Goal: Task Accomplishment & Management: Complete application form

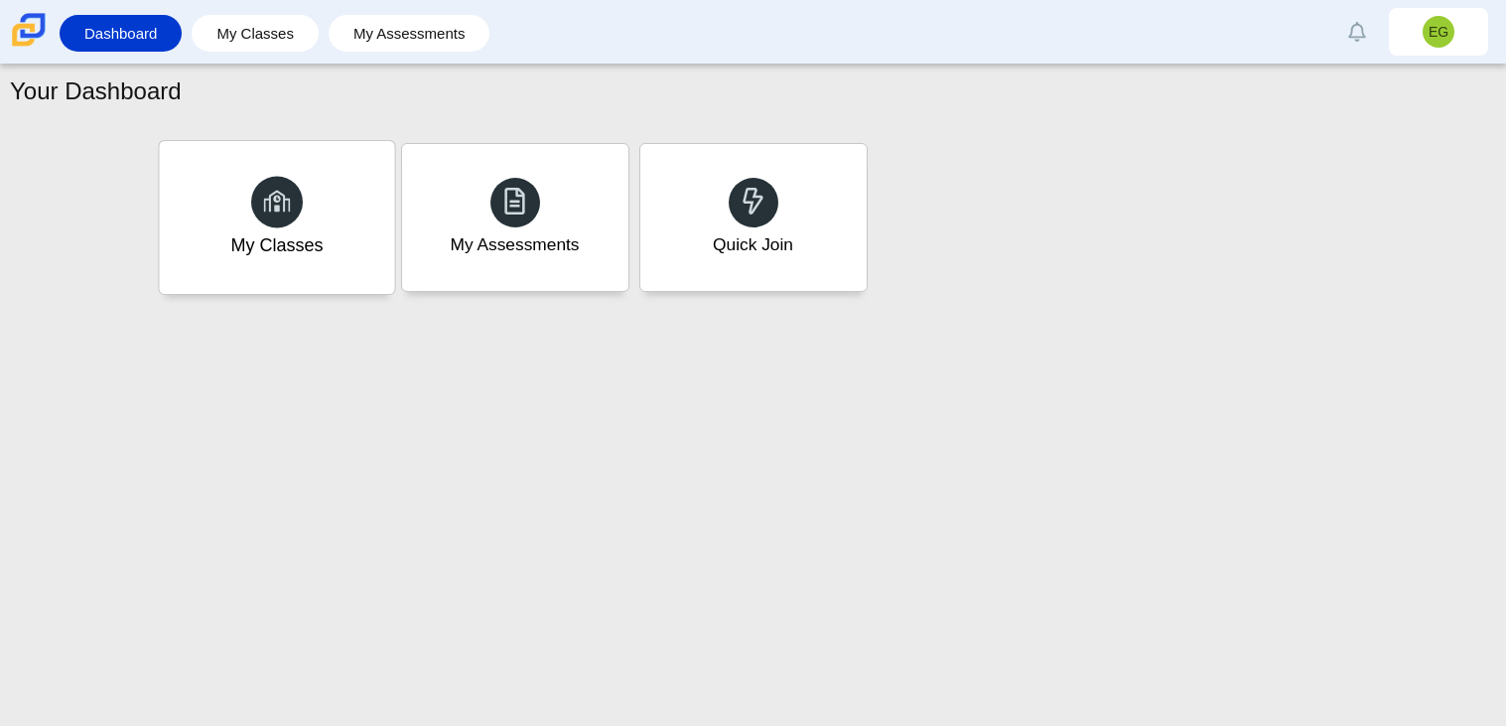
click at [282, 228] on div "My Classes" at bounding box center [276, 217] width 235 height 153
click at [576, 236] on div "My Assessments" at bounding box center [515, 245] width 134 height 26
click at [811, 233] on div "Quick Join" at bounding box center [752, 217] width 235 height 153
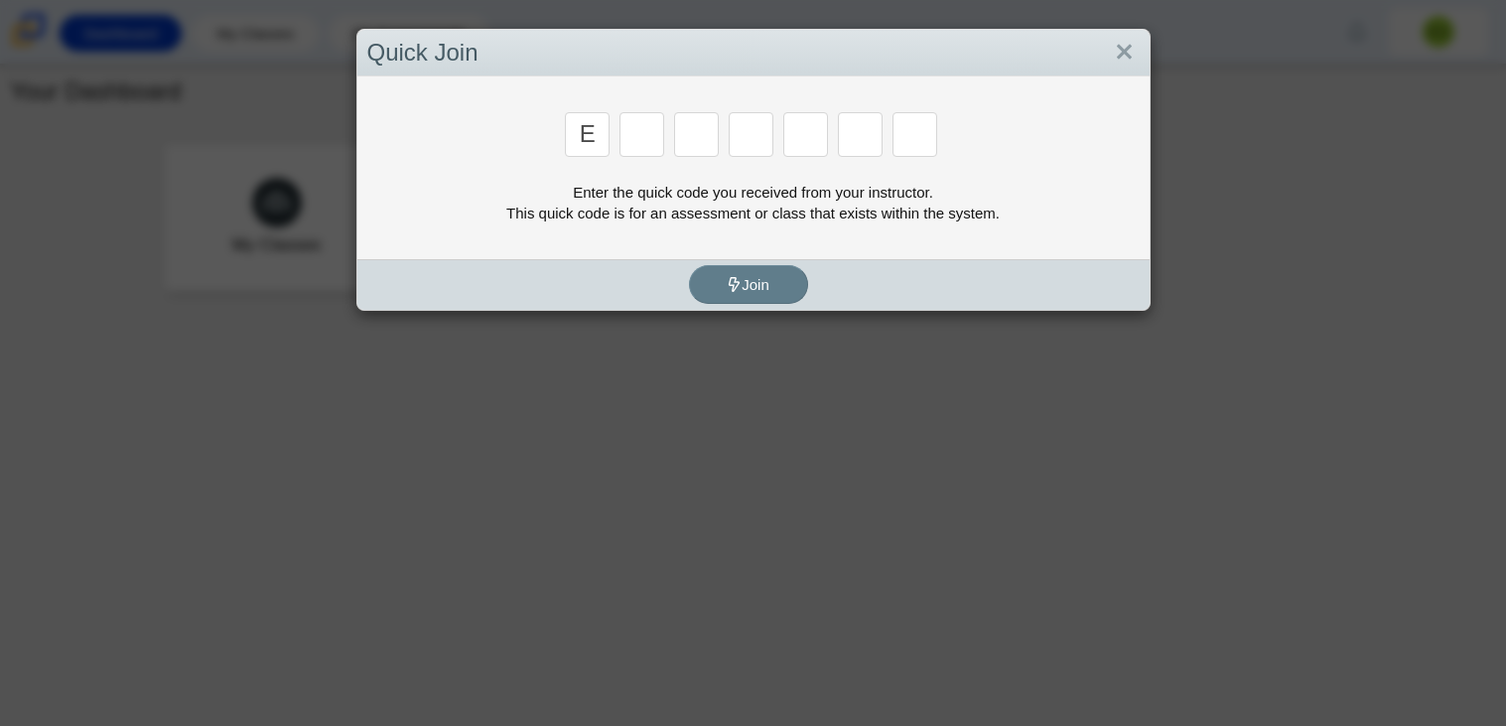
type input "e"
type input "7"
type input "f"
type input "k"
type input "c"
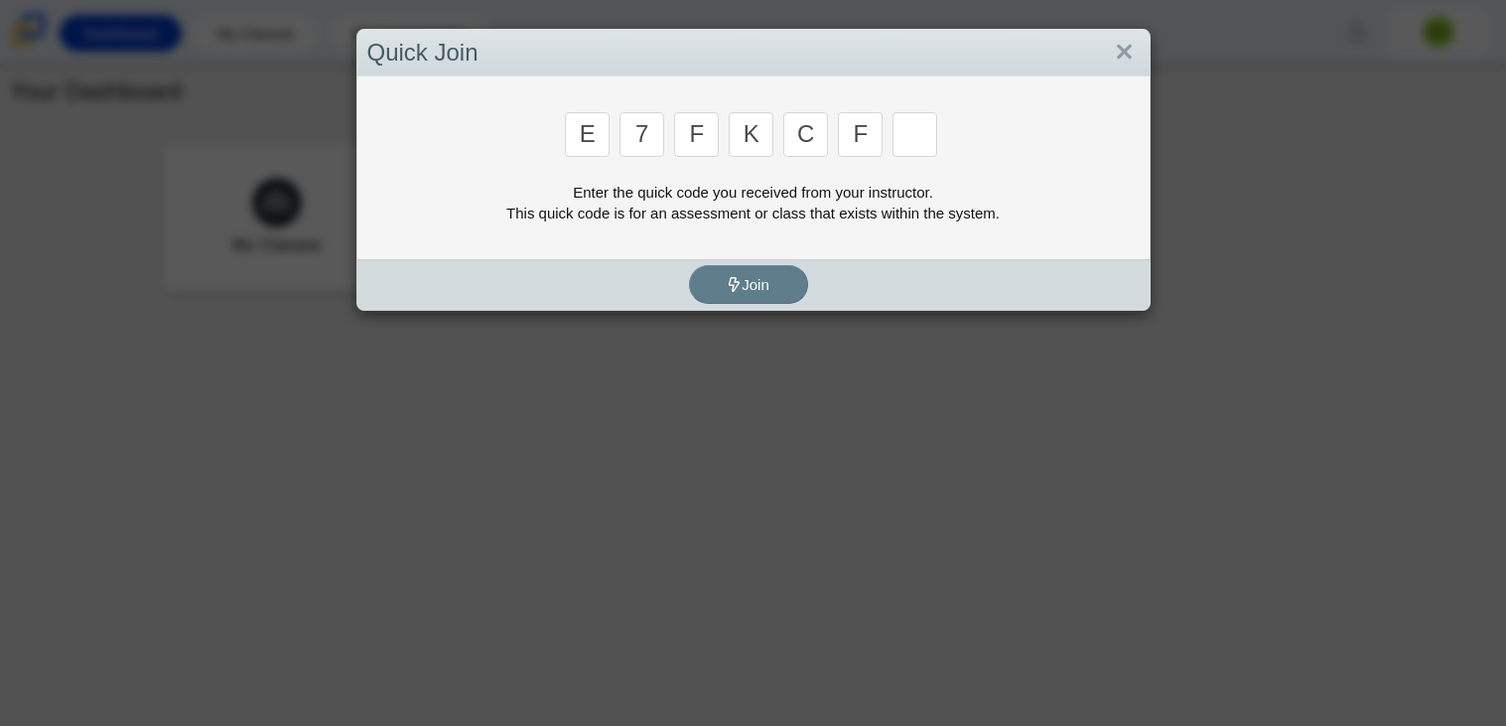
type input "f"
type input "b"
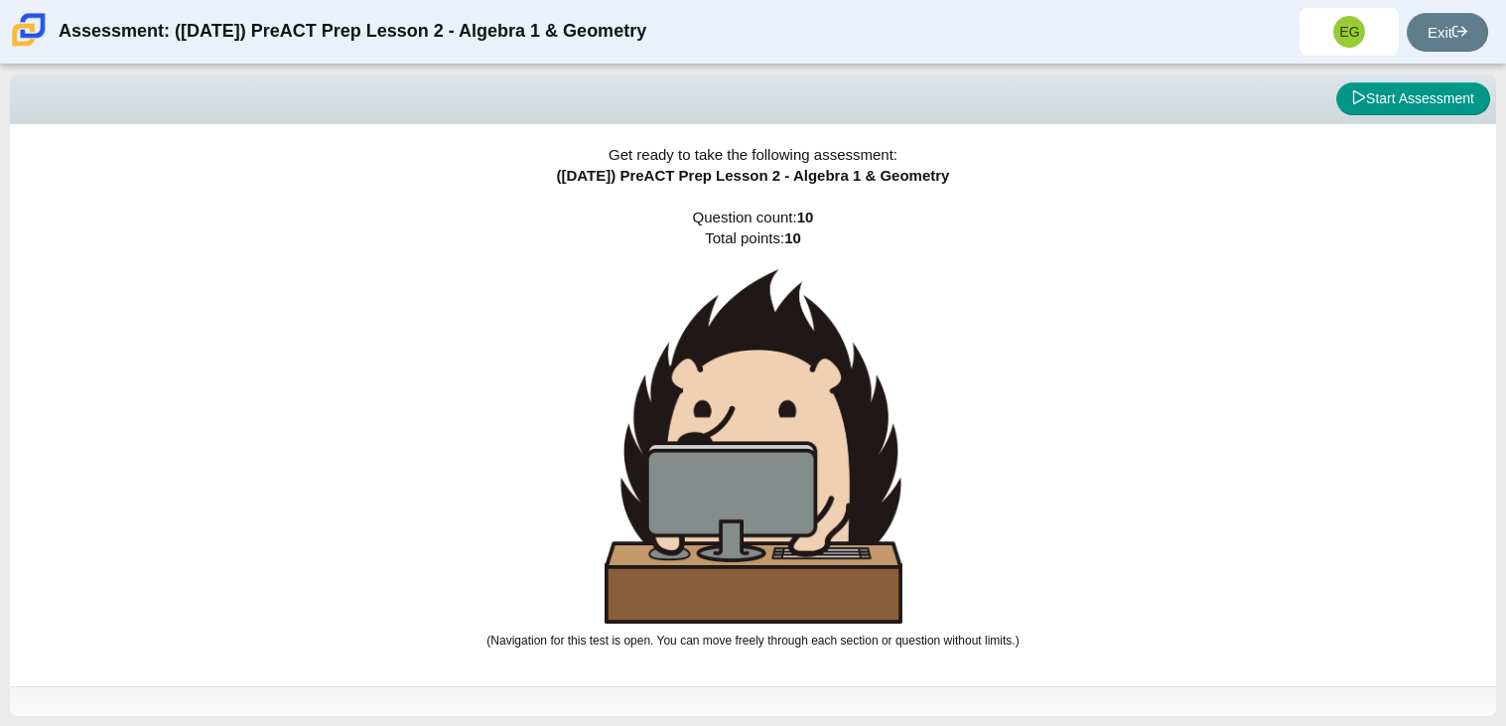
click at [746, 465] on img at bounding box center [753, 446] width 298 height 354
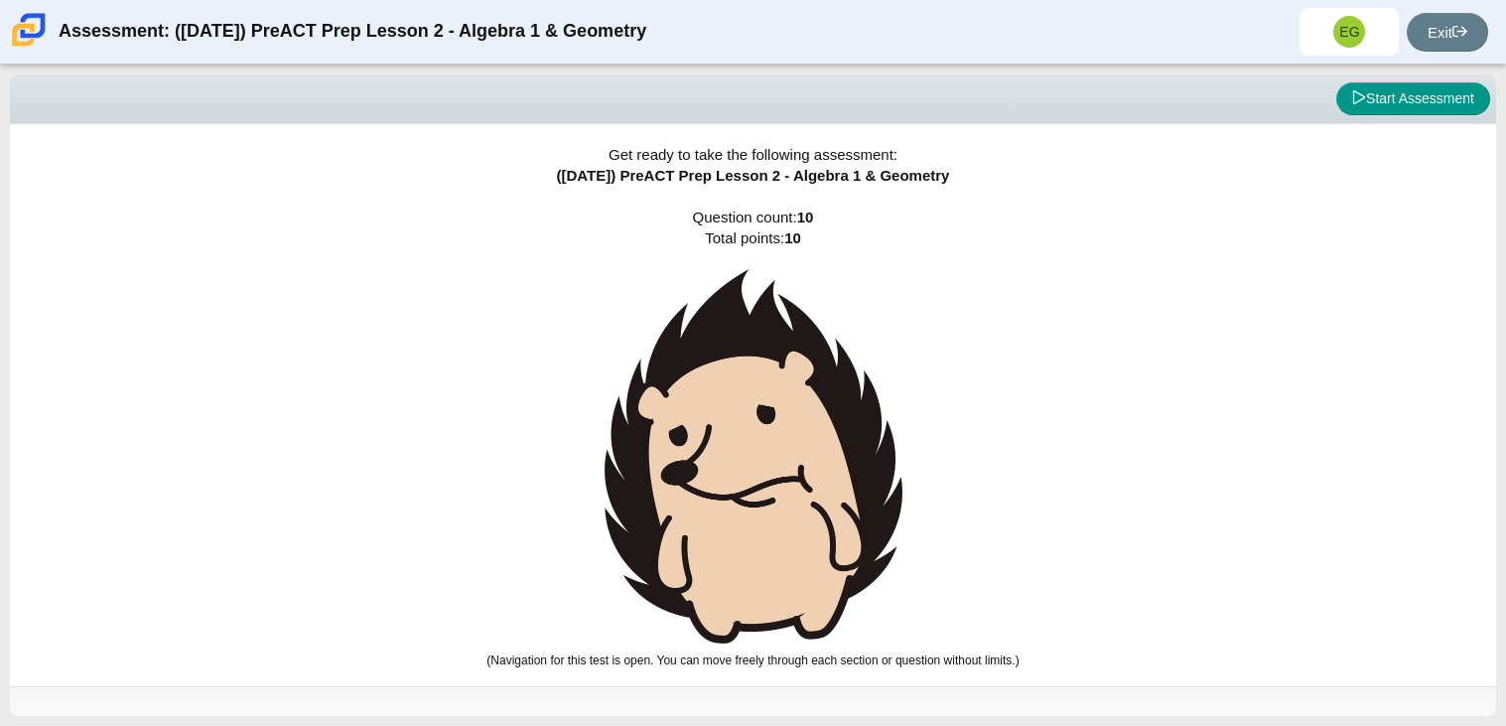
click at [756, 483] on img at bounding box center [753, 456] width 298 height 374
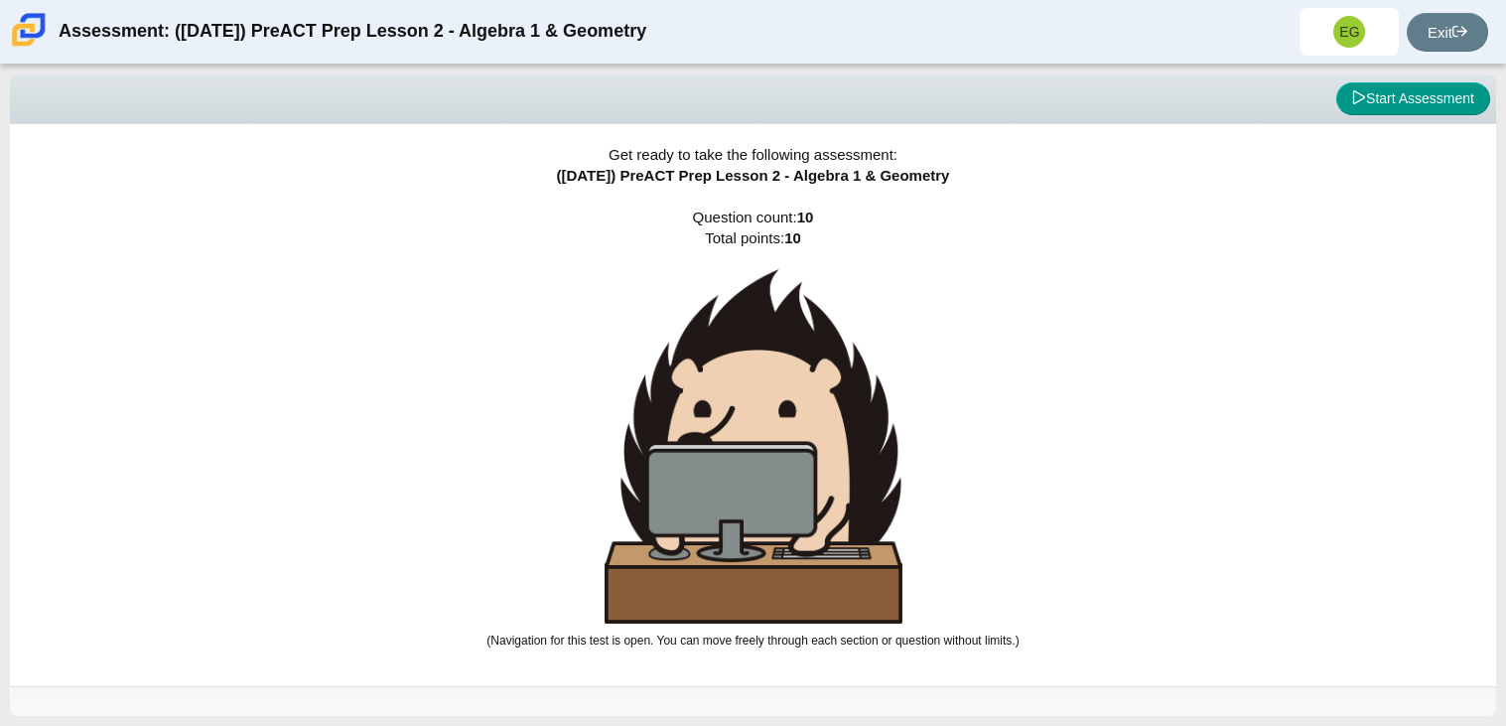
click at [756, 483] on img at bounding box center [753, 446] width 298 height 354
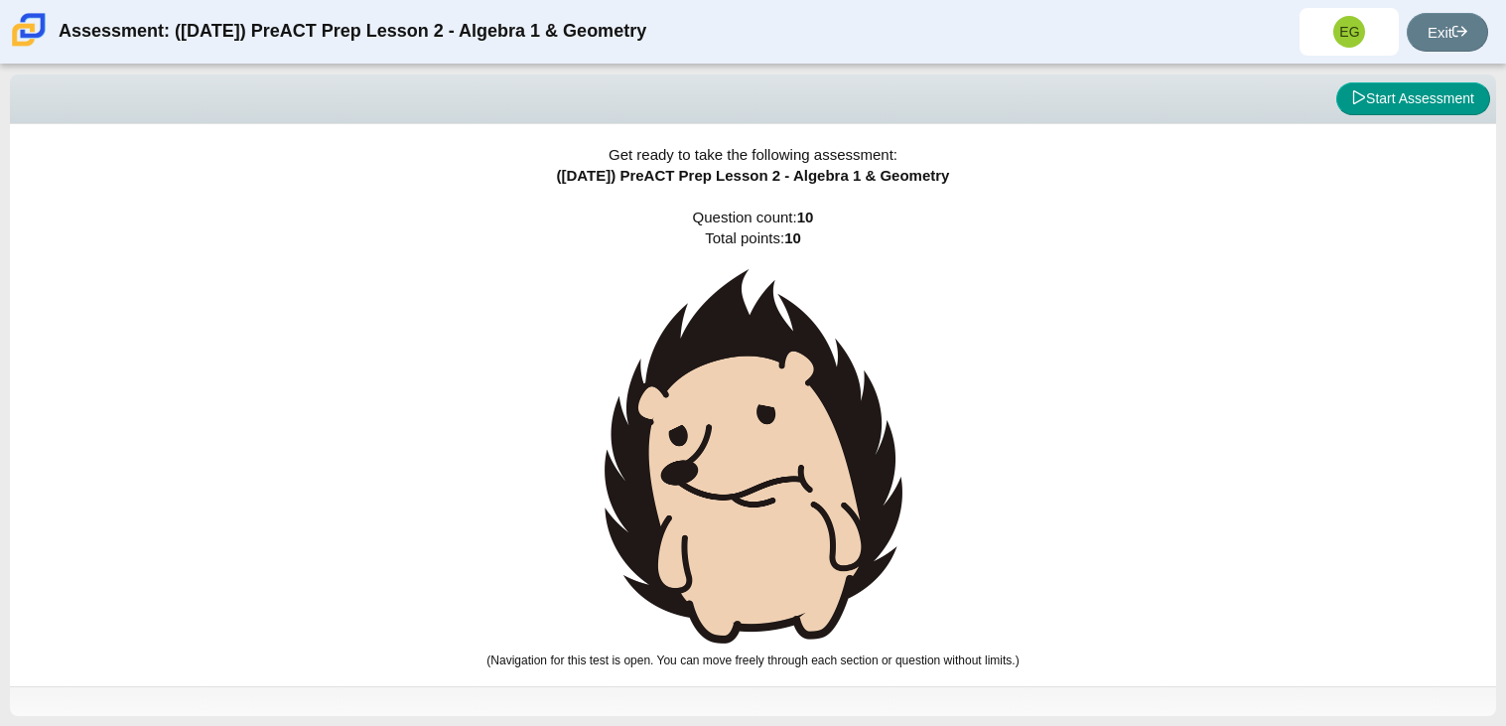
click at [757, 483] on img at bounding box center [753, 456] width 298 height 374
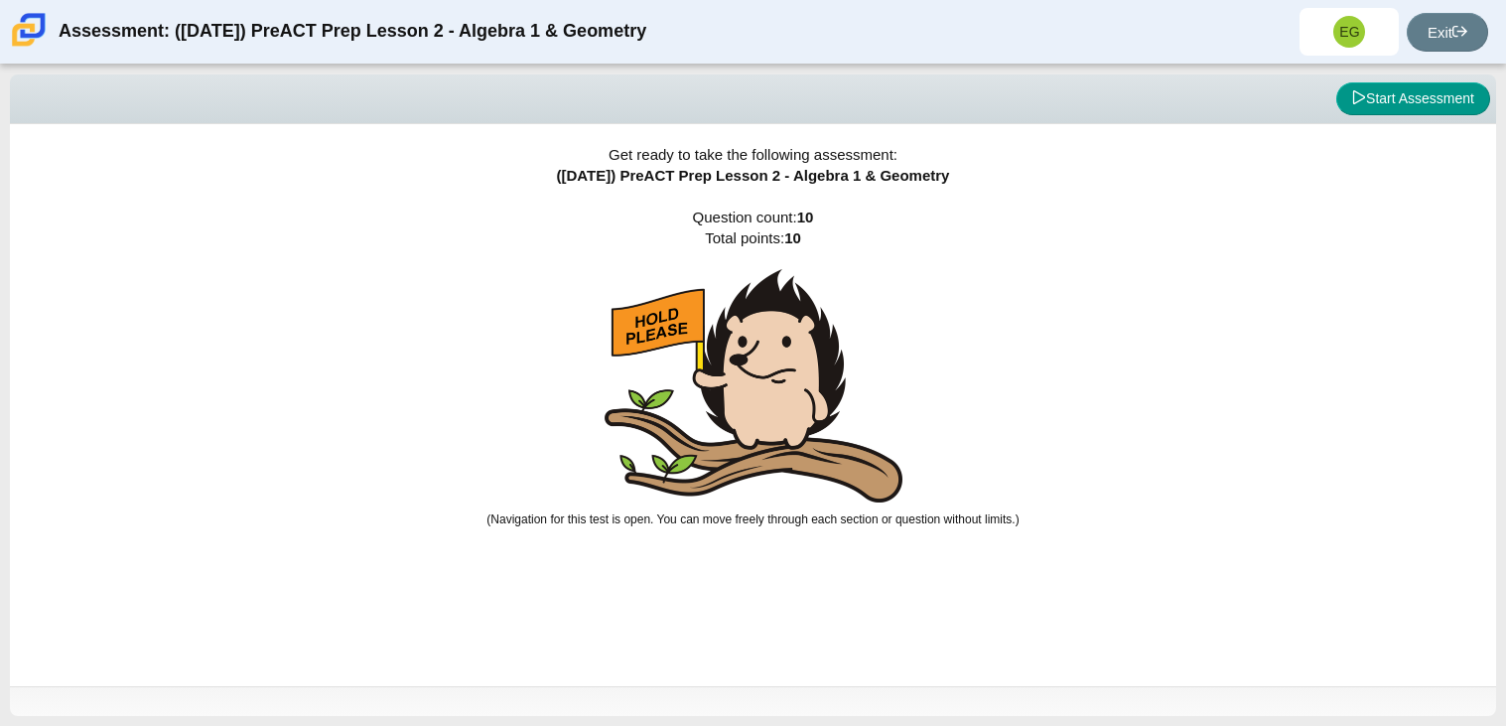
click at [757, 482] on img at bounding box center [753, 385] width 298 height 233
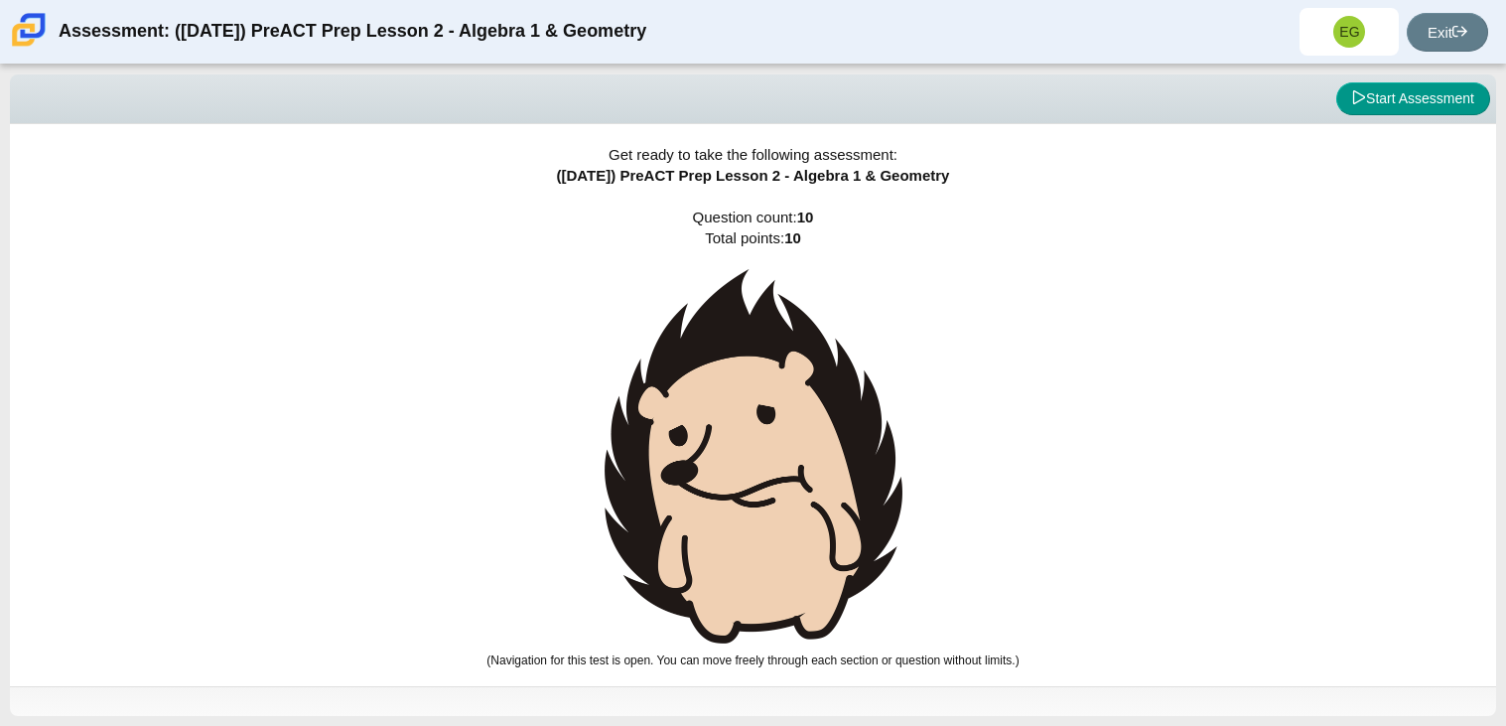
click at [757, 482] on img at bounding box center [753, 456] width 298 height 374
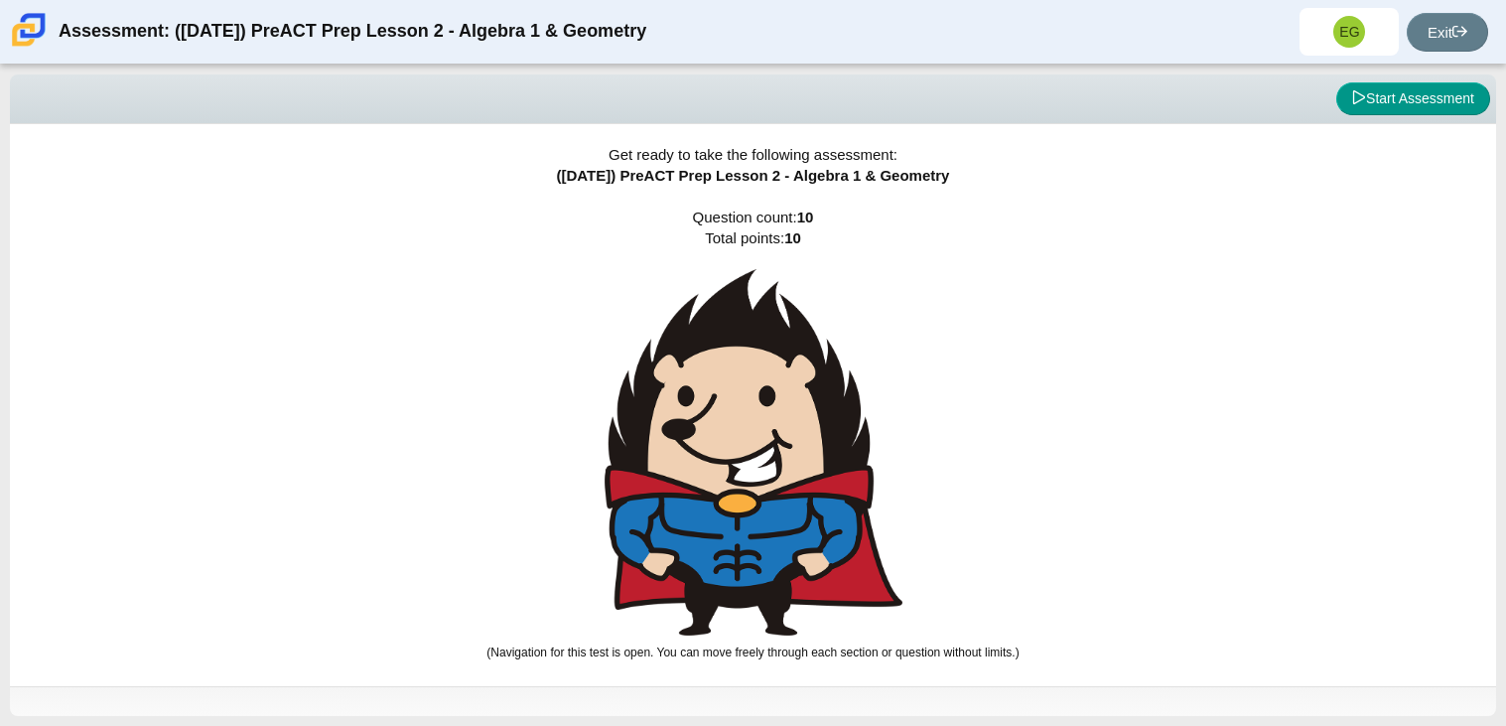
click at [759, 483] on img at bounding box center [753, 452] width 298 height 366
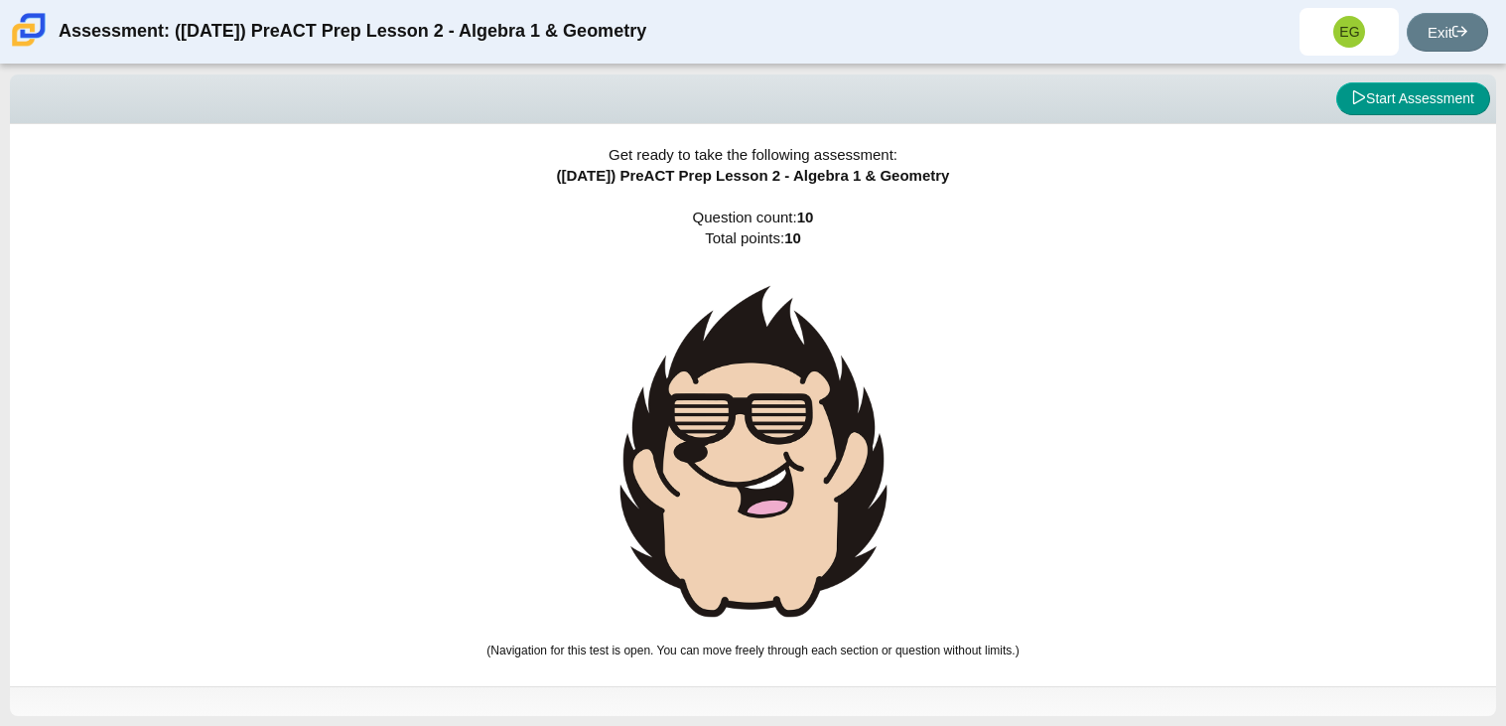
click at [758, 484] on img at bounding box center [753, 451] width 298 height 364
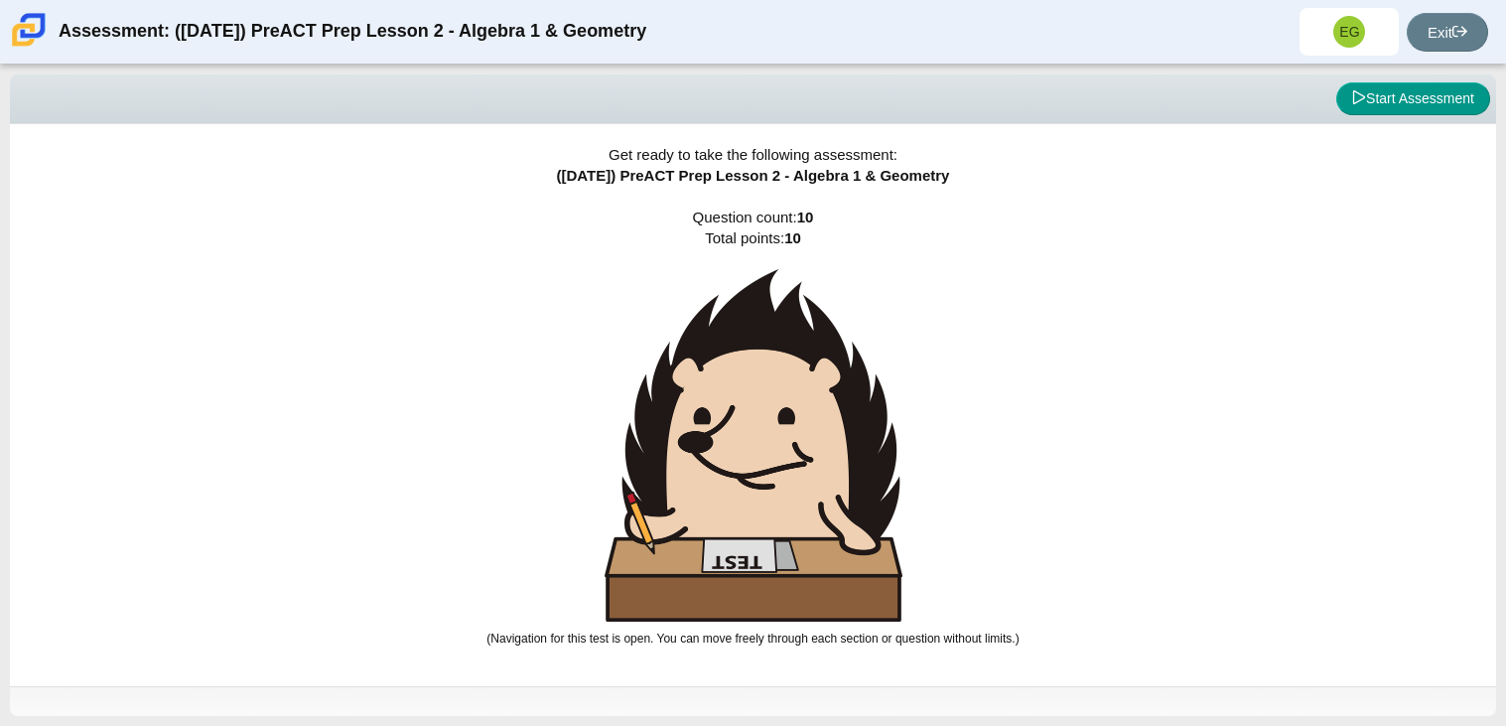
click at [758, 484] on img at bounding box center [753, 445] width 298 height 352
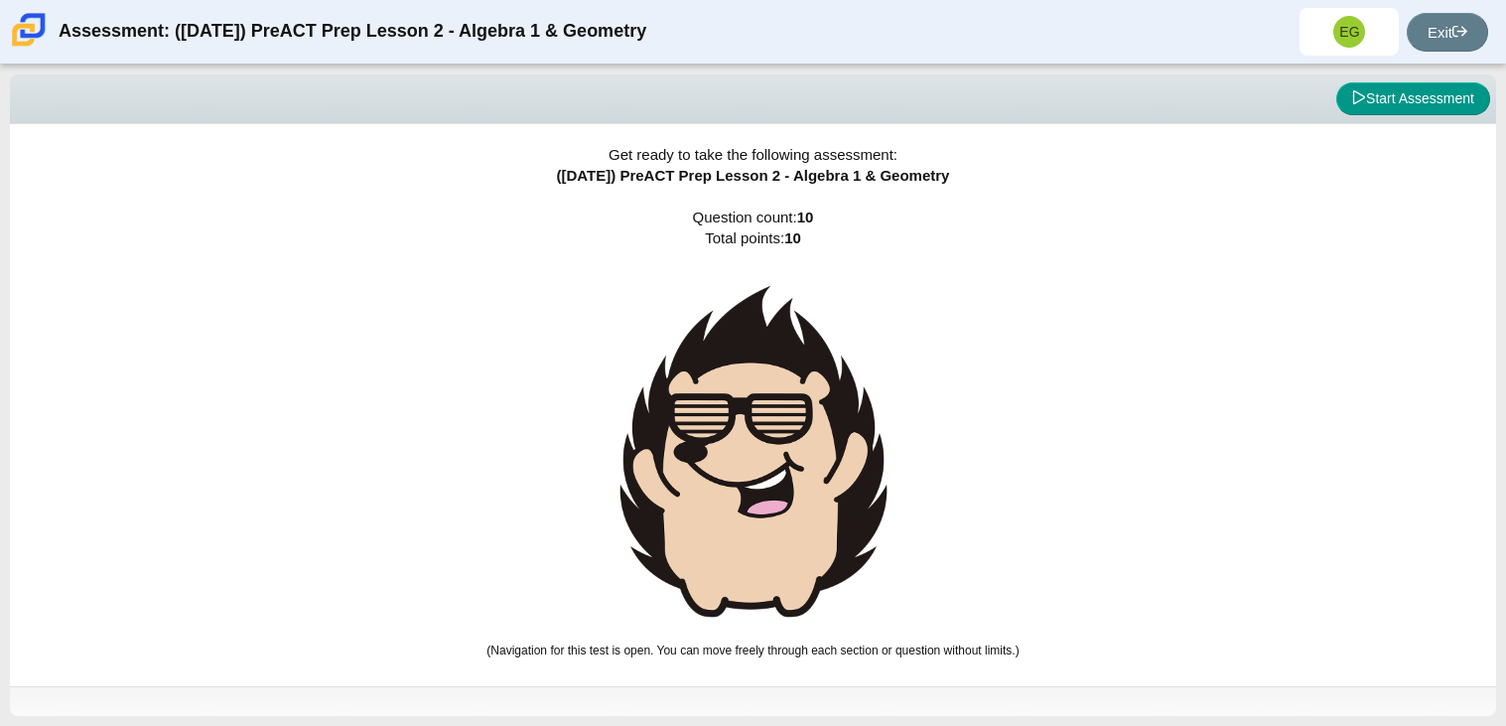
click at [758, 484] on img at bounding box center [753, 451] width 298 height 364
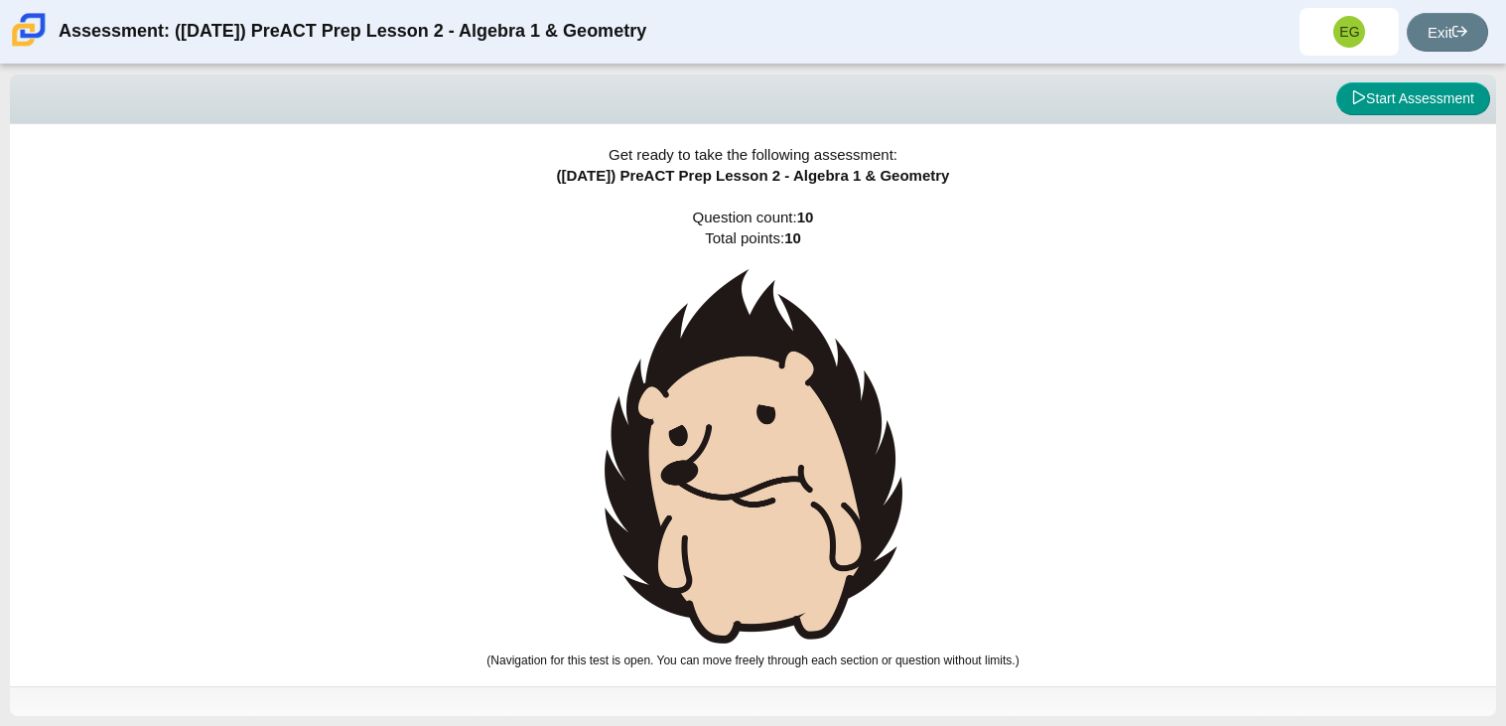
click at [758, 484] on img at bounding box center [753, 456] width 298 height 374
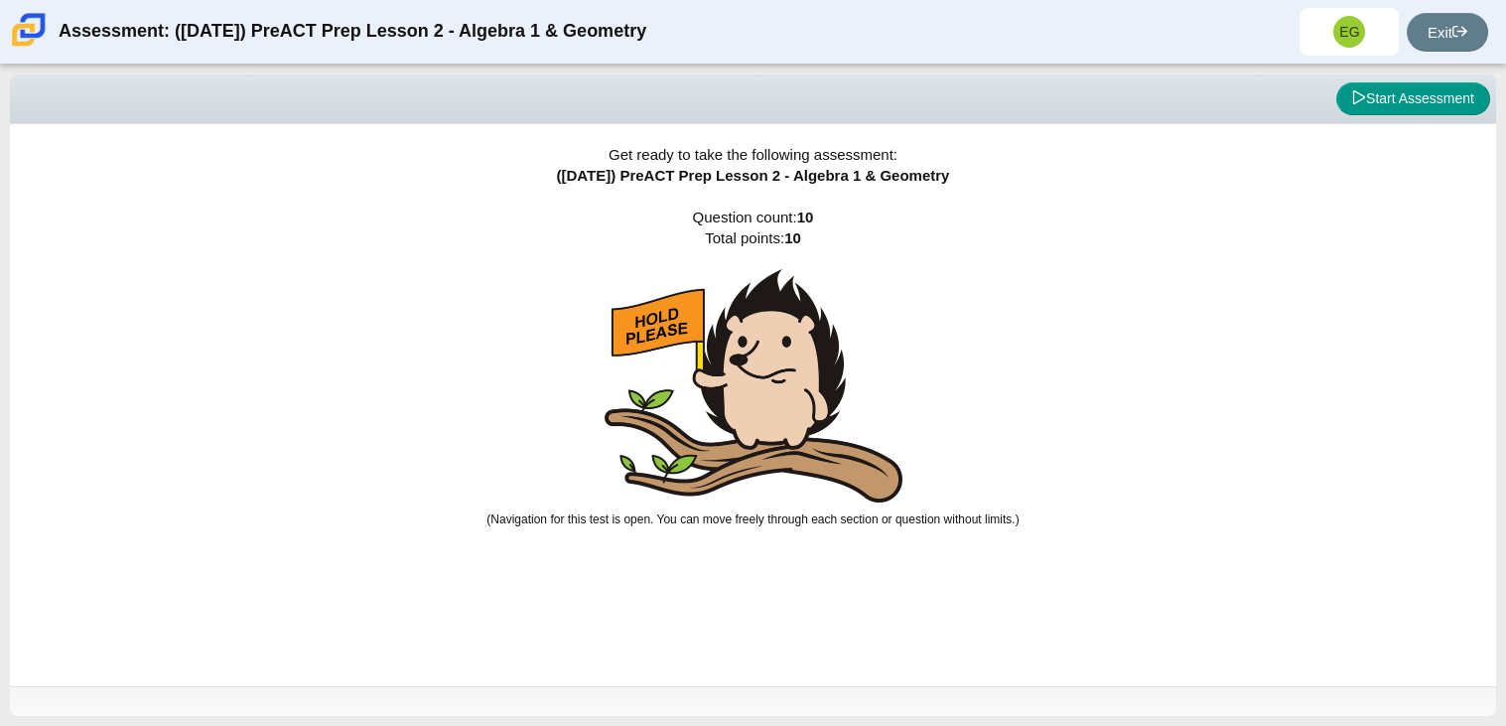
click at [751, 477] on img at bounding box center [753, 385] width 298 height 233
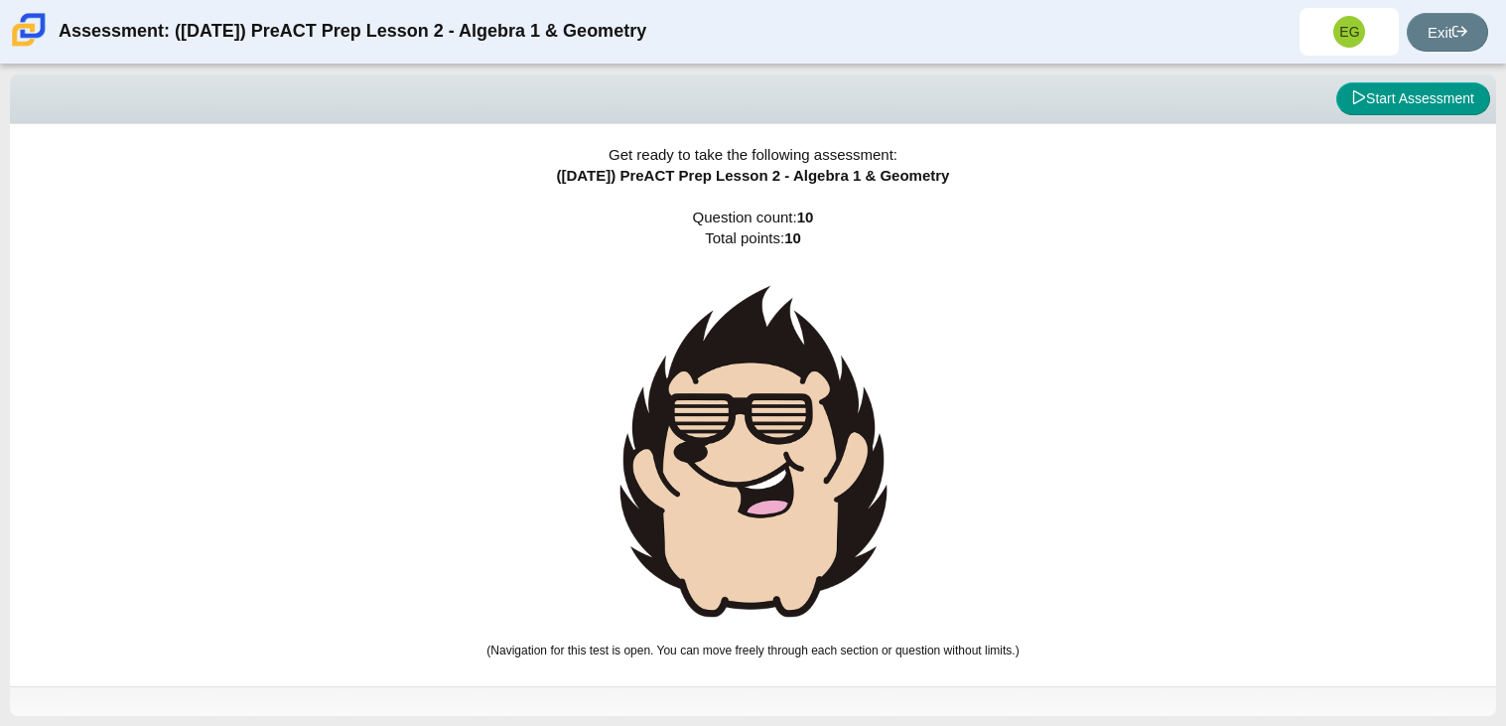
click at [751, 478] on img at bounding box center [753, 451] width 298 height 364
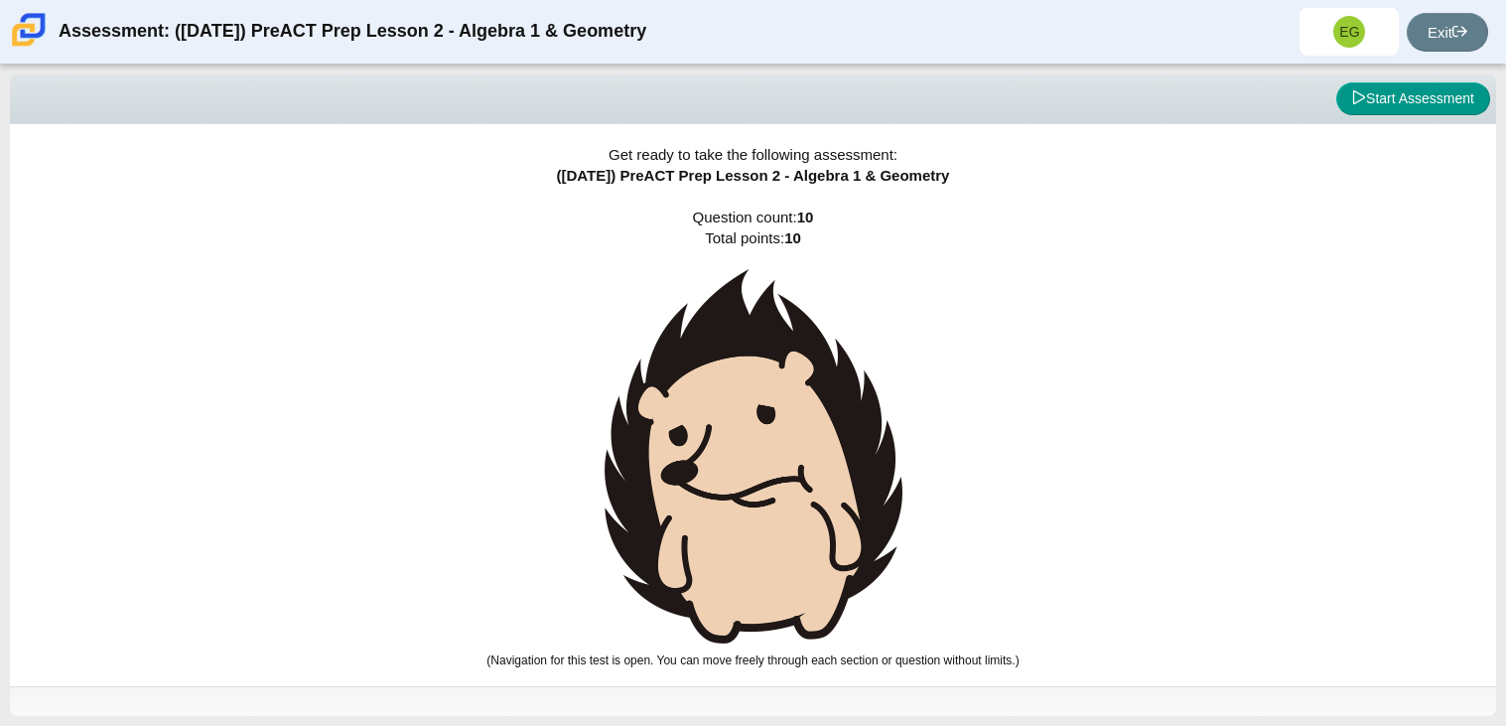
click at [747, 477] on img at bounding box center [753, 456] width 298 height 374
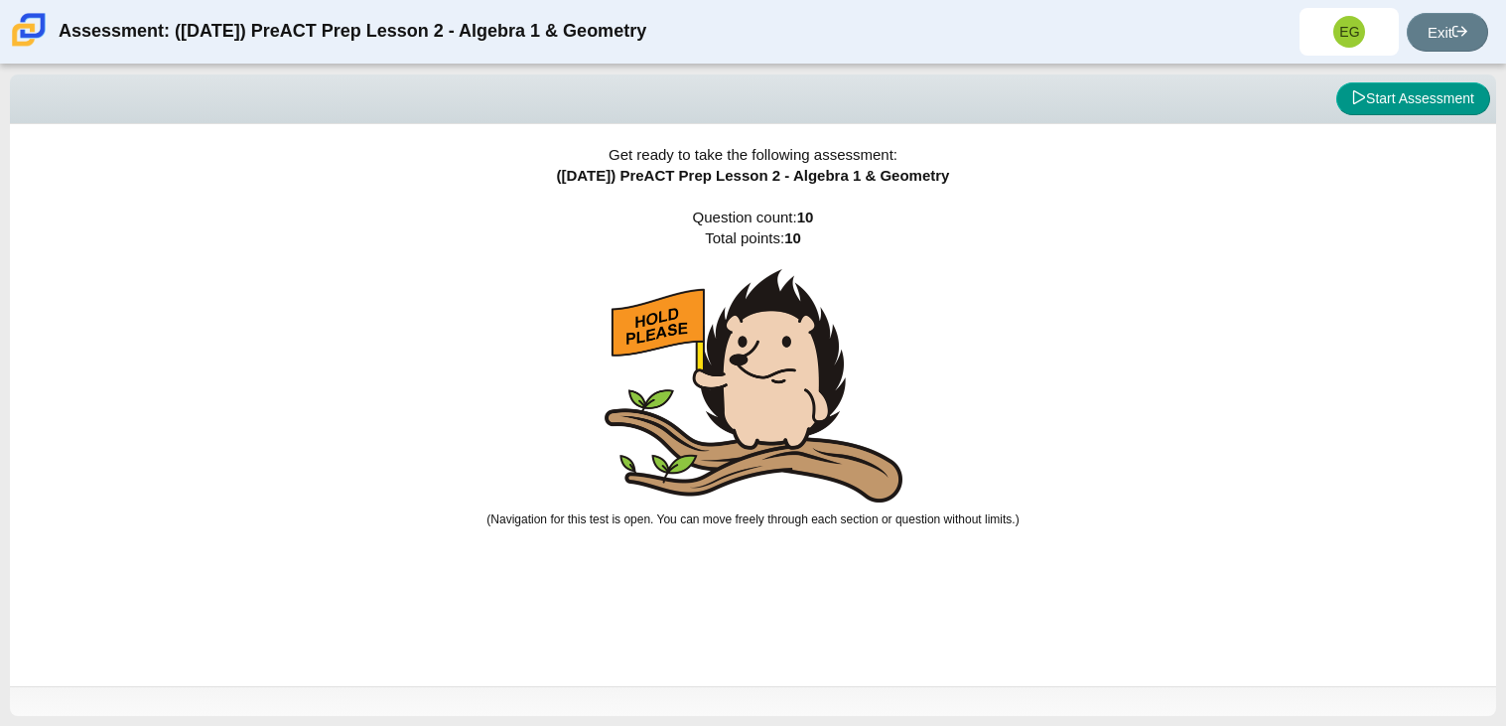
click at [748, 477] on img at bounding box center [753, 385] width 298 height 233
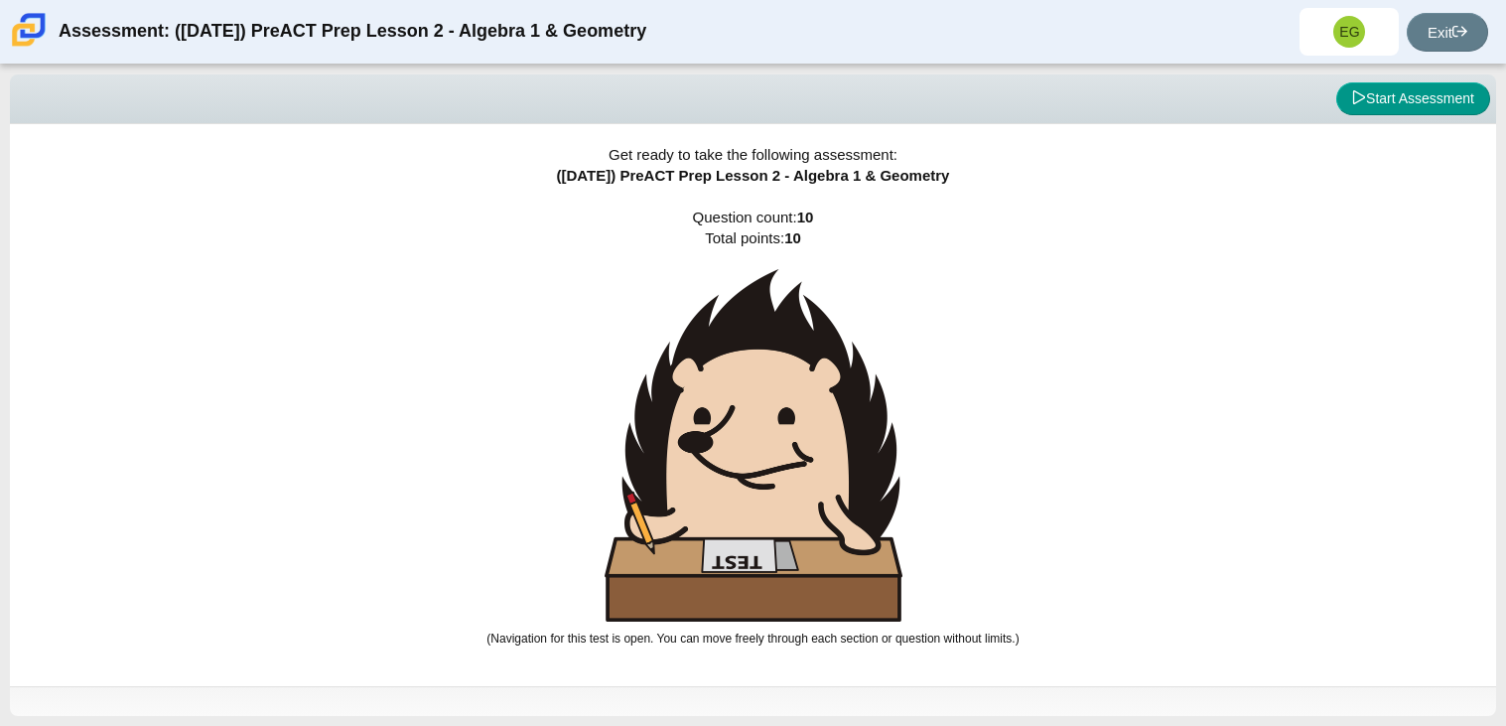
click at [748, 477] on img at bounding box center [753, 445] width 298 height 352
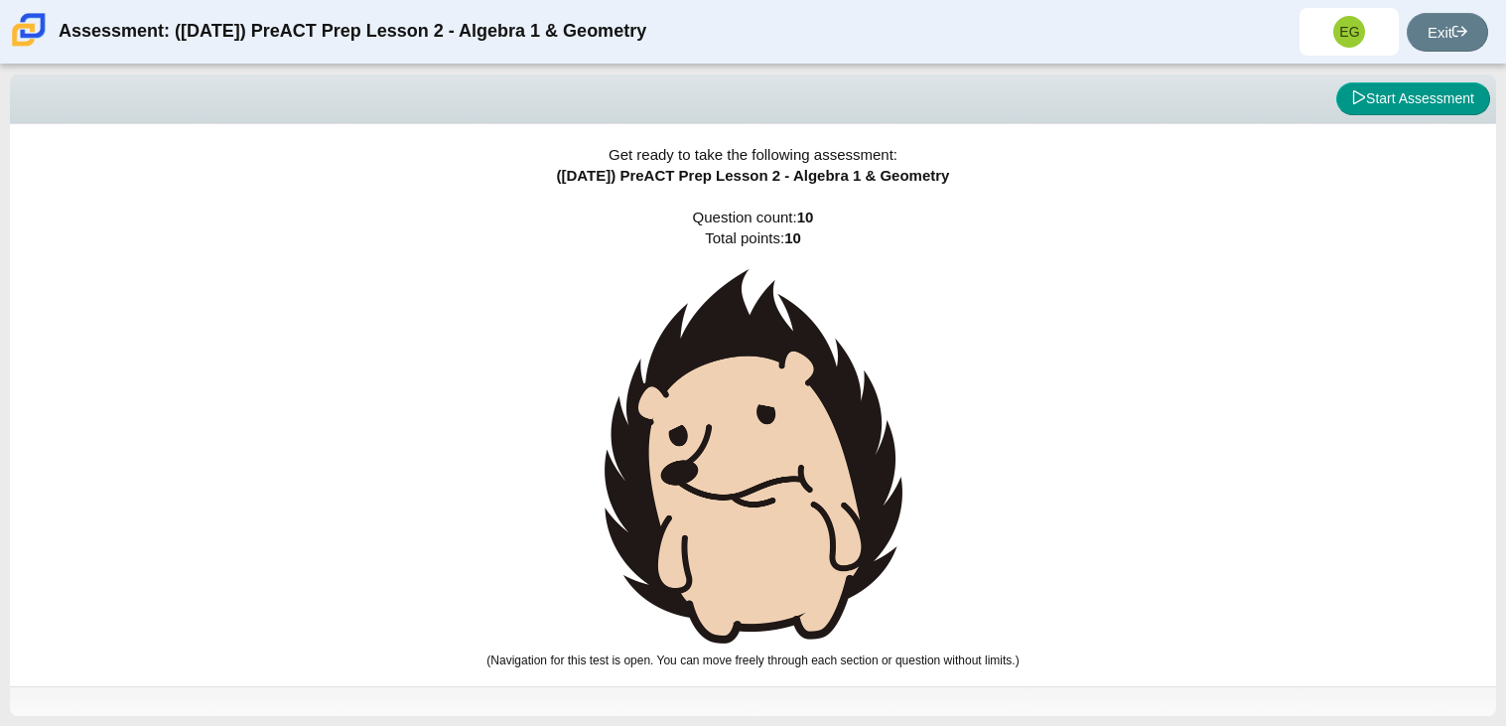
click at [749, 479] on img at bounding box center [753, 456] width 298 height 374
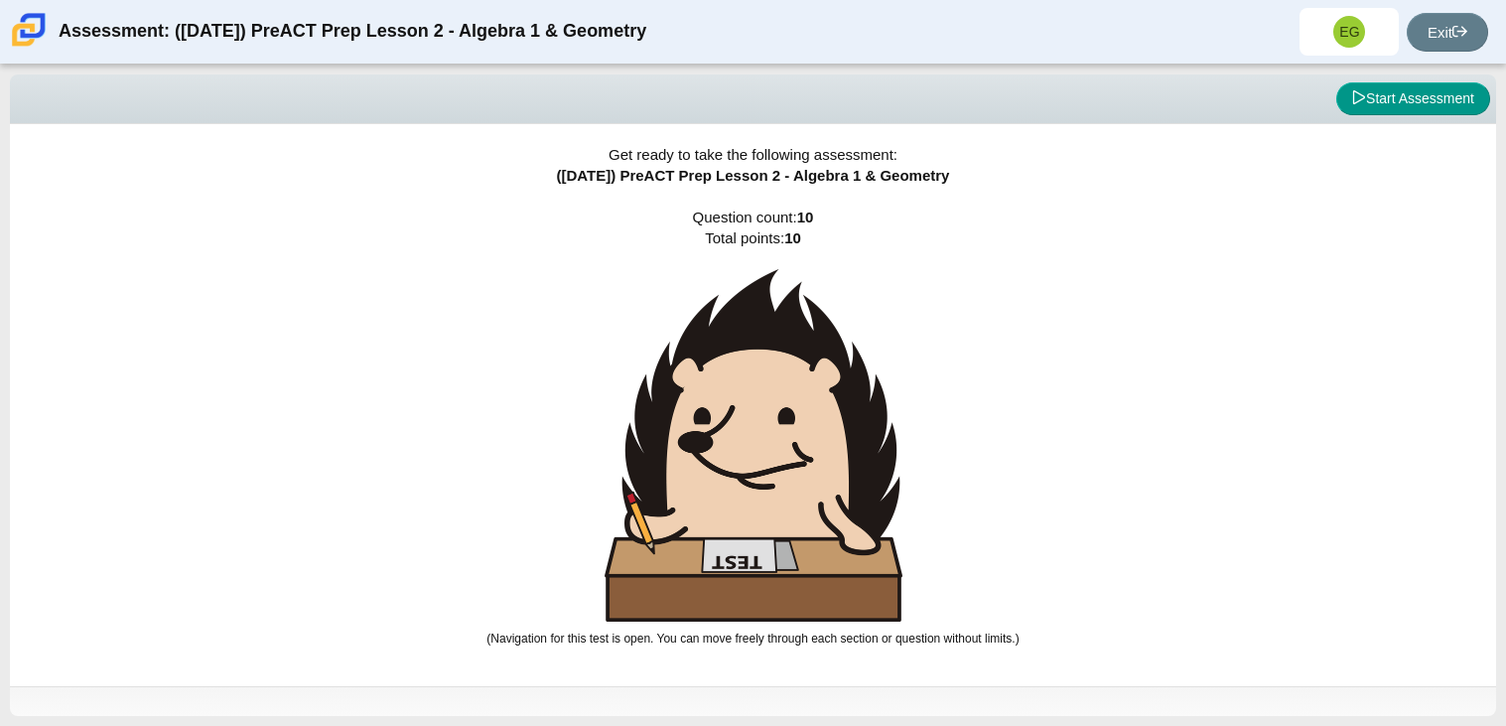
click at [749, 479] on img at bounding box center [753, 445] width 298 height 352
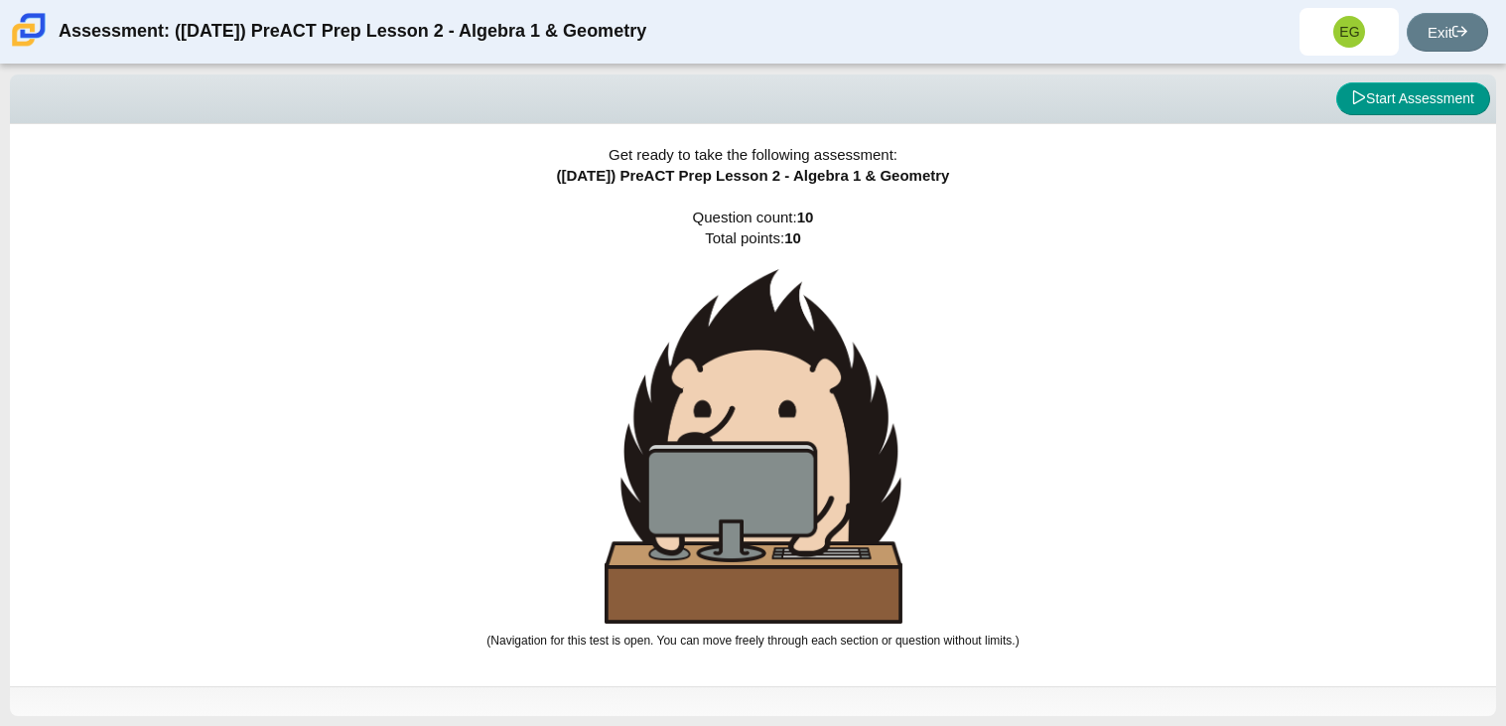
click at [749, 479] on img at bounding box center [753, 446] width 298 height 354
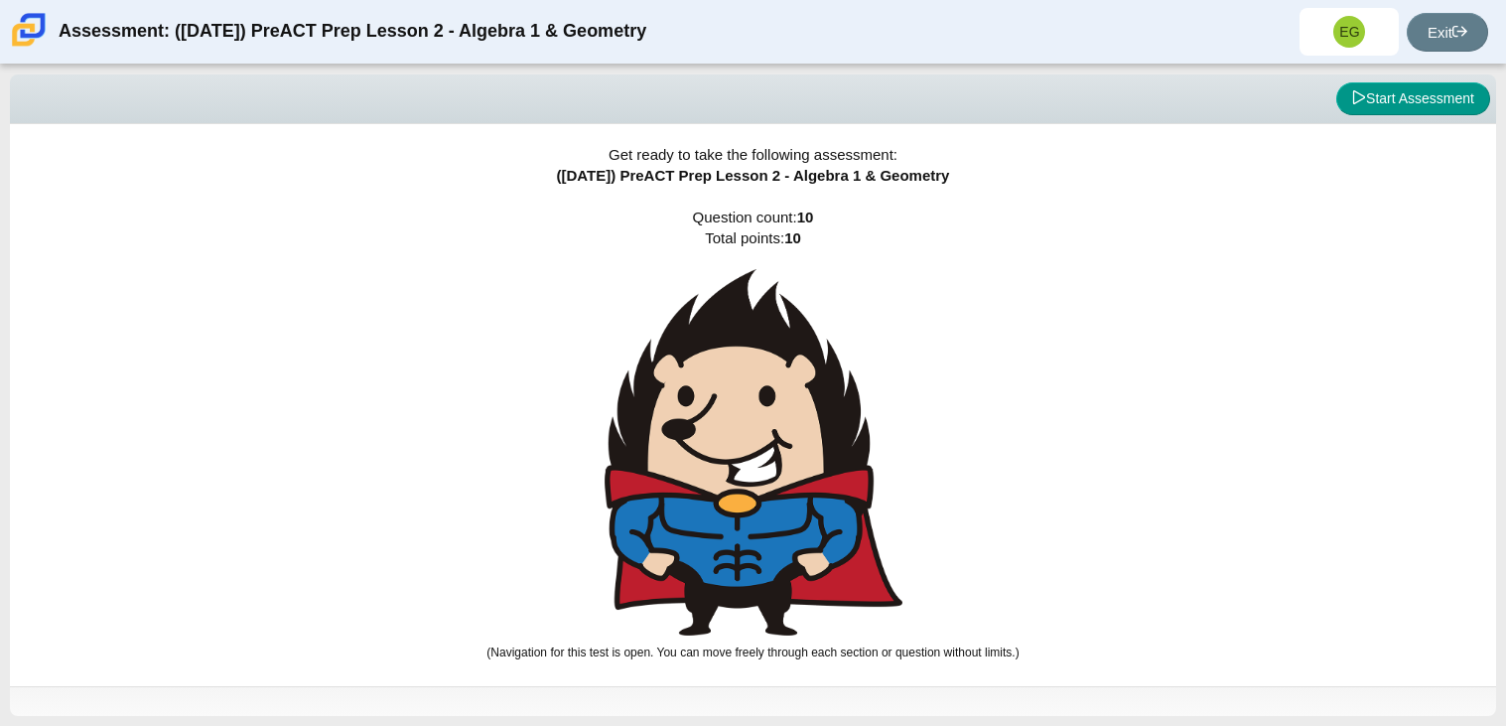
click at [749, 479] on img at bounding box center [753, 452] width 298 height 366
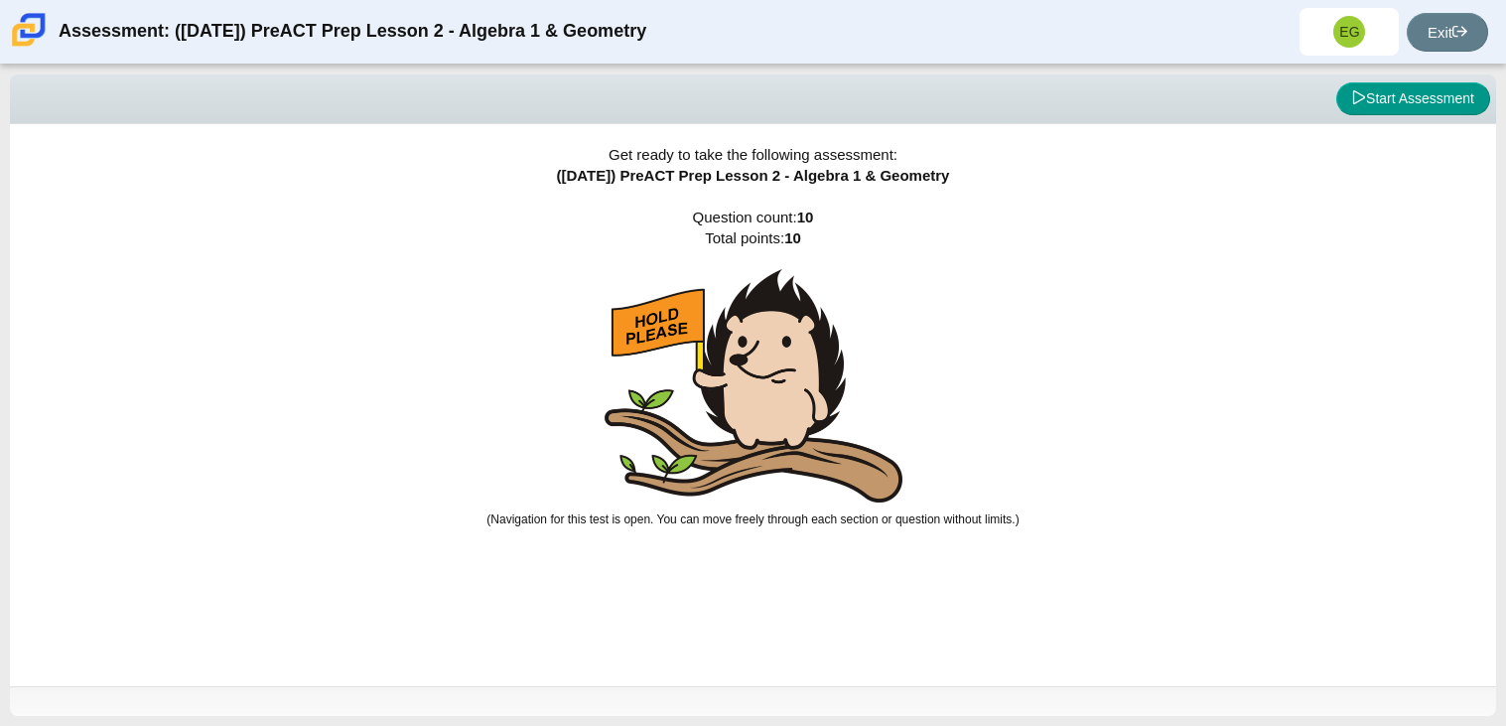
click at [749, 479] on img at bounding box center [753, 385] width 298 height 233
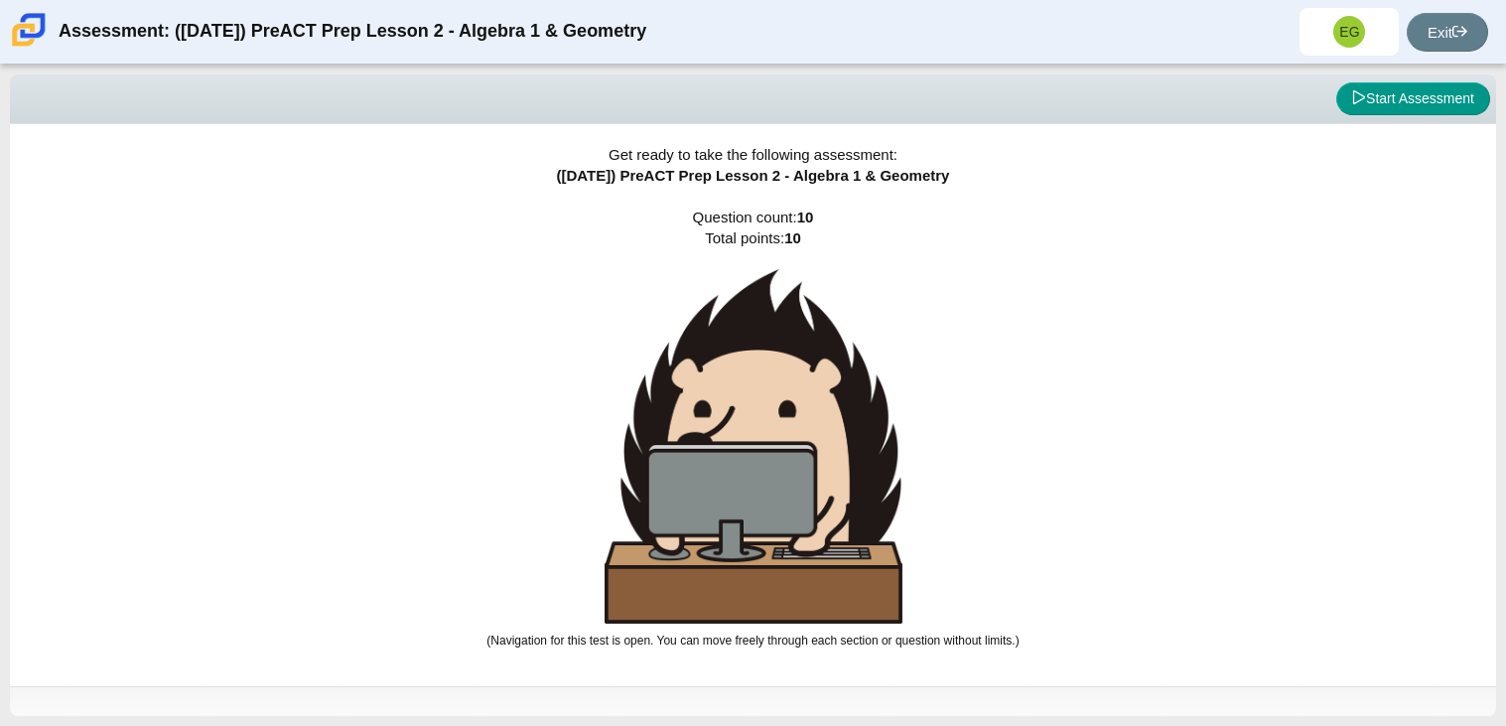
click at [749, 479] on img at bounding box center [753, 446] width 298 height 354
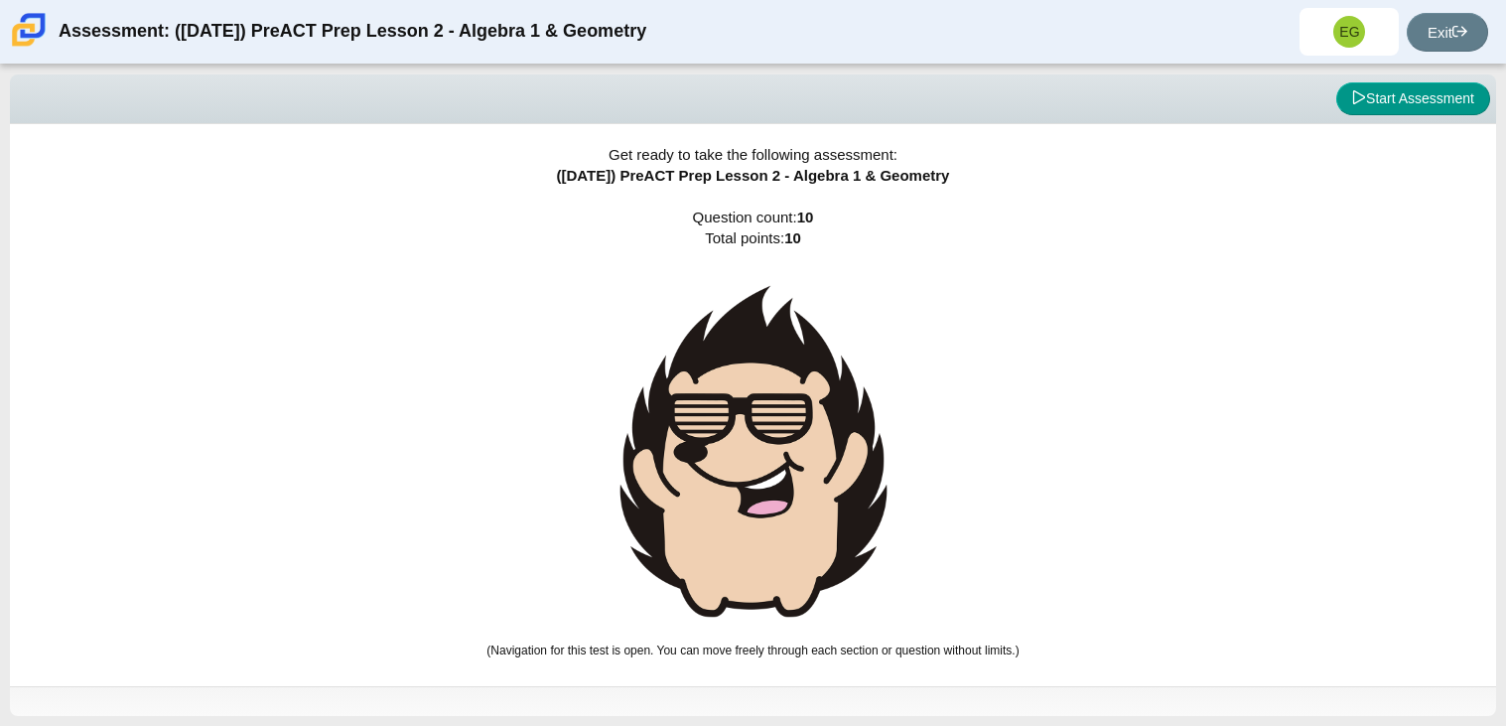
click at [749, 479] on img at bounding box center [753, 451] width 298 height 364
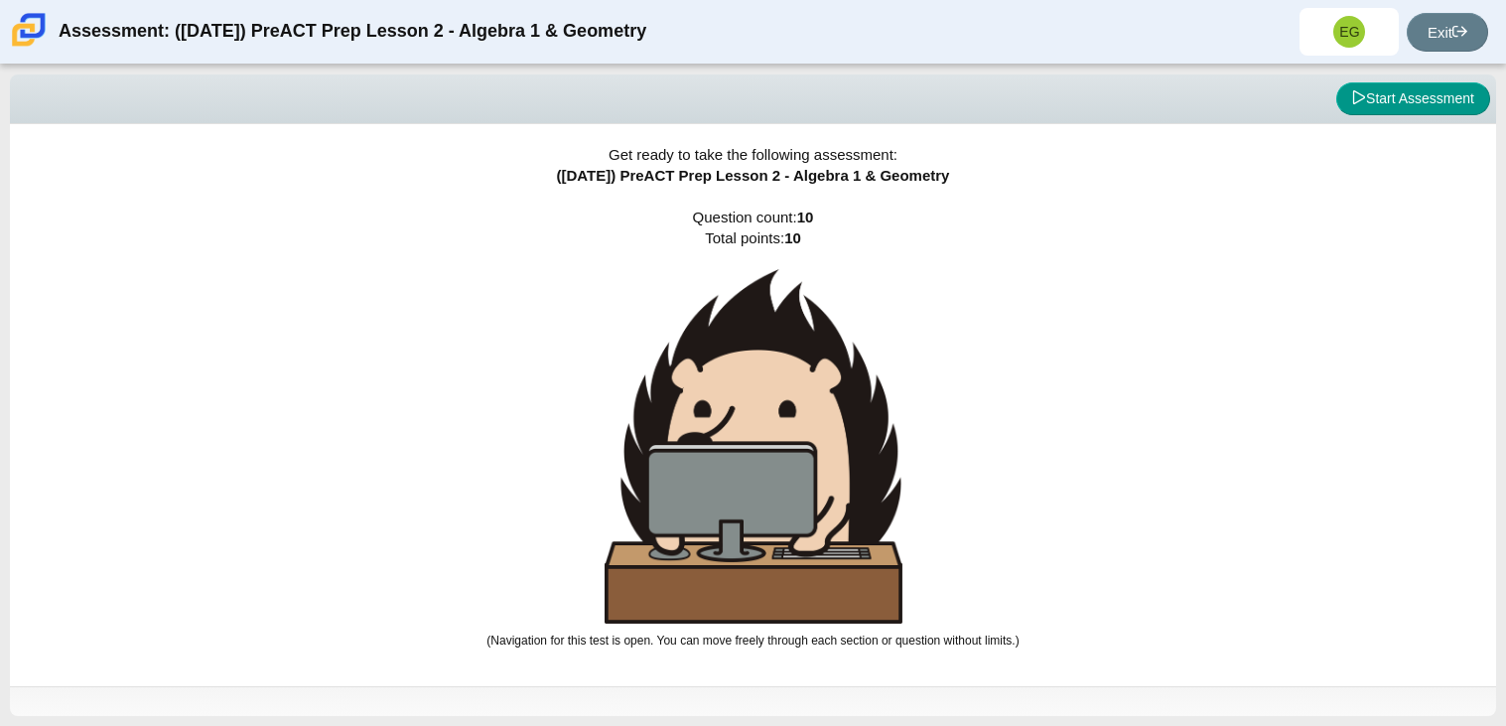
click at [749, 479] on img at bounding box center [753, 446] width 298 height 354
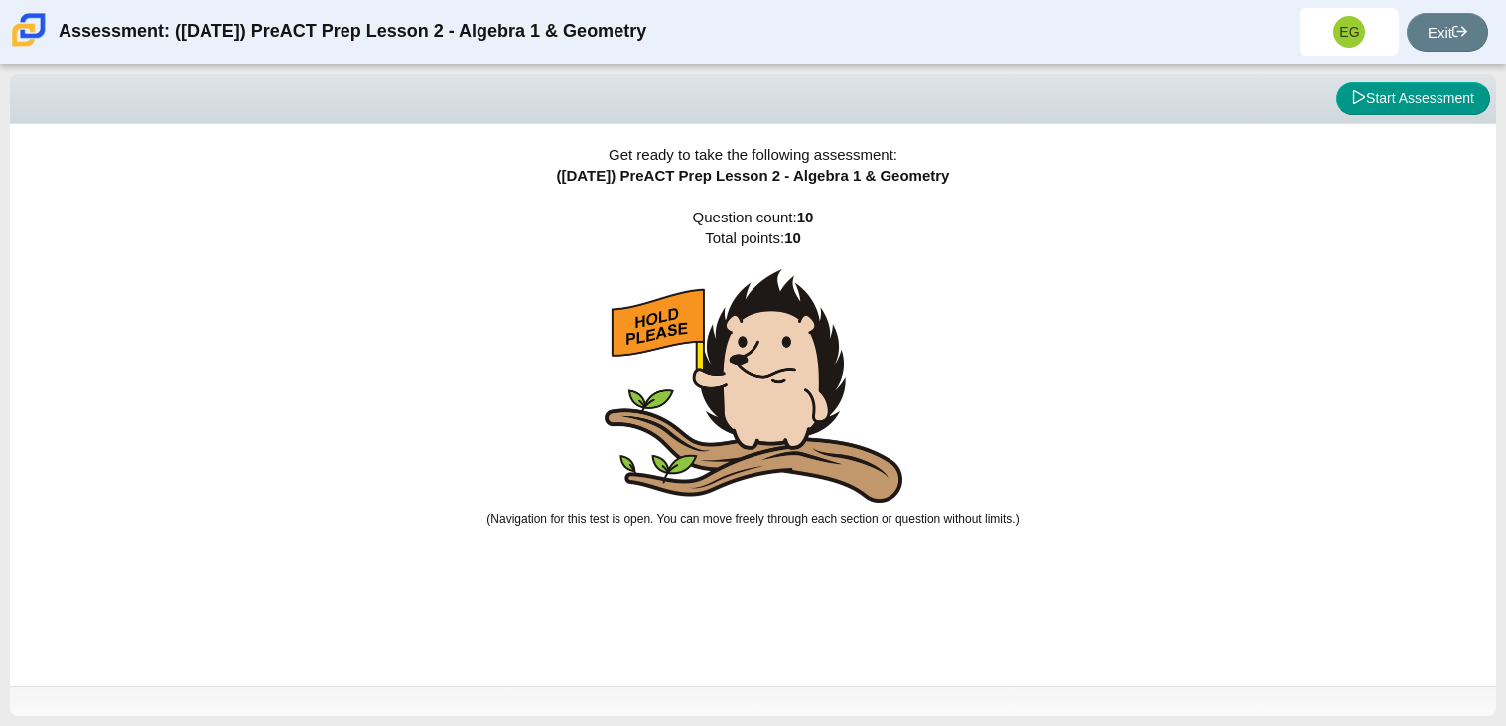
click at [749, 479] on img at bounding box center [753, 385] width 298 height 233
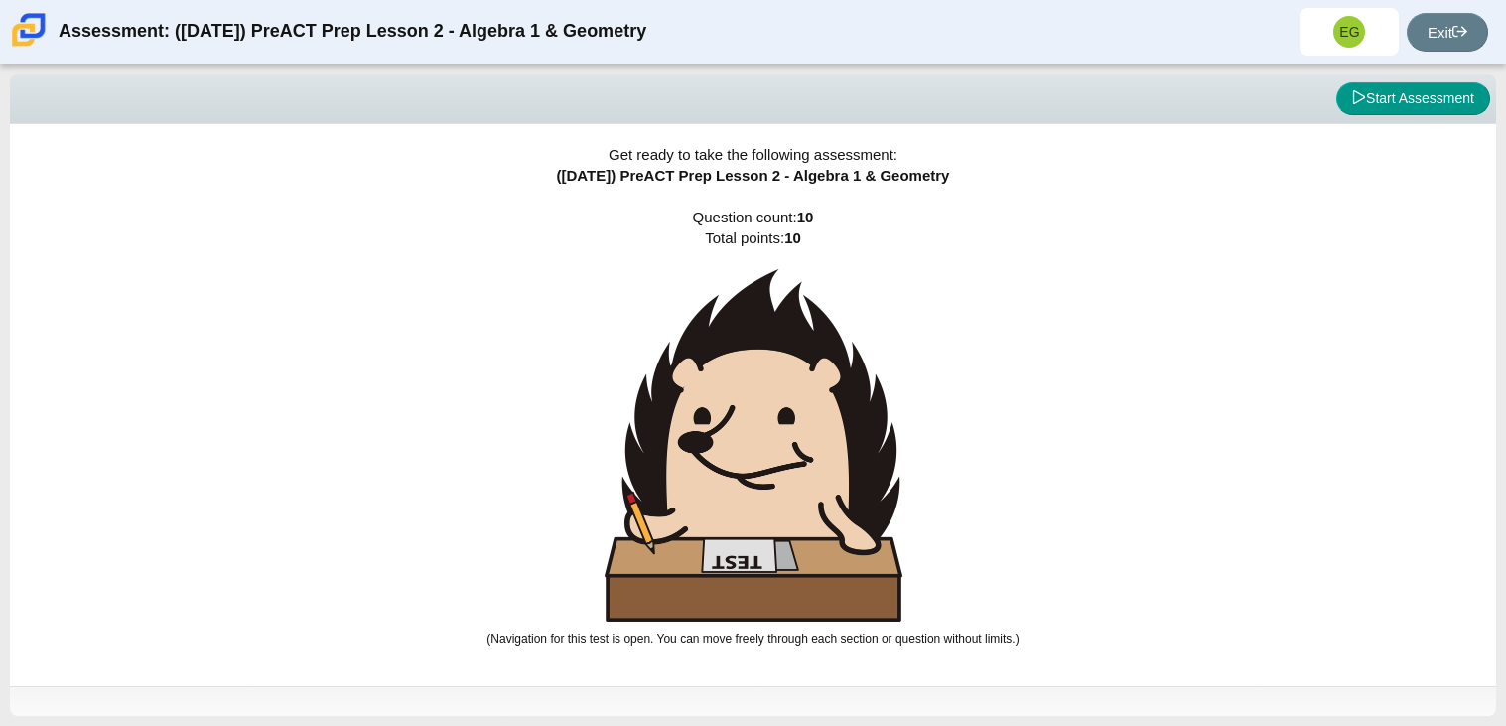
click at [749, 479] on img at bounding box center [753, 445] width 298 height 352
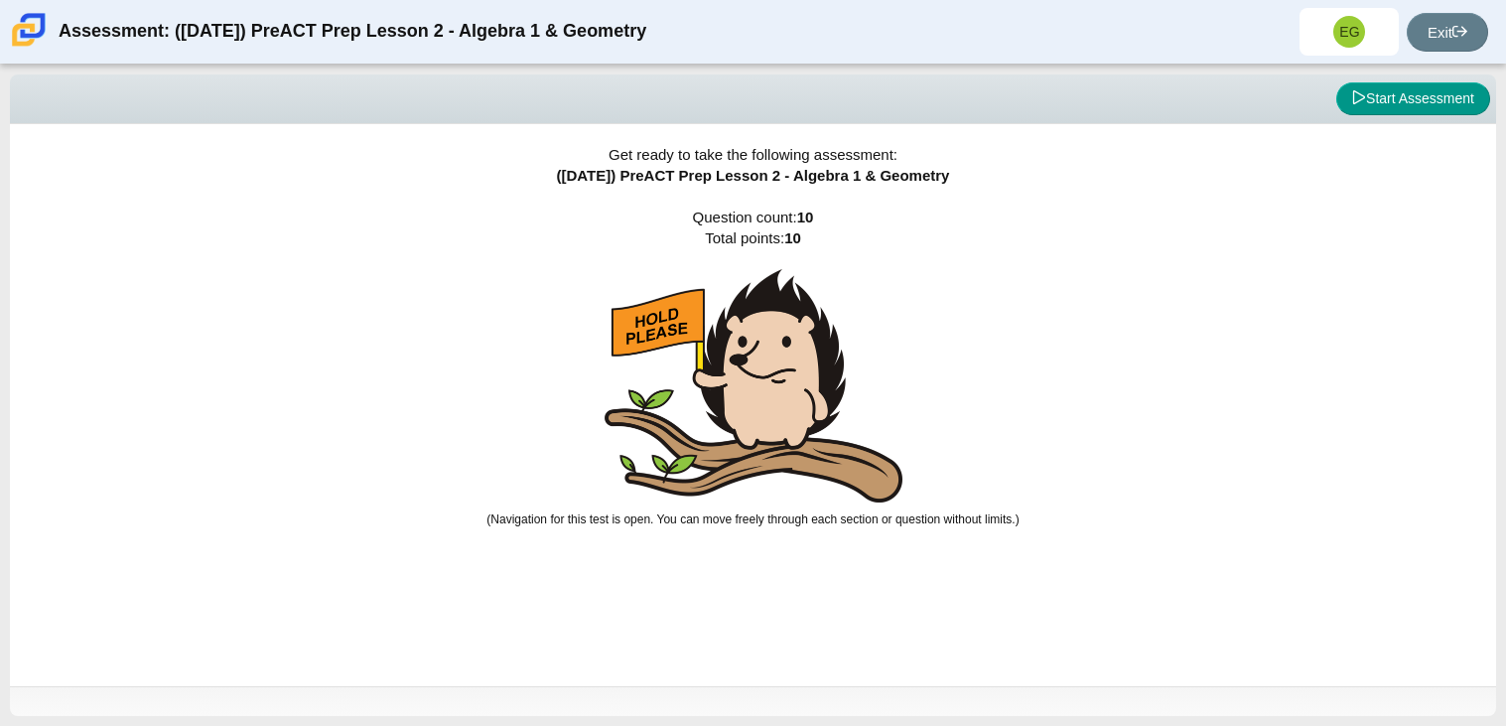
click at [749, 479] on img at bounding box center [753, 385] width 298 height 233
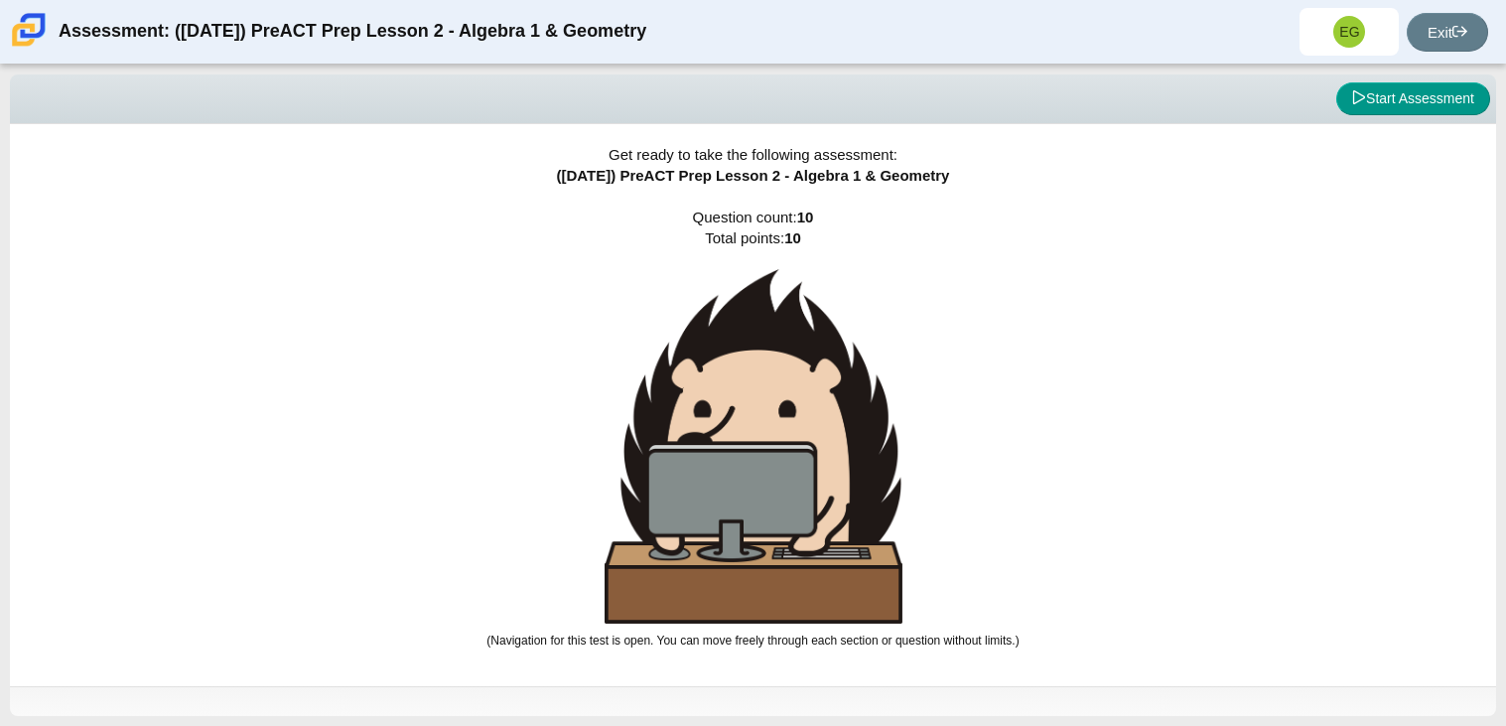
click at [749, 479] on img at bounding box center [753, 446] width 298 height 354
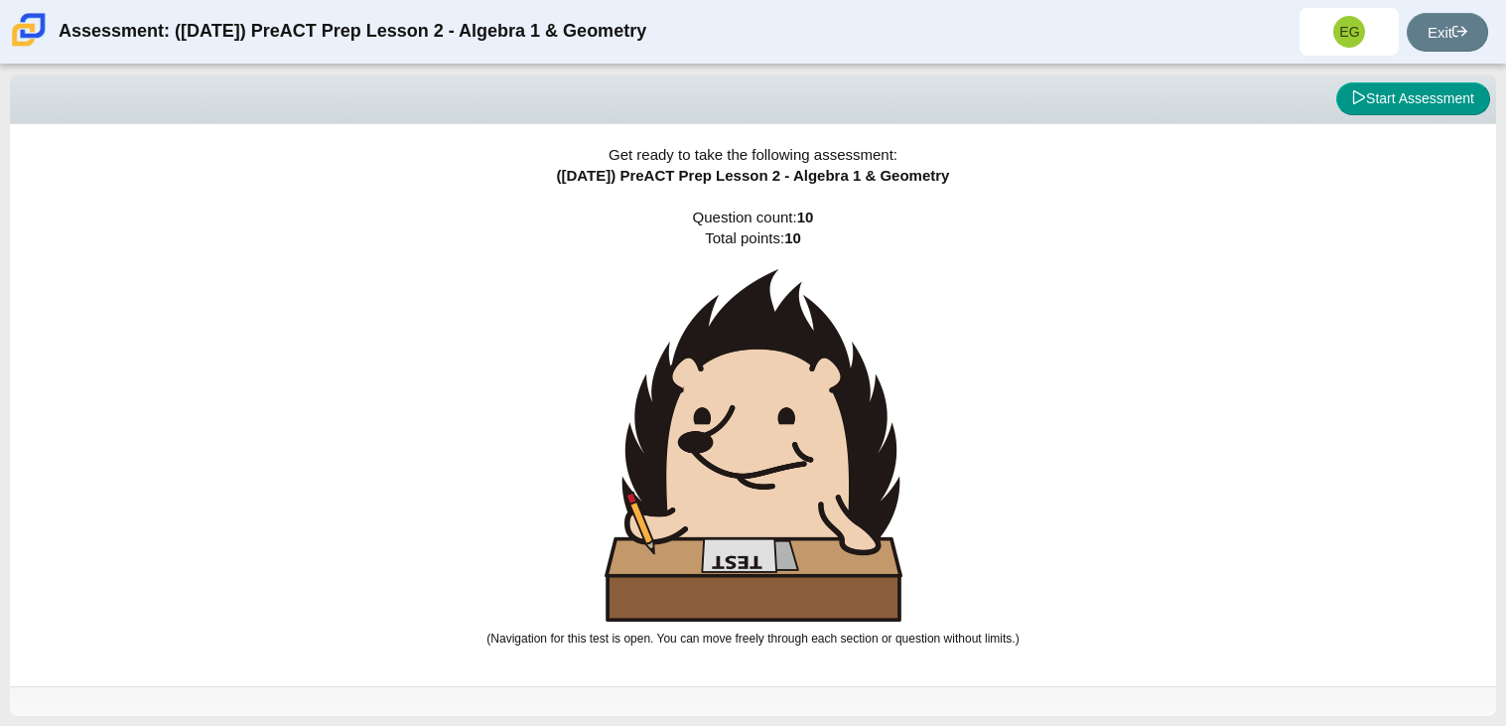
click at [749, 479] on img at bounding box center [753, 445] width 298 height 352
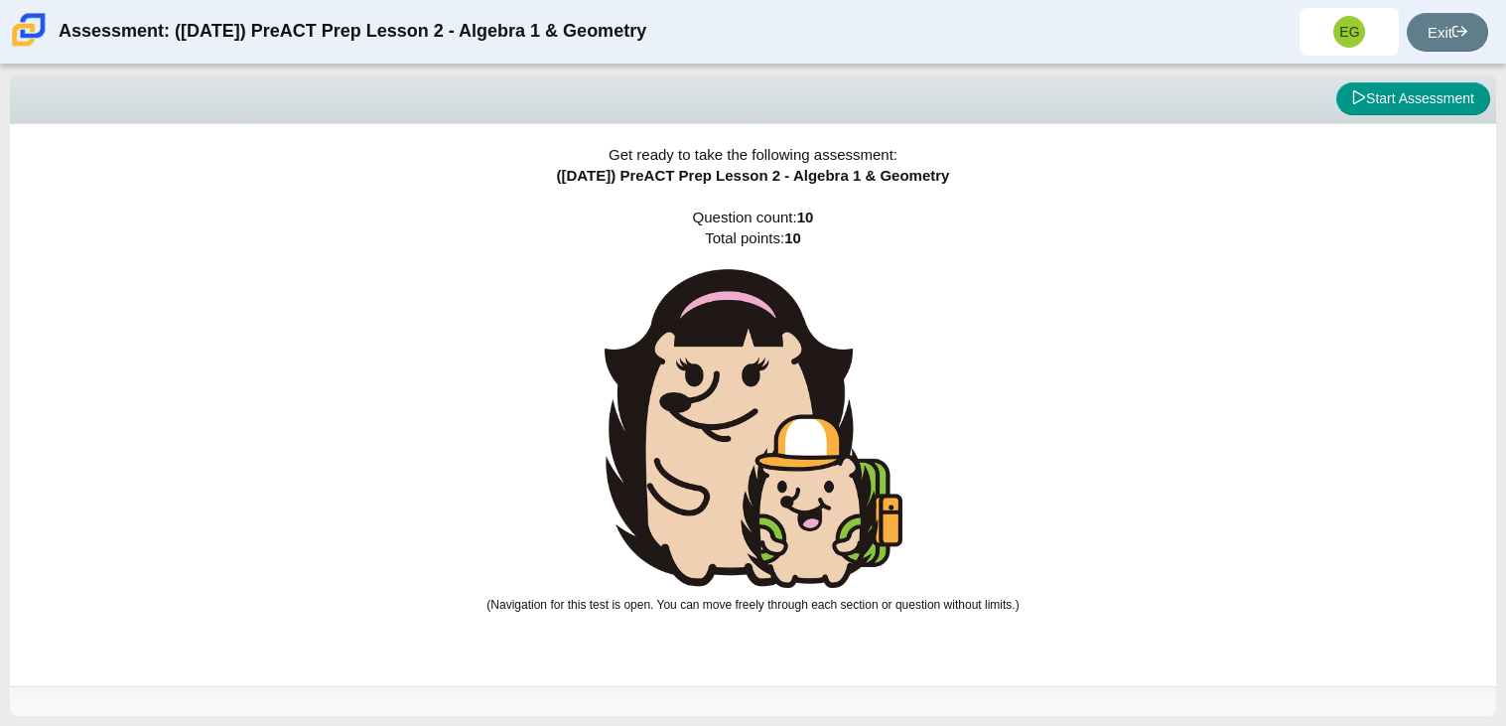
click at [748, 479] on img at bounding box center [753, 428] width 298 height 319
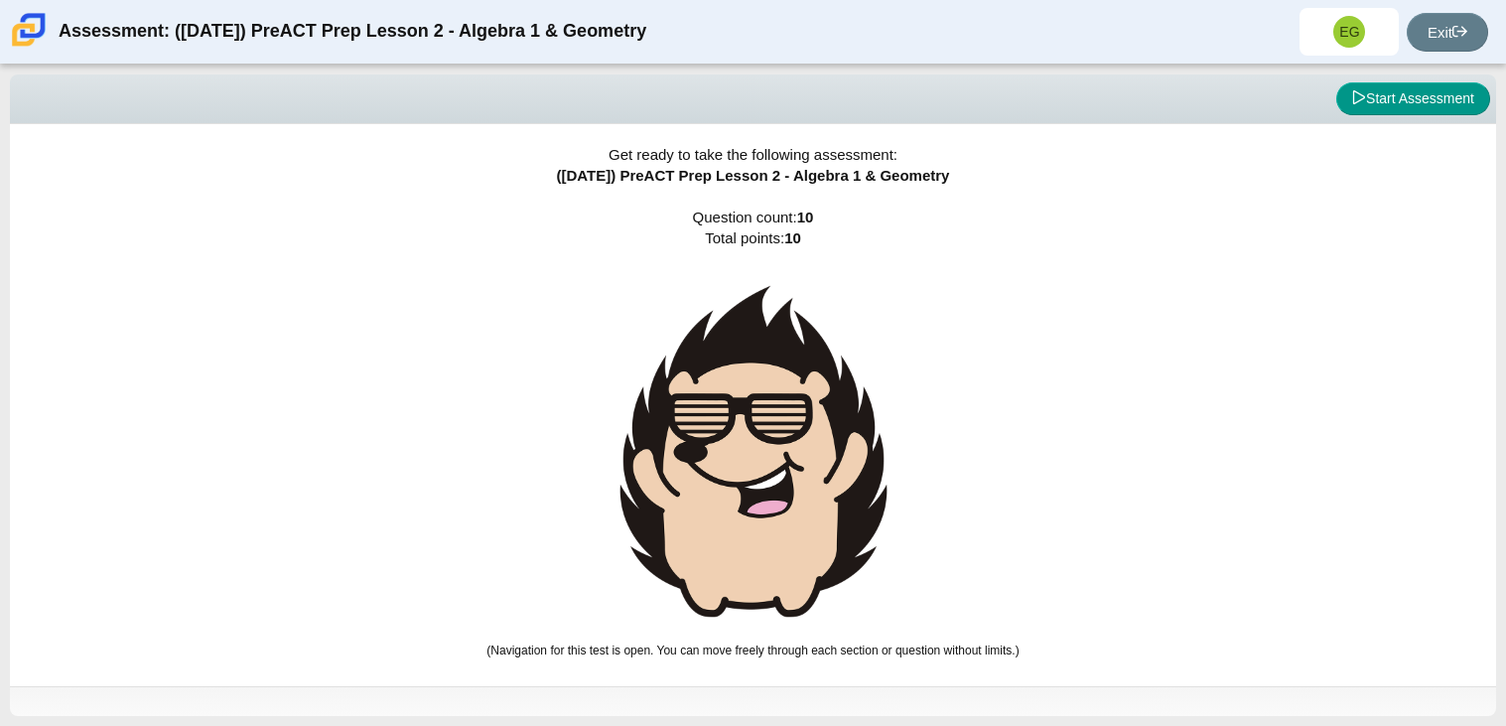
click at [748, 479] on img at bounding box center [753, 451] width 298 height 364
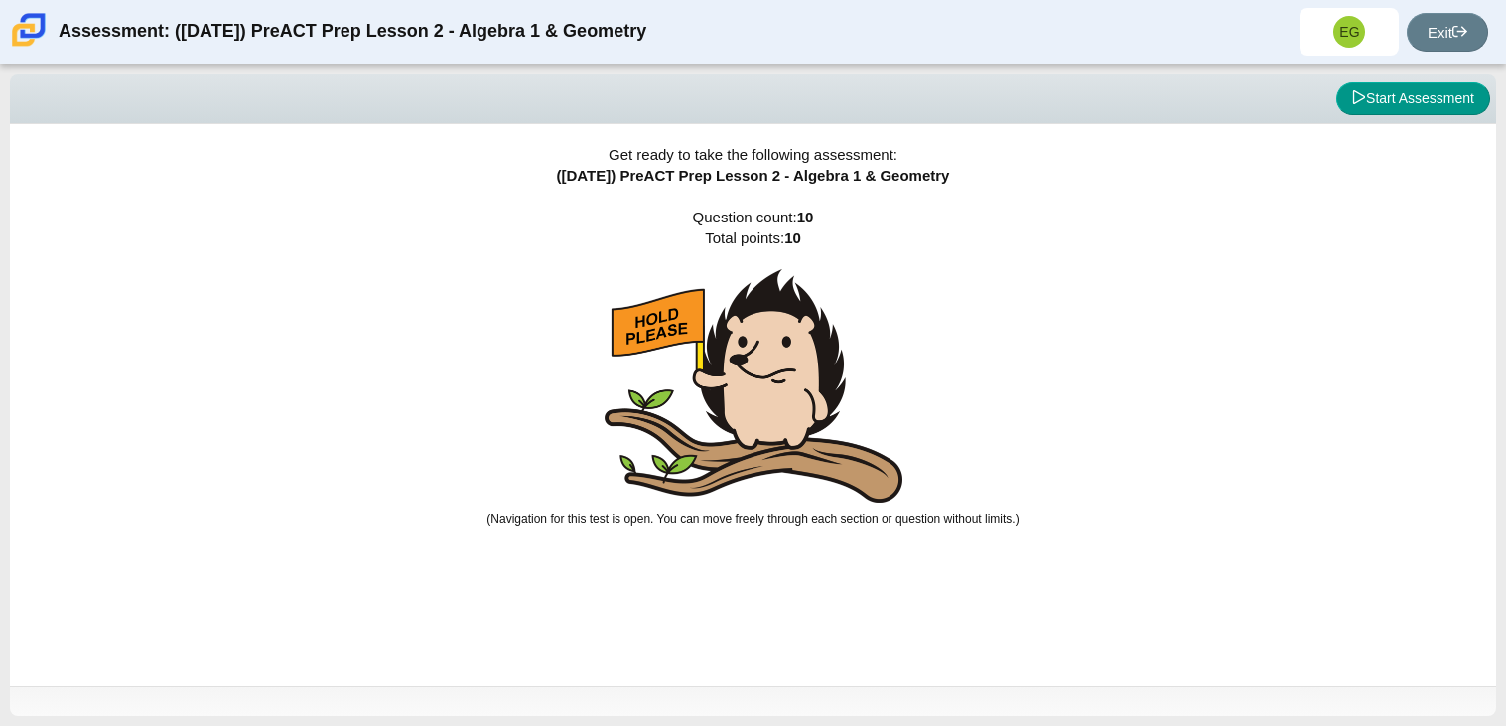
click at [749, 479] on img at bounding box center [753, 385] width 298 height 233
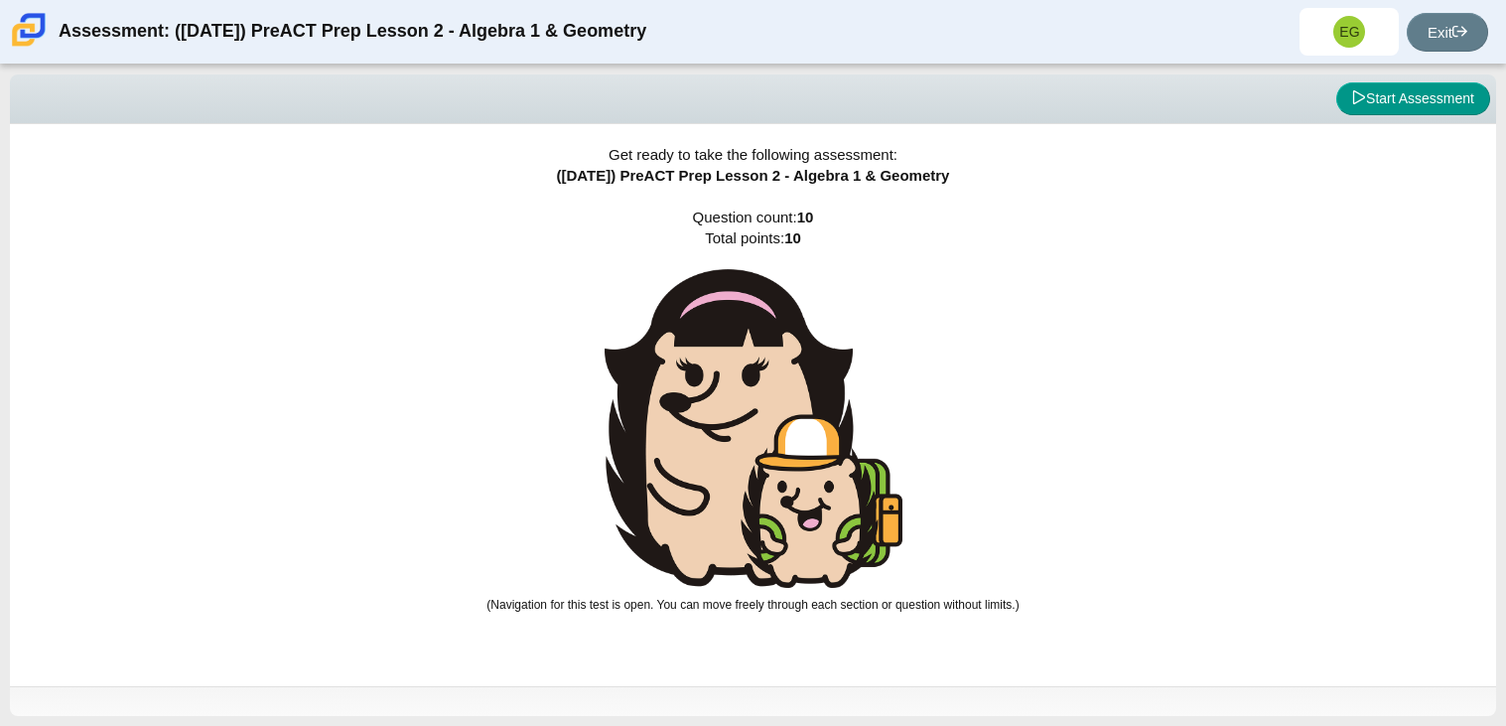
click at [749, 479] on img at bounding box center [753, 428] width 298 height 319
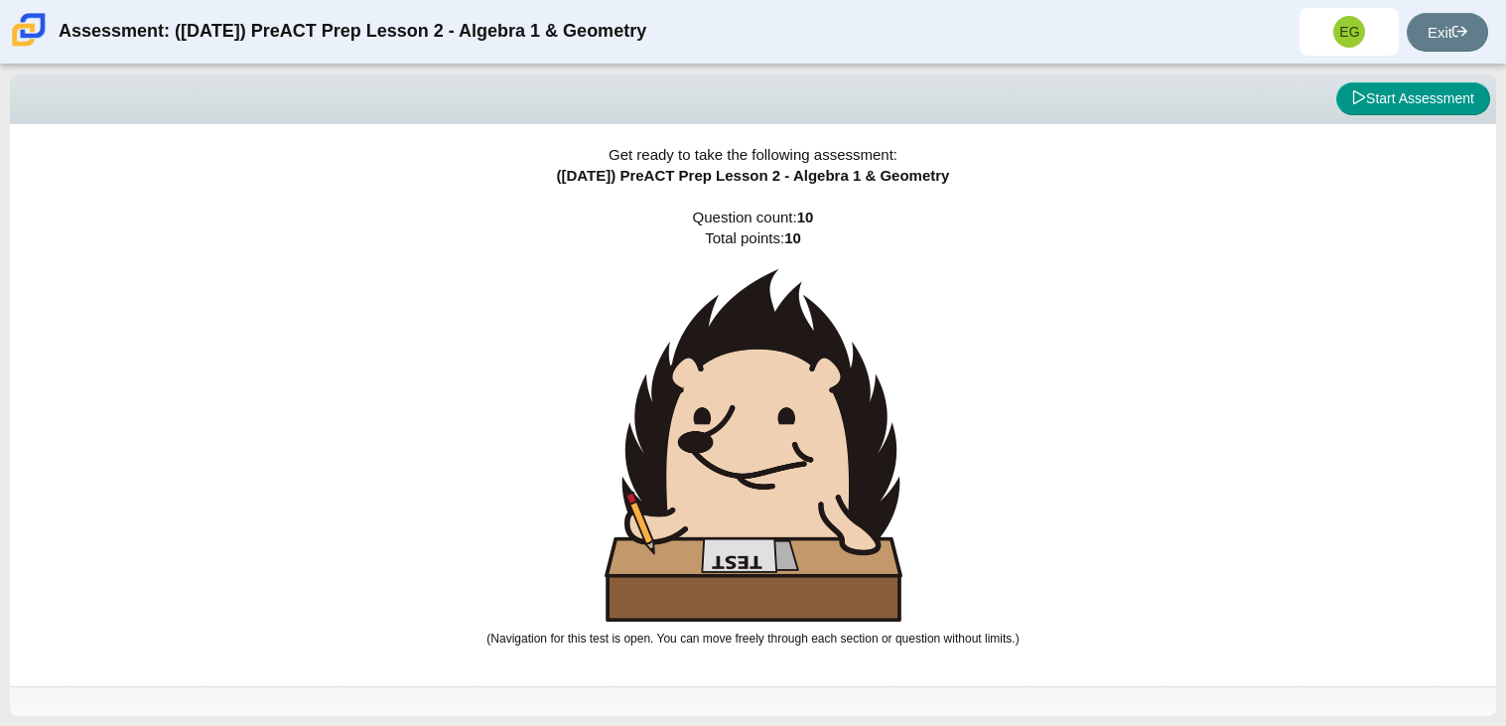
click at [749, 479] on img at bounding box center [753, 445] width 298 height 352
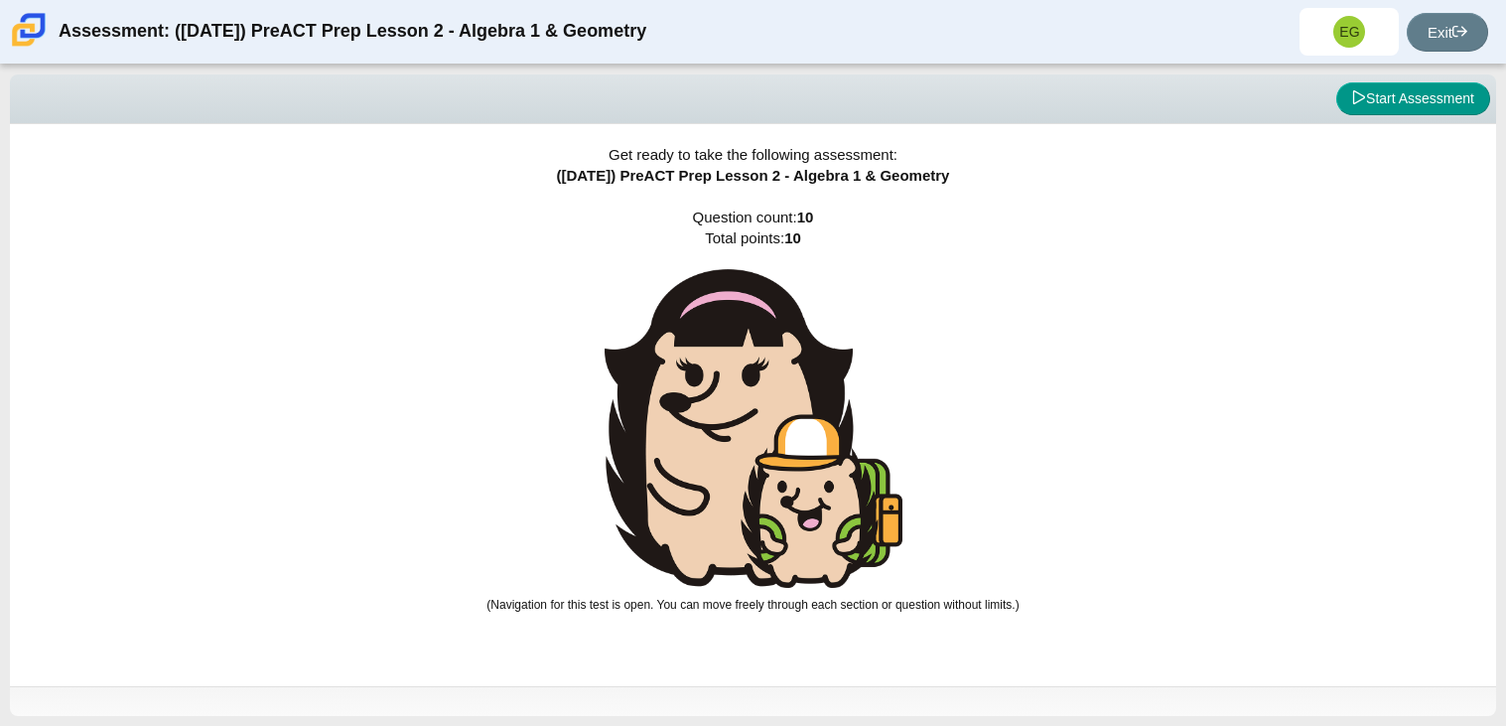
click at [748, 479] on img at bounding box center [753, 428] width 298 height 319
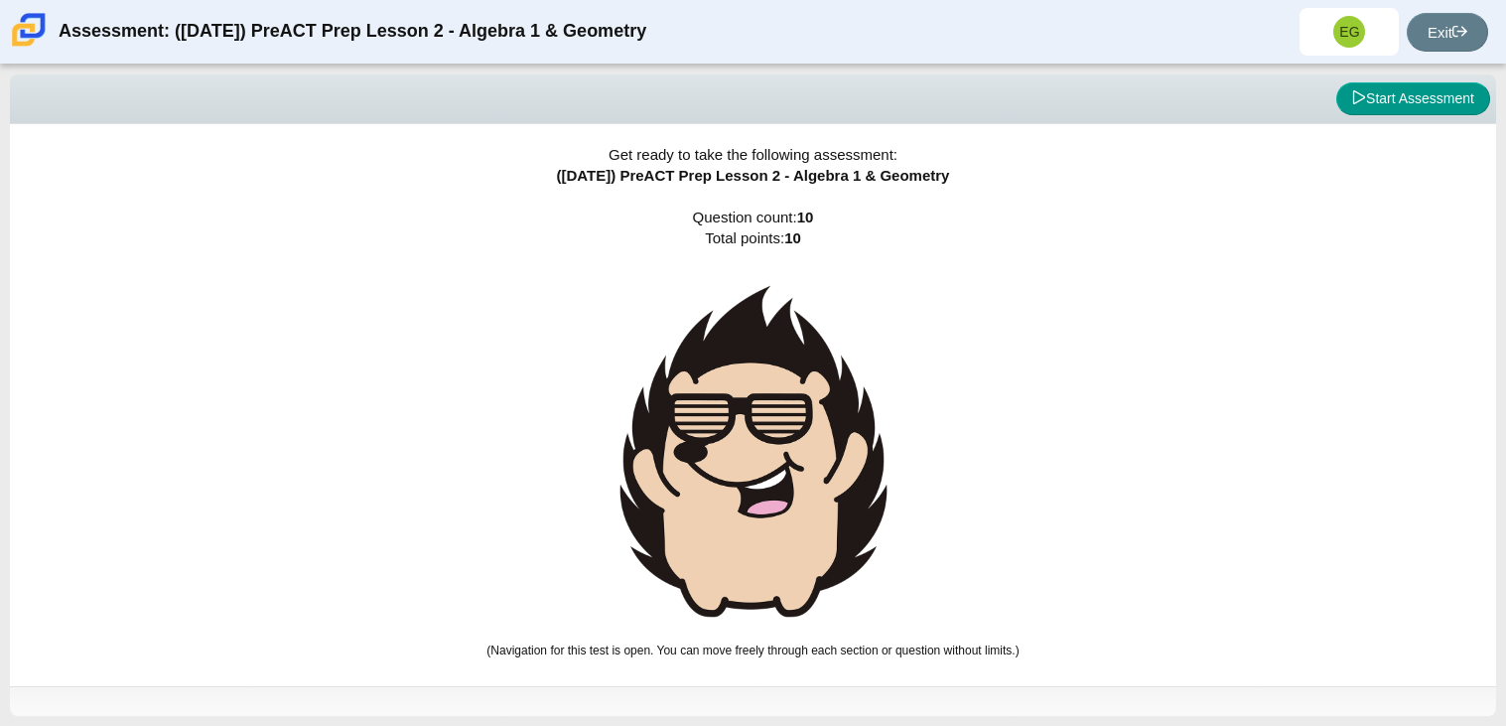
click at [748, 479] on img at bounding box center [753, 451] width 298 height 364
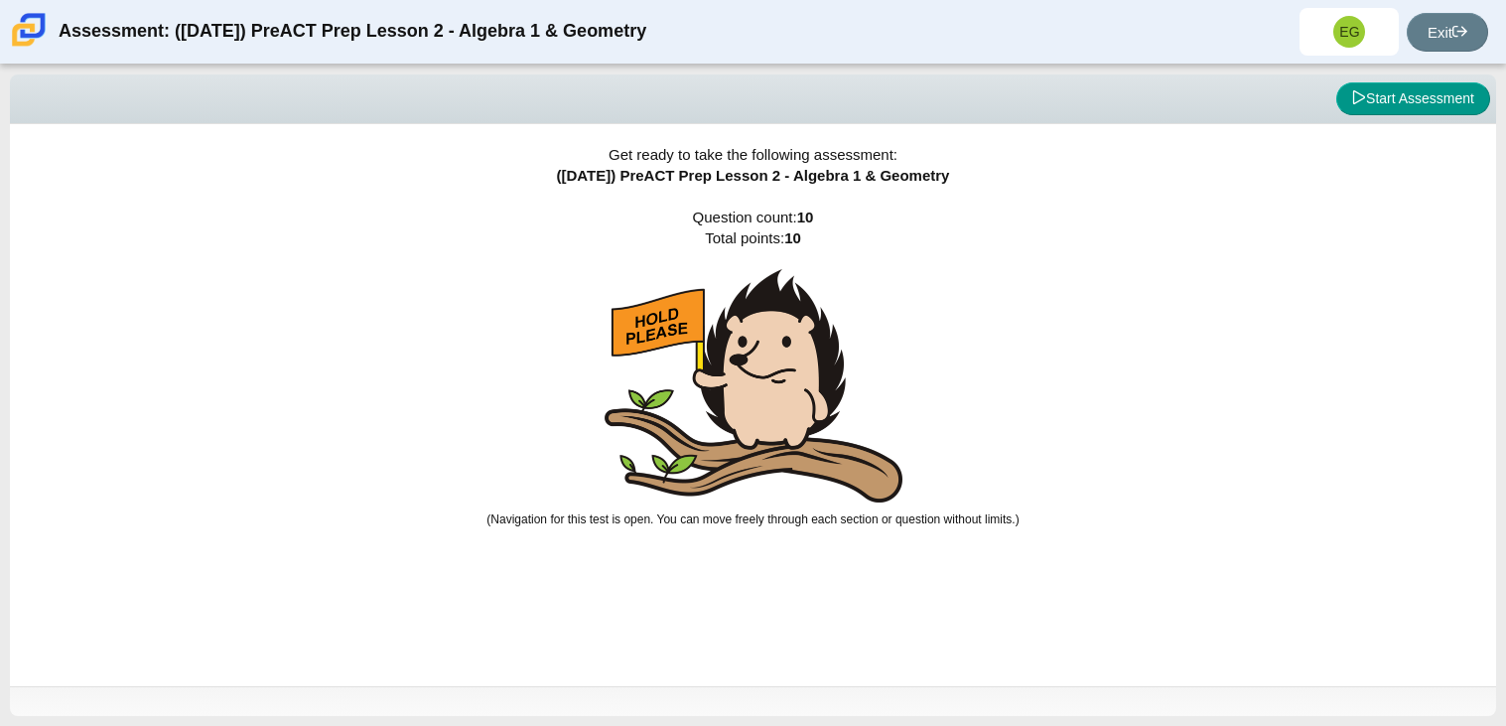
click at [748, 479] on img at bounding box center [753, 385] width 298 height 233
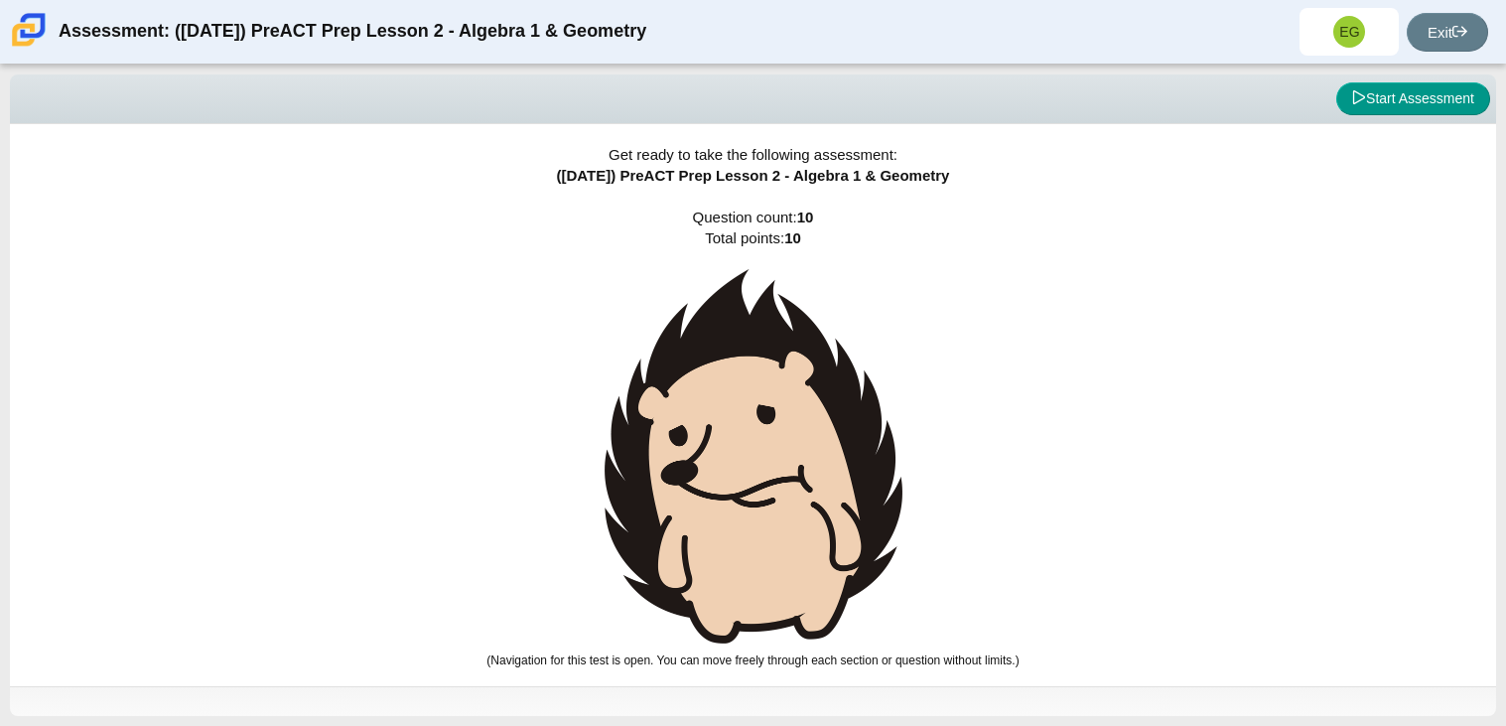
click at [748, 479] on img at bounding box center [753, 456] width 298 height 374
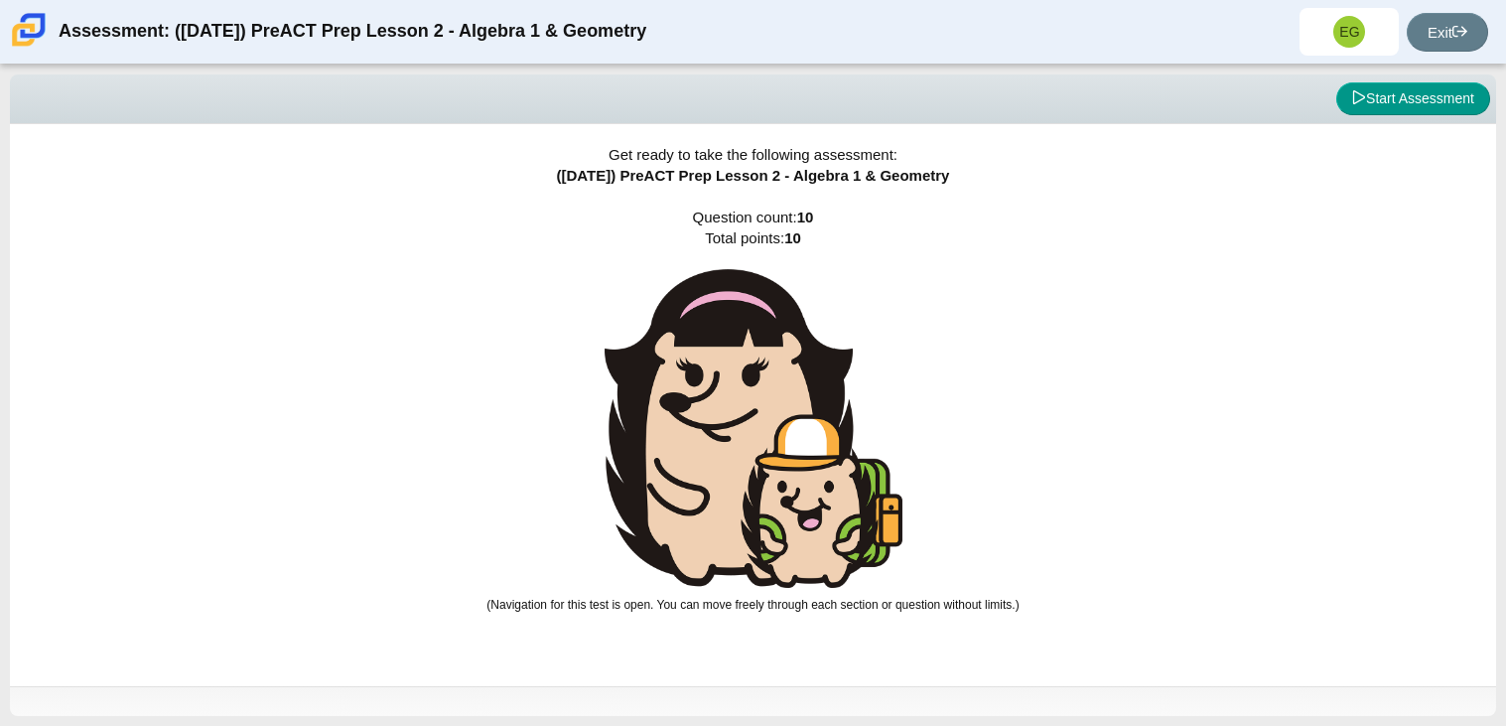
click at [748, 479] on img at bounding box center [753, 428] width 298 height 319
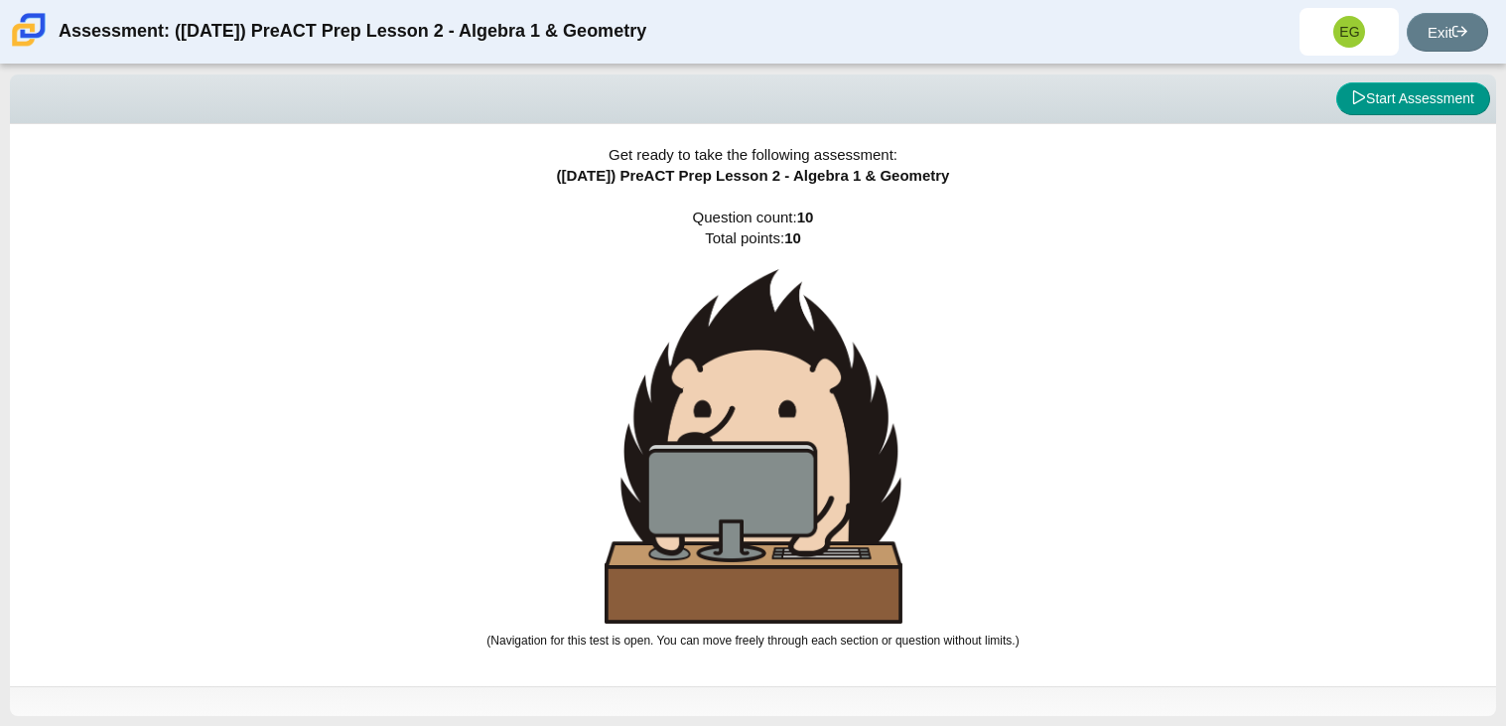
click at [748, 479] on img at bounding box center [753, 446] width 298 height 354
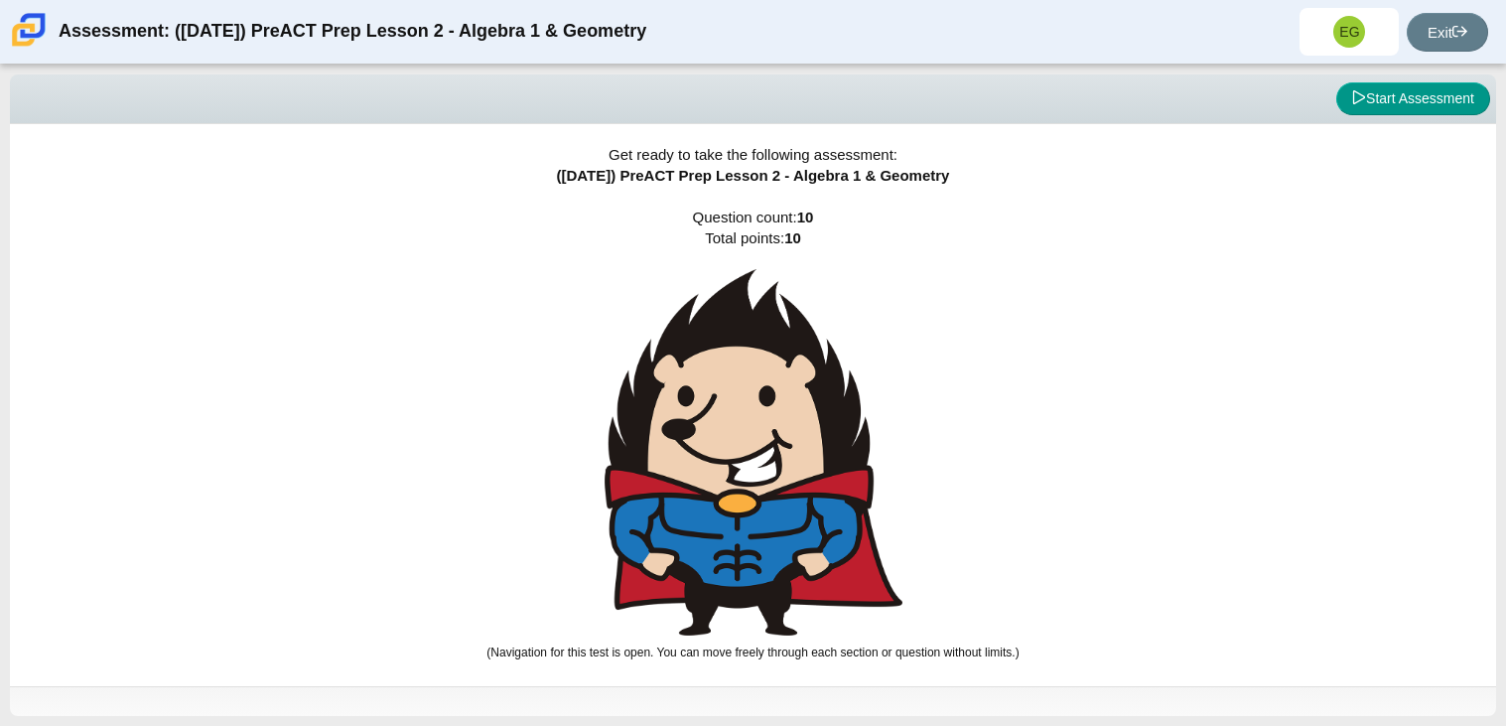
click at [748, 479] on img at bounding box center [753, 452] width 298 height 366
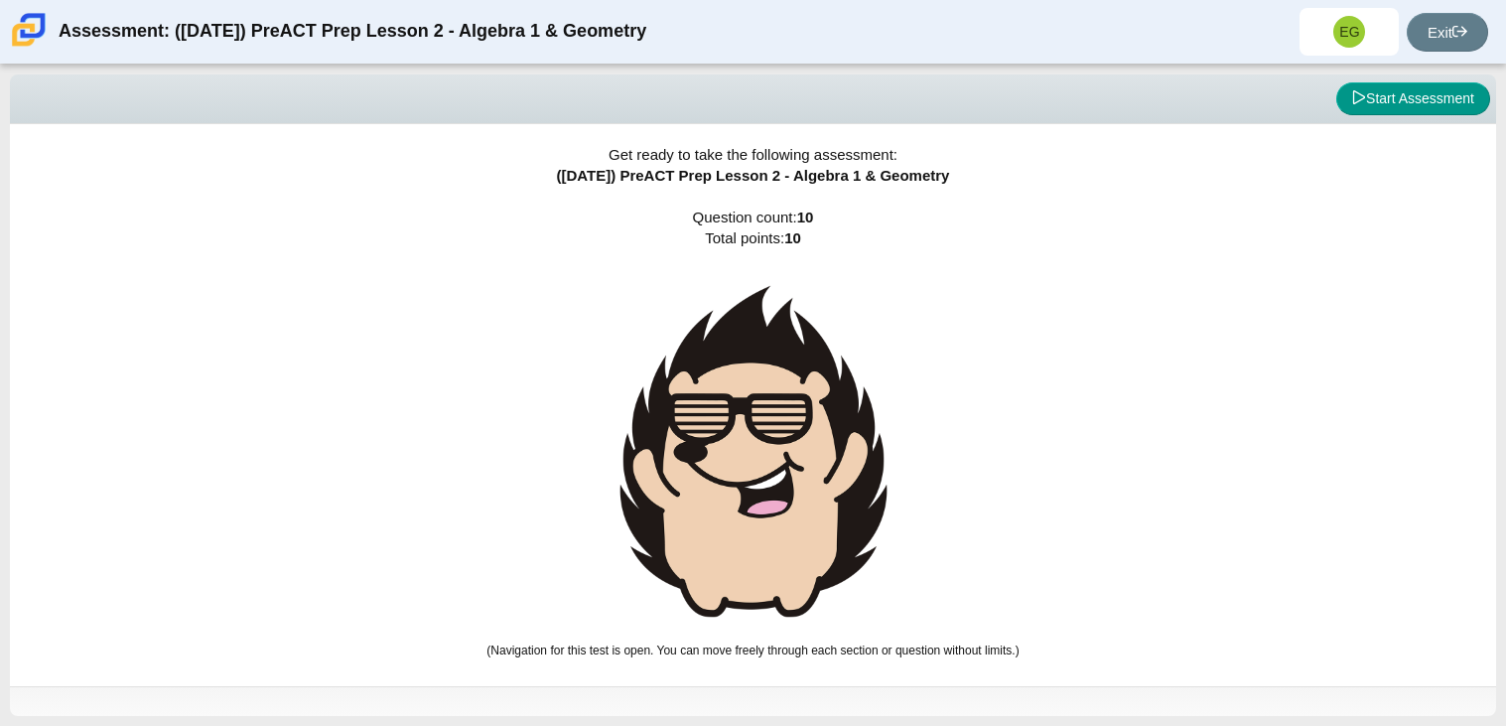
click at [748, 479] on img at bounding box center [753, 451] width 298 height 364
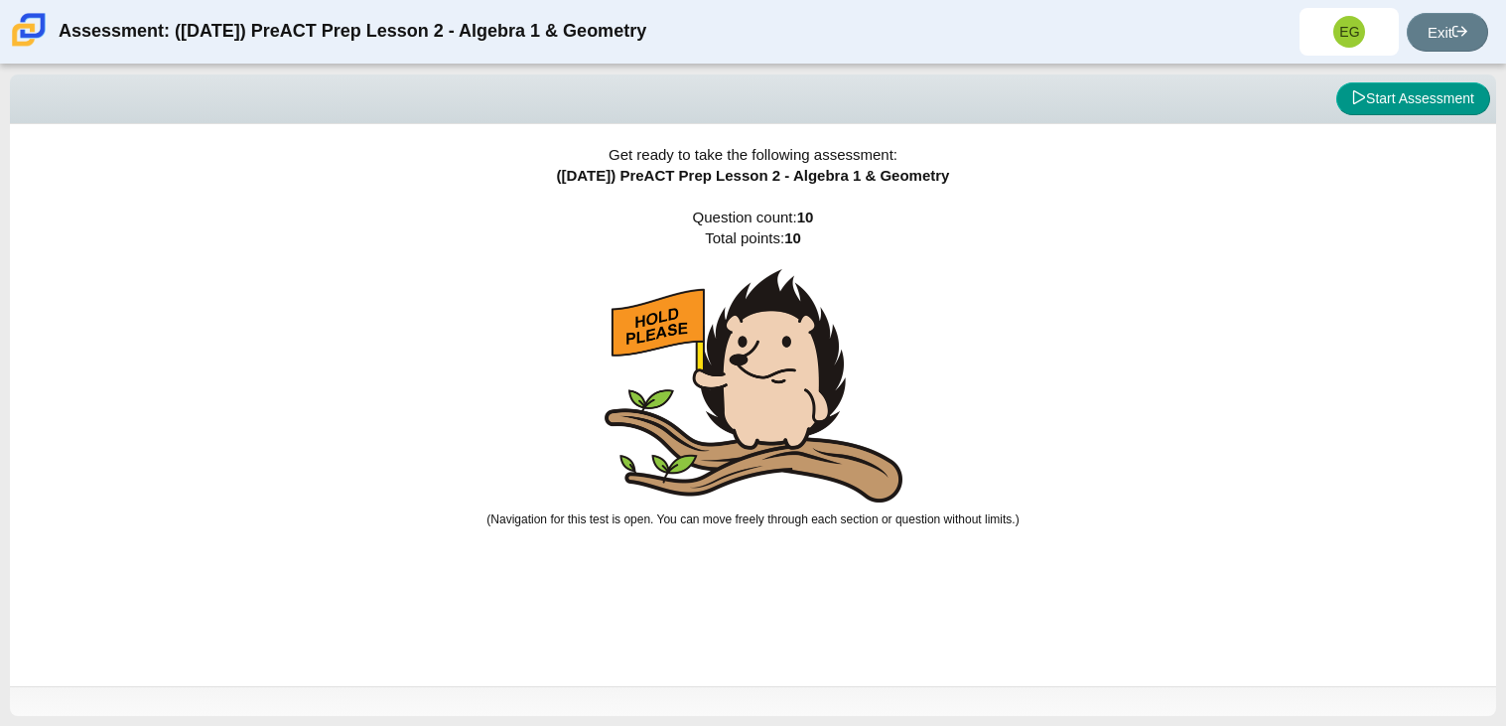
click at [748, 479] on img at bounding box center [753, 385] width 298 height 233
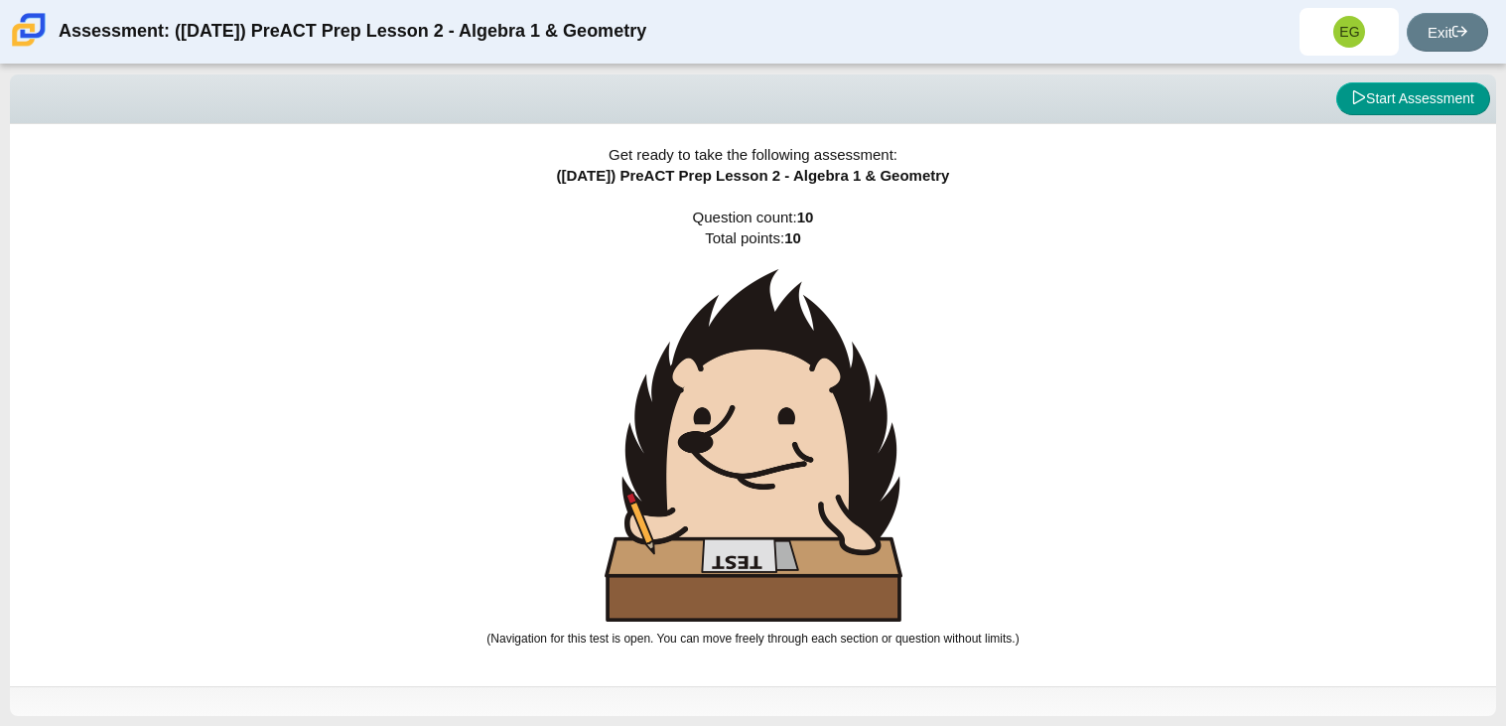
click at [748, 479] on img at bounding box center [753, 445] width 298 height 352
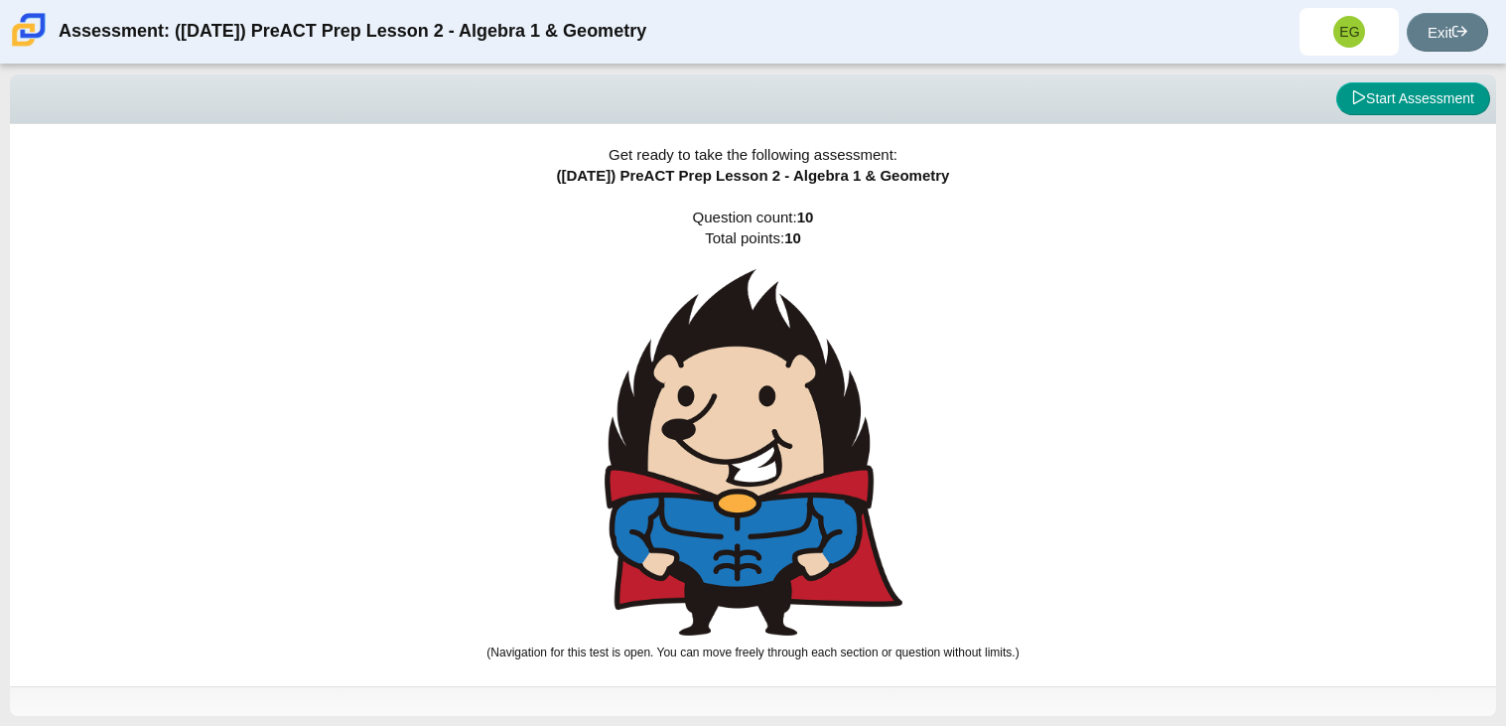
click at [748, 479] on img at bounding box center [753, 452] width 298 height 366
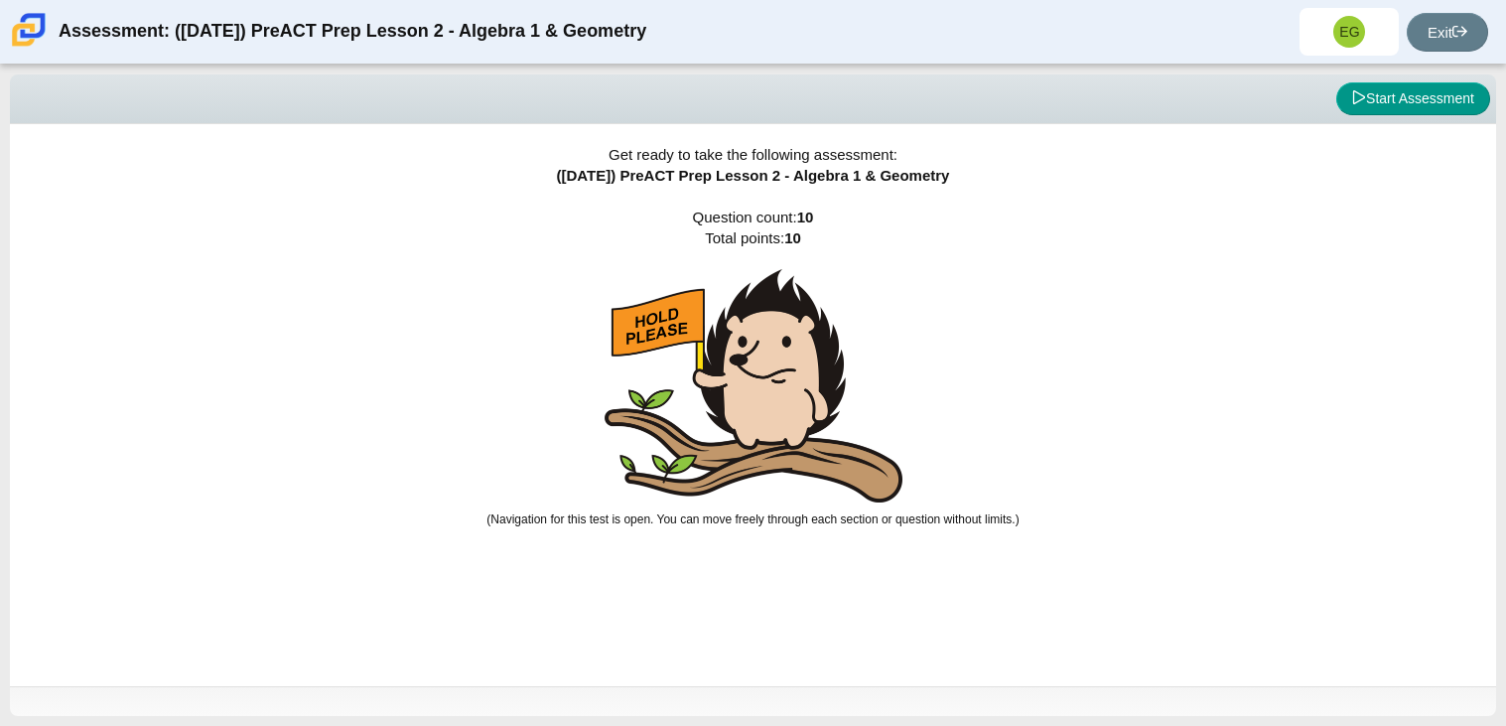
click at [748, 479] on img at bounding box center [753, 385] width 298 height 233
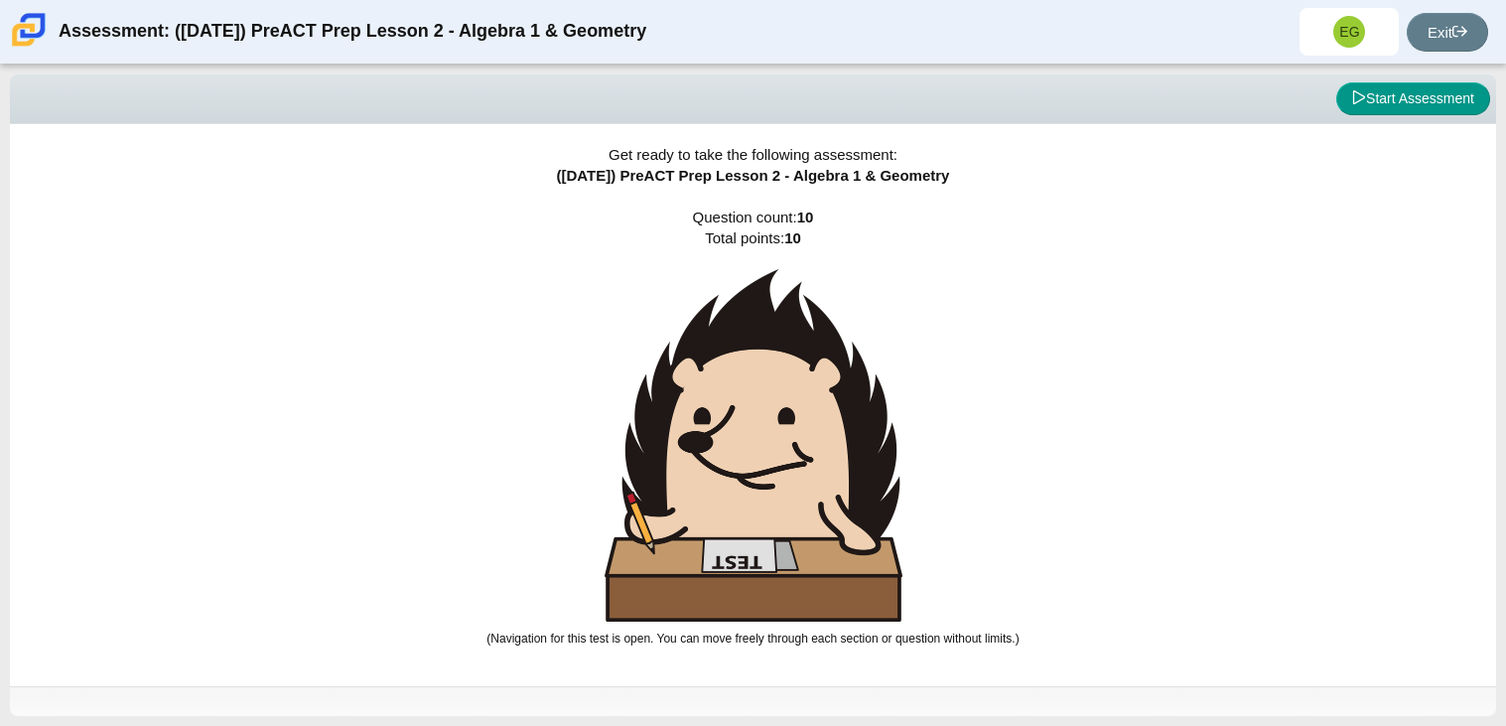
click at [748, 479] on img at bounding box center [753, 445] width 298 height 352
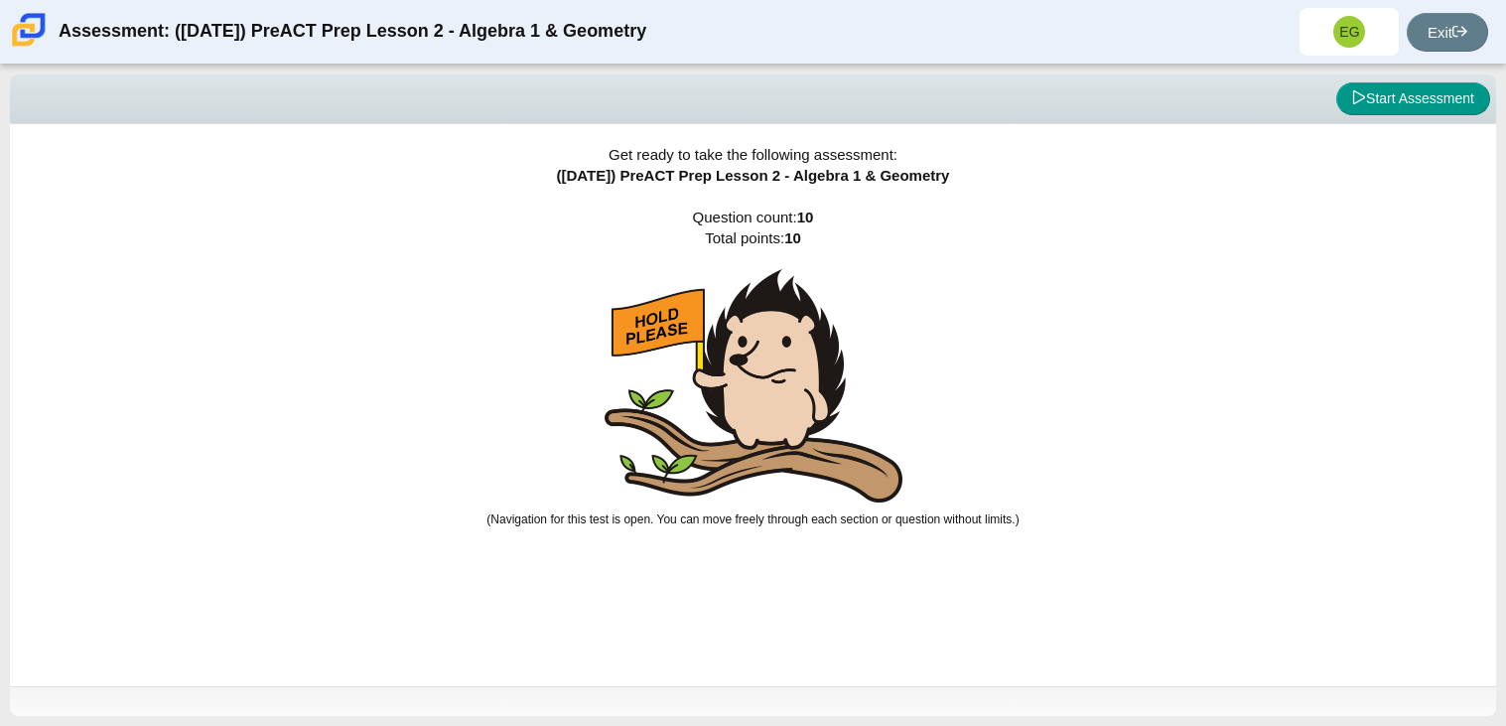
click at [748, 479] on img at bounding box center [753, 385] width 298 height 233
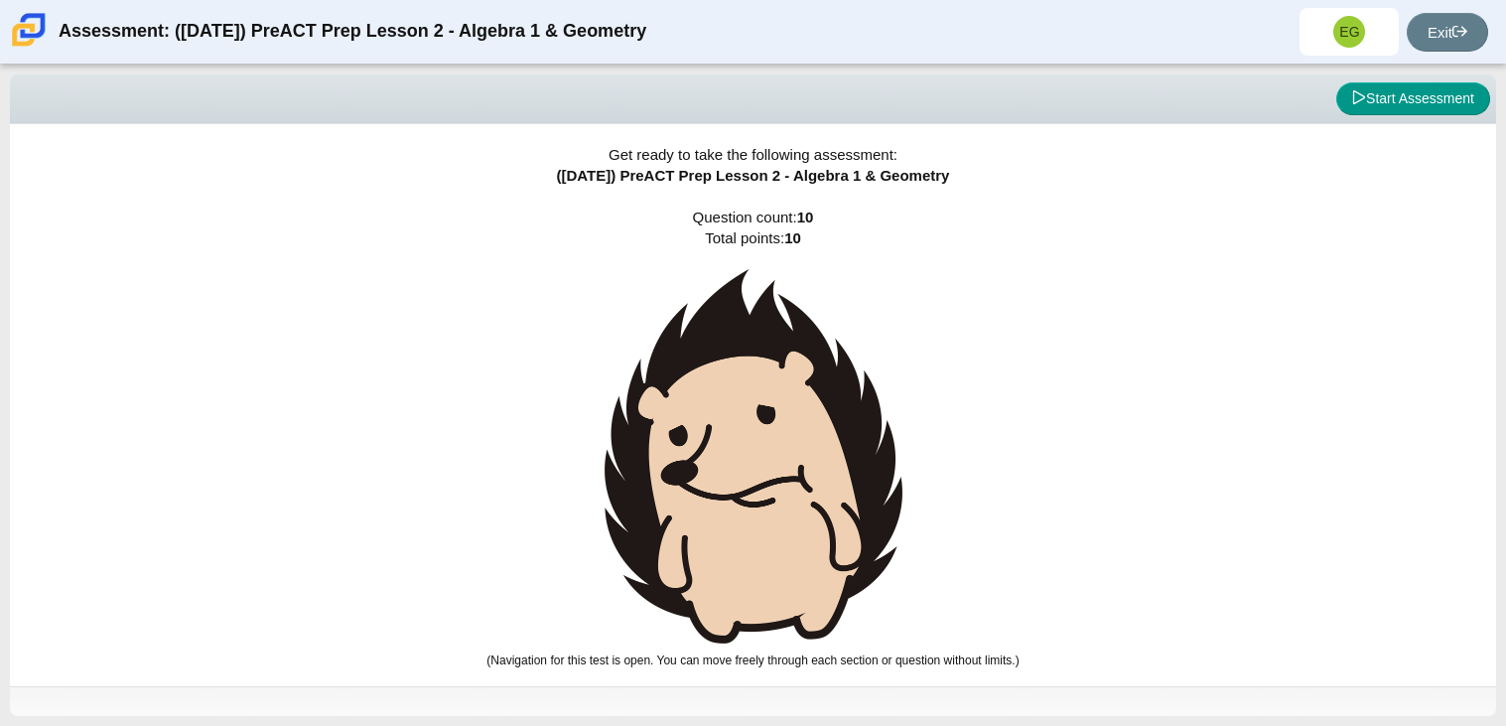
click at [748, 479] on img at bounding box center [753, 456] width 298 height 374
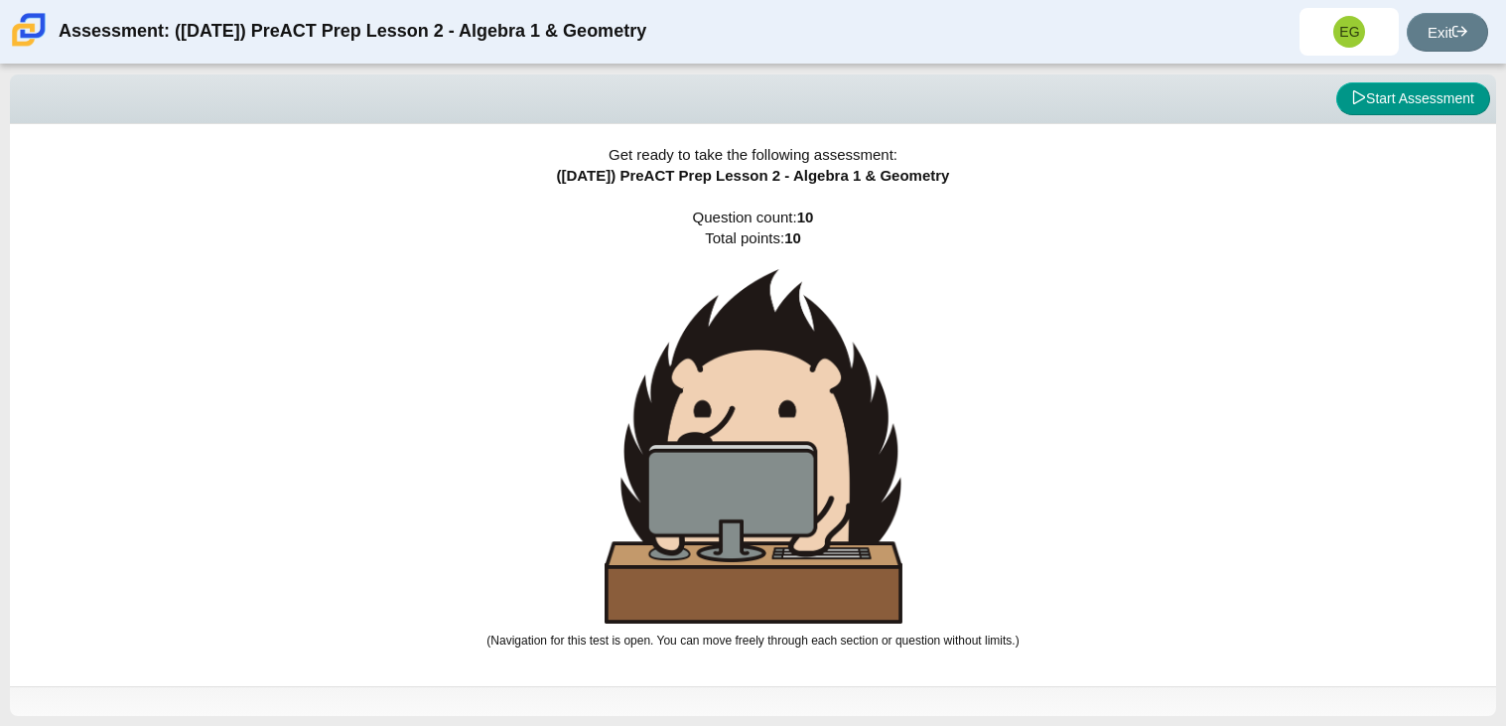
click at [748, 479] on img at bounding box center [753, 446] width 298 height 354
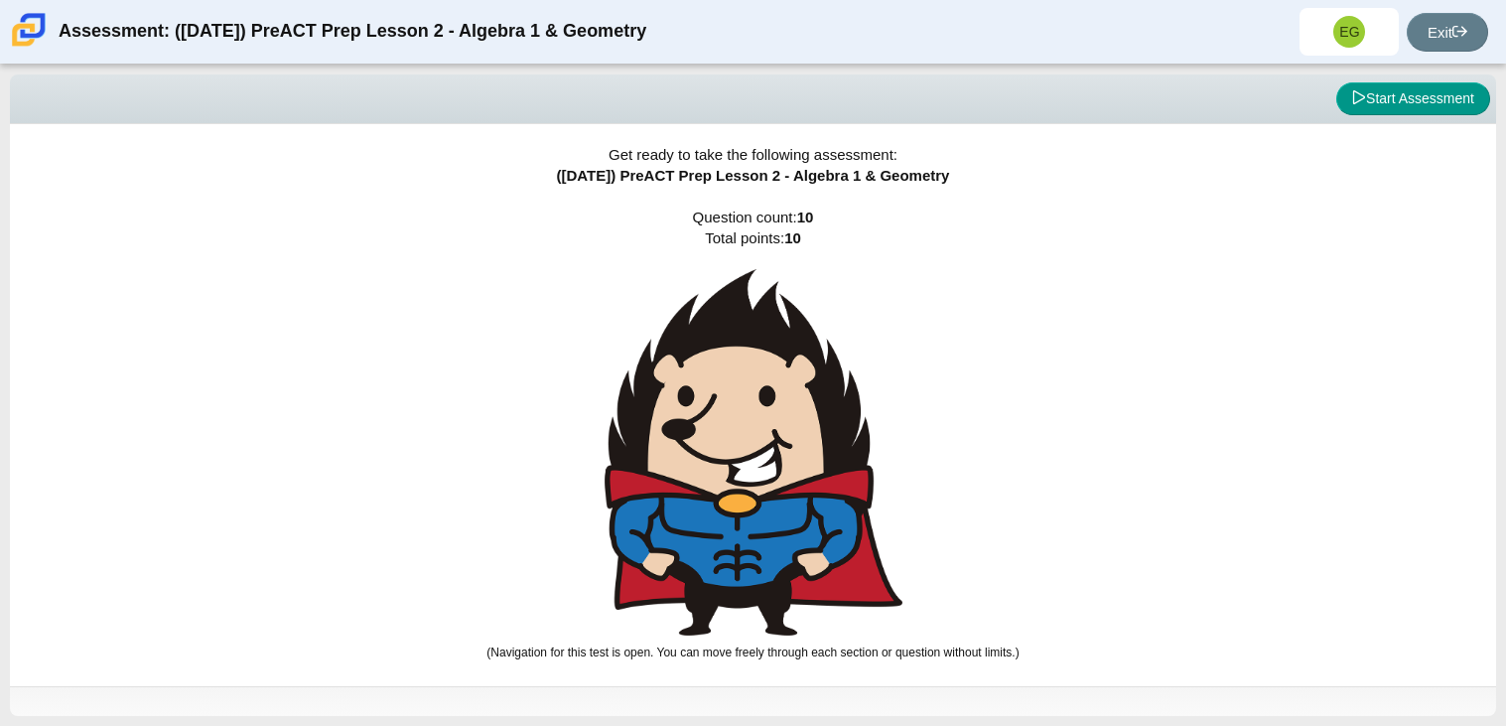
click at [748, 479] on img at bounding box center [753, 452] width 298 height 366
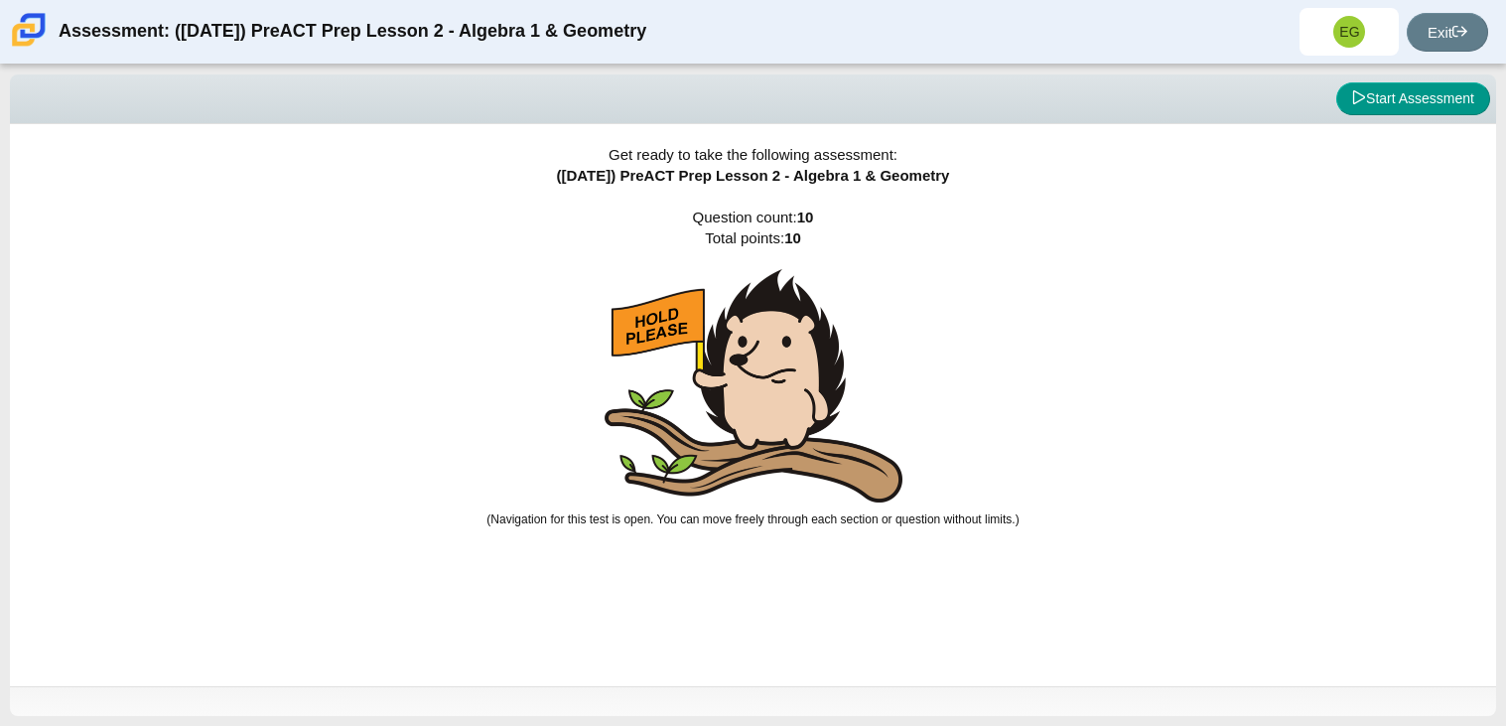
click at [748, 479] on img at bounding box center [753, 385] width 298 height 233
click at [768, 321] on img at bounding box center [753, 385] width 298 height 233
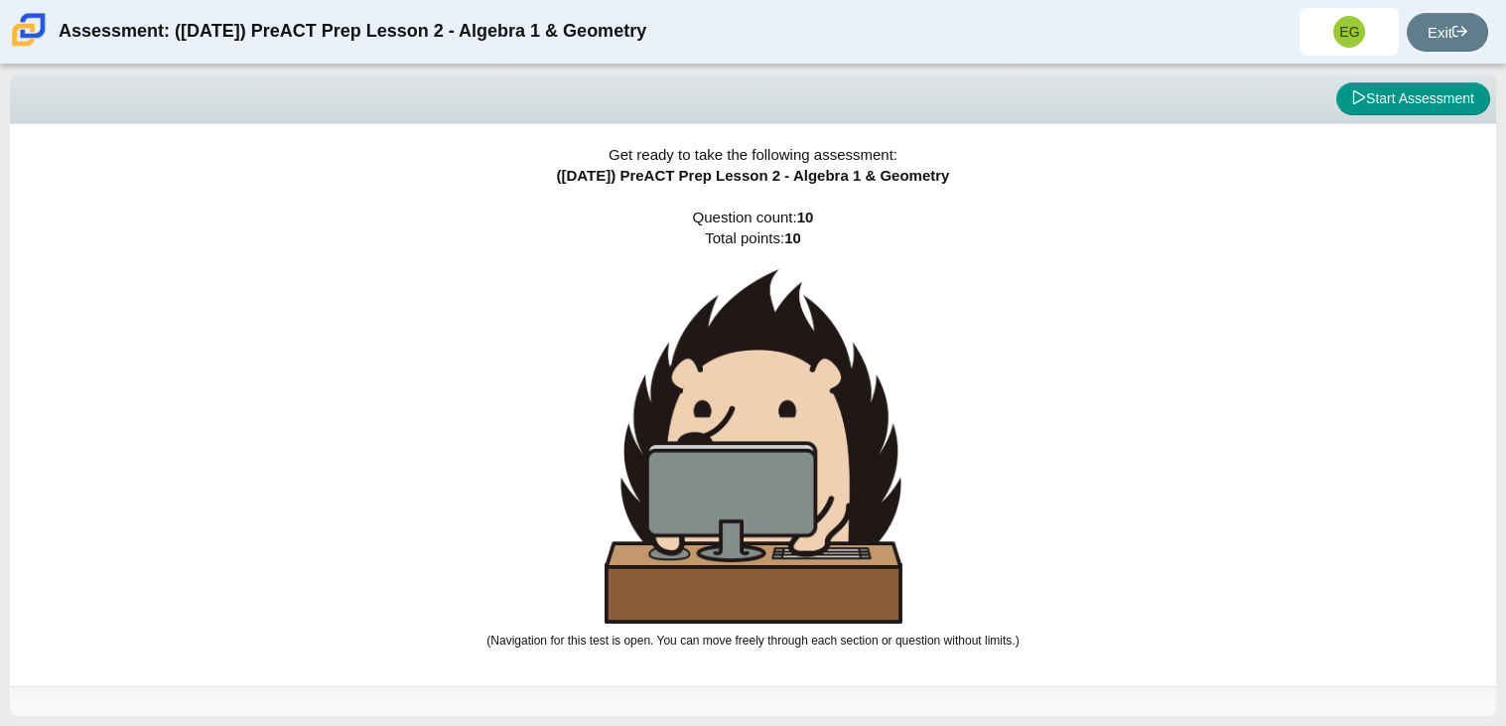
click at [766, 354] on img at bounding box center [753, 446] width 298 height 354
click at [737, 422] on img at bounding box center [753, 446] width 298 height 354
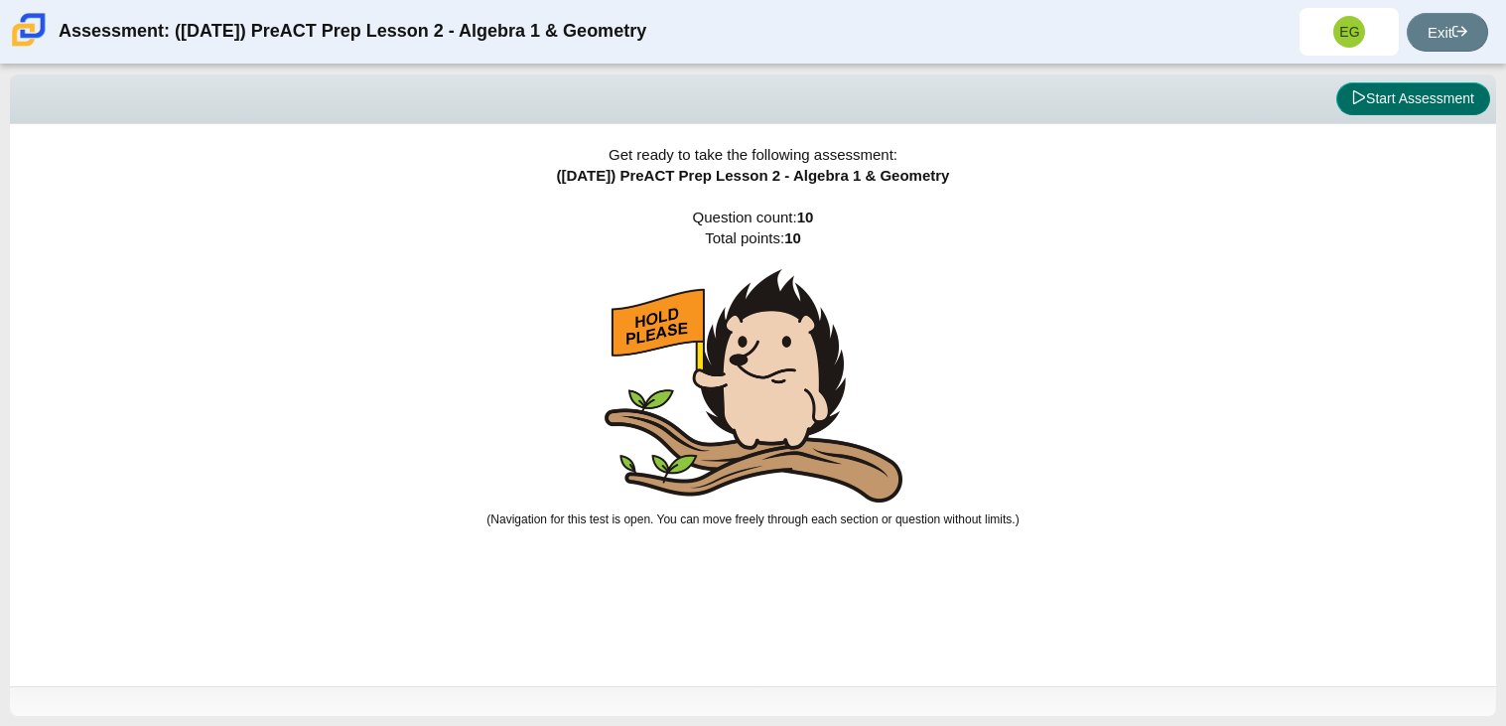
click at [1361, 112] on button "Start Assessment" at bounding box center [1413, 99] width 154 height 34
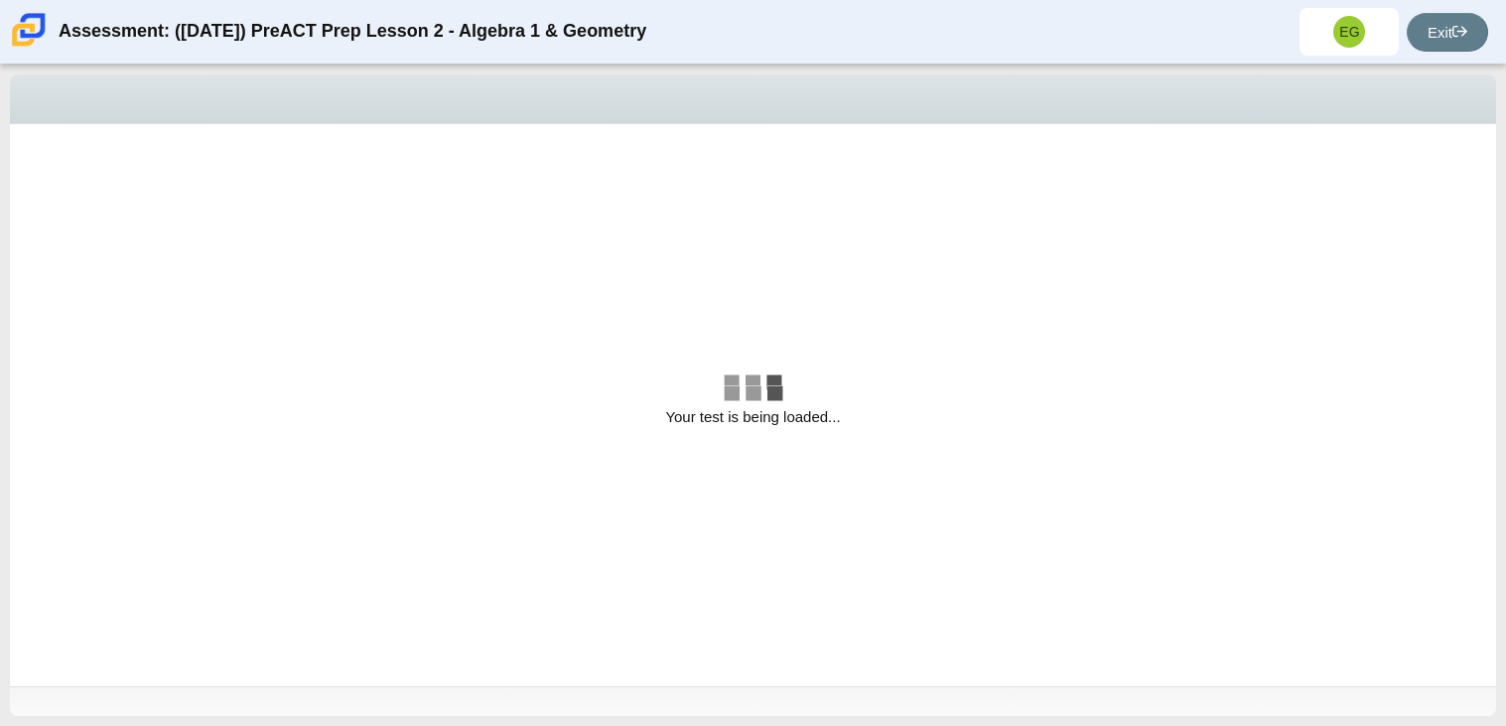
select select "bbf5d072-3e0b-44c4-9a12-6e7c9033f65b"
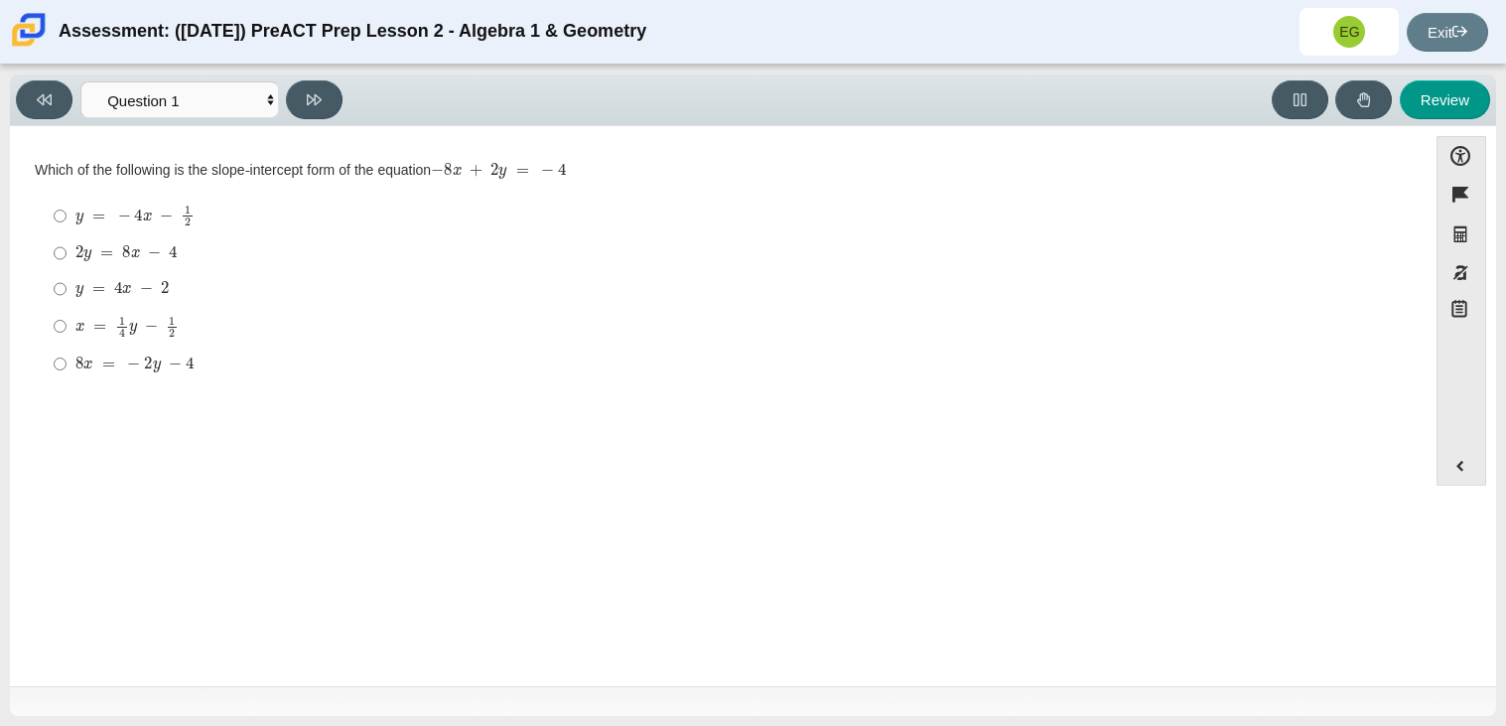
click at [67, 324] on label "x = 1 4 y − 1 2 x = 1 4 y − 1 2" at bounding box center [720, 326] width 1360 height 39
click at [66, 324] on input "x = 1 4 y − 1 2 x = 1 4 y − 1 2" at bounding box center [60, 326] width 13 height 39
radio input "true"
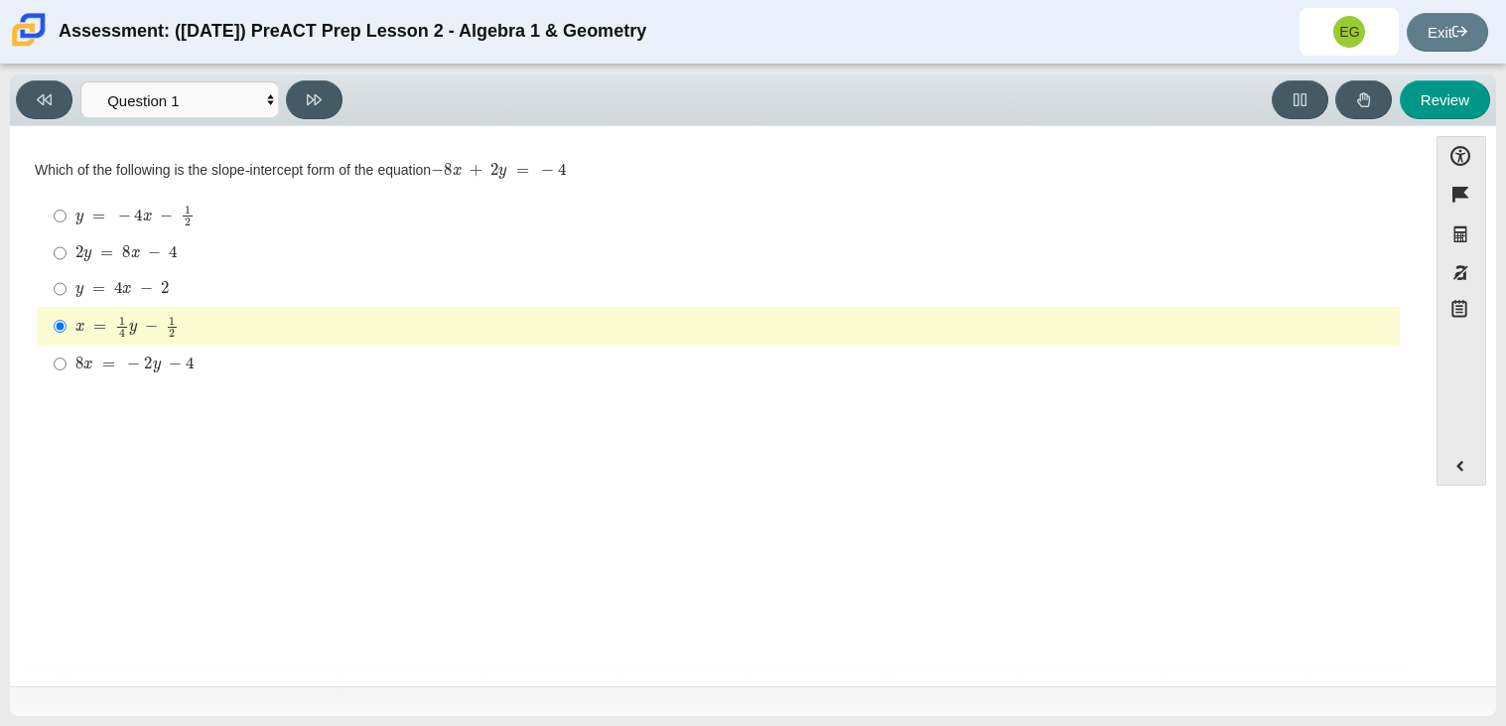
click at [158, 371] on mjx-c "Assessment items" at bounding box center [157, 365] width 8 height 11
click at [66, 372] on input "8 x = − 2 y − 4 8 x = − 2 y − 4" at bounding box center [60, 363] width 13 height 36
radio input "true"
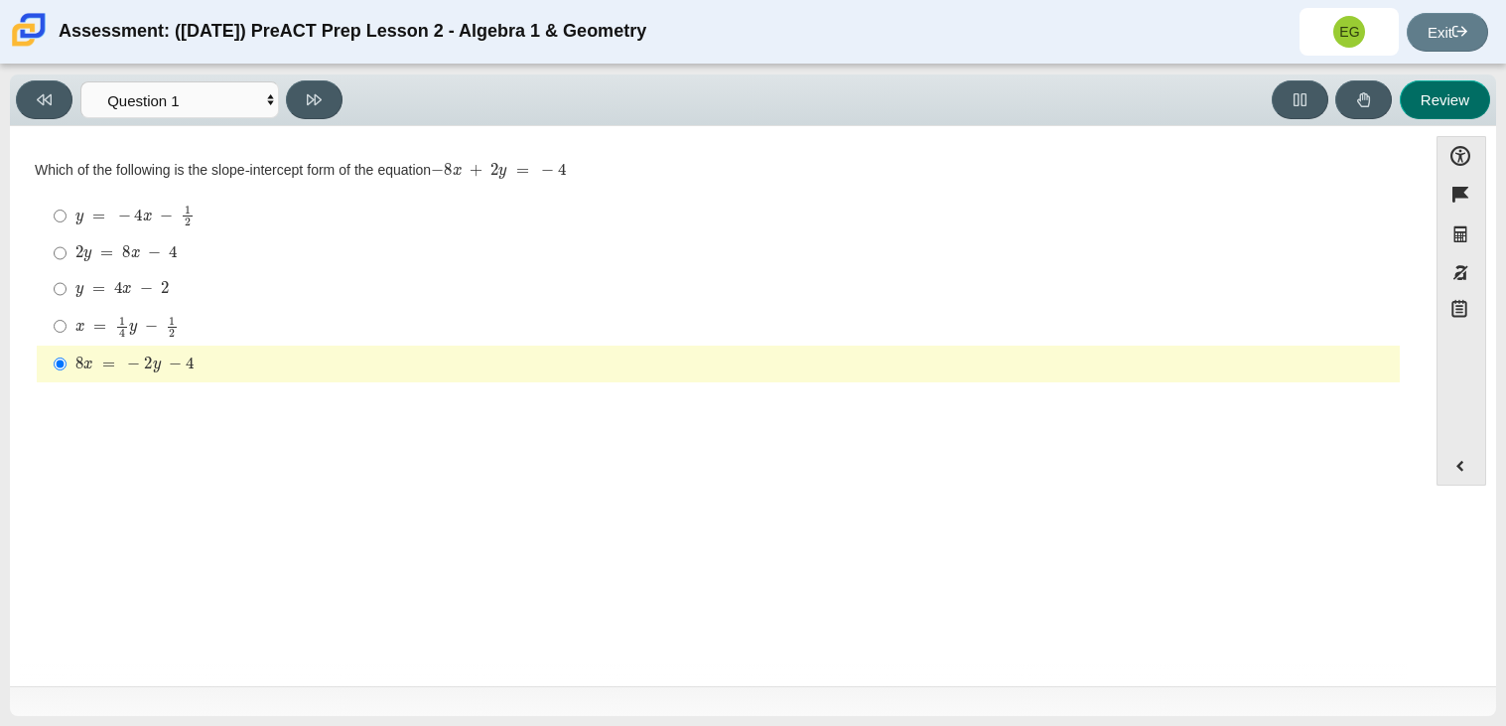
click at [1437, 103] on button "Review" at bounding box center [1444, 99] width 90 height 39
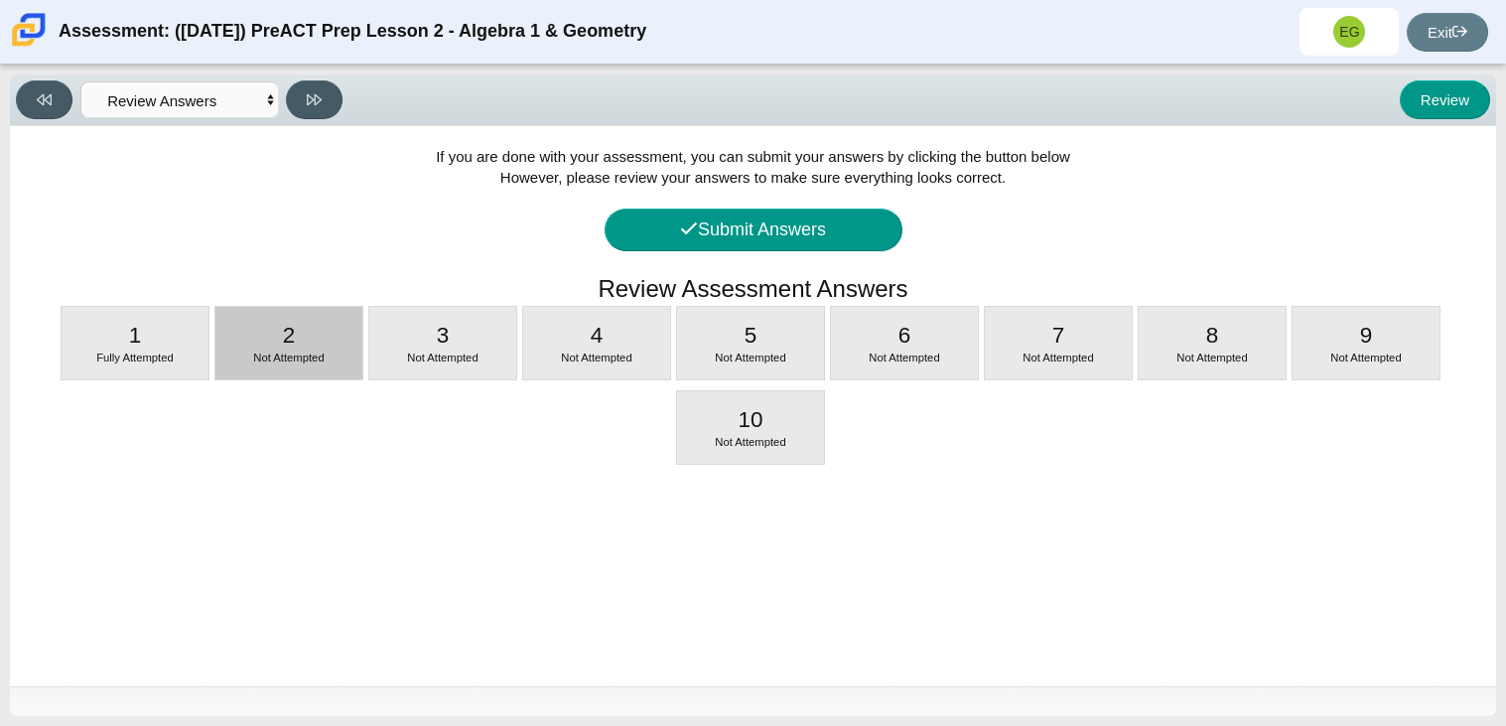
click at [336, 344] on div "2 Not Attempted" at bounding box center [288, 343] width 147 height 72
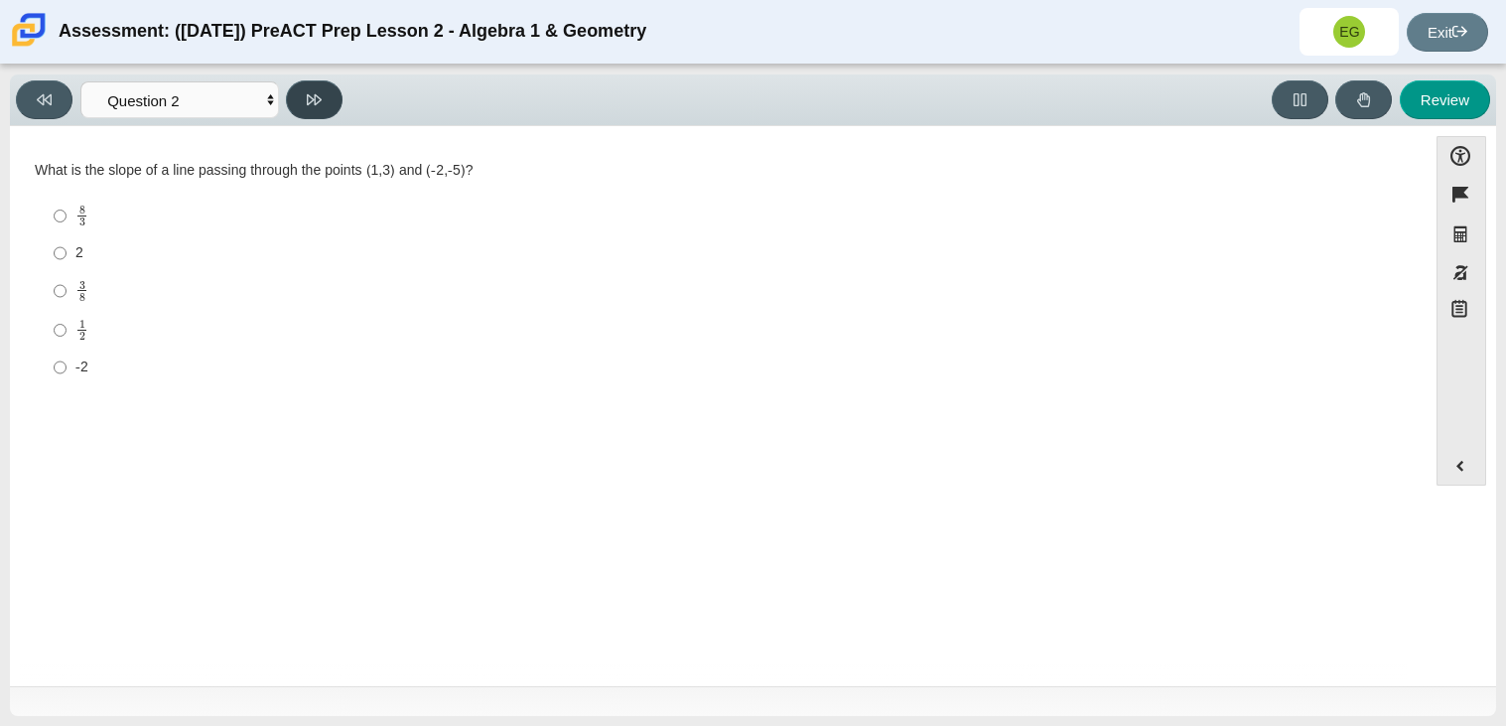
click at [301, 112] on button at bounding box center [314, 99] width 57 height 39
select select "97f4f5fa-a52e-4fed-af51-565bfcdf47cb"
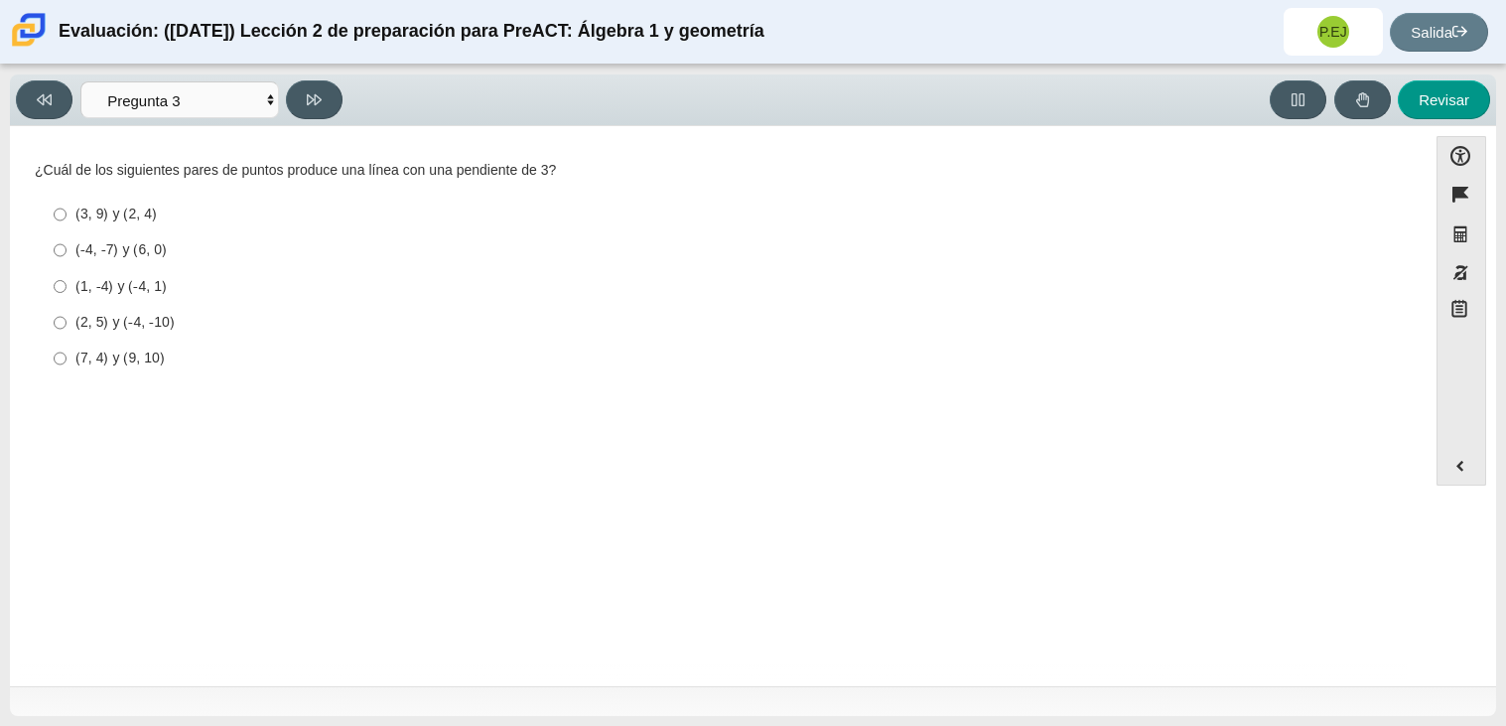
click at [460, 274] on label "(1, -4) y (-4, 1) (1, -4) y (-4, 1)" at bounding box center [720, 286] width 1360 height 36
click at [66, 274] on input "(1, -4) y (-4, 1) (1, -4) y (-4, 1)" at bounding box center [60, 286] width 13 height 36
radio input "true"
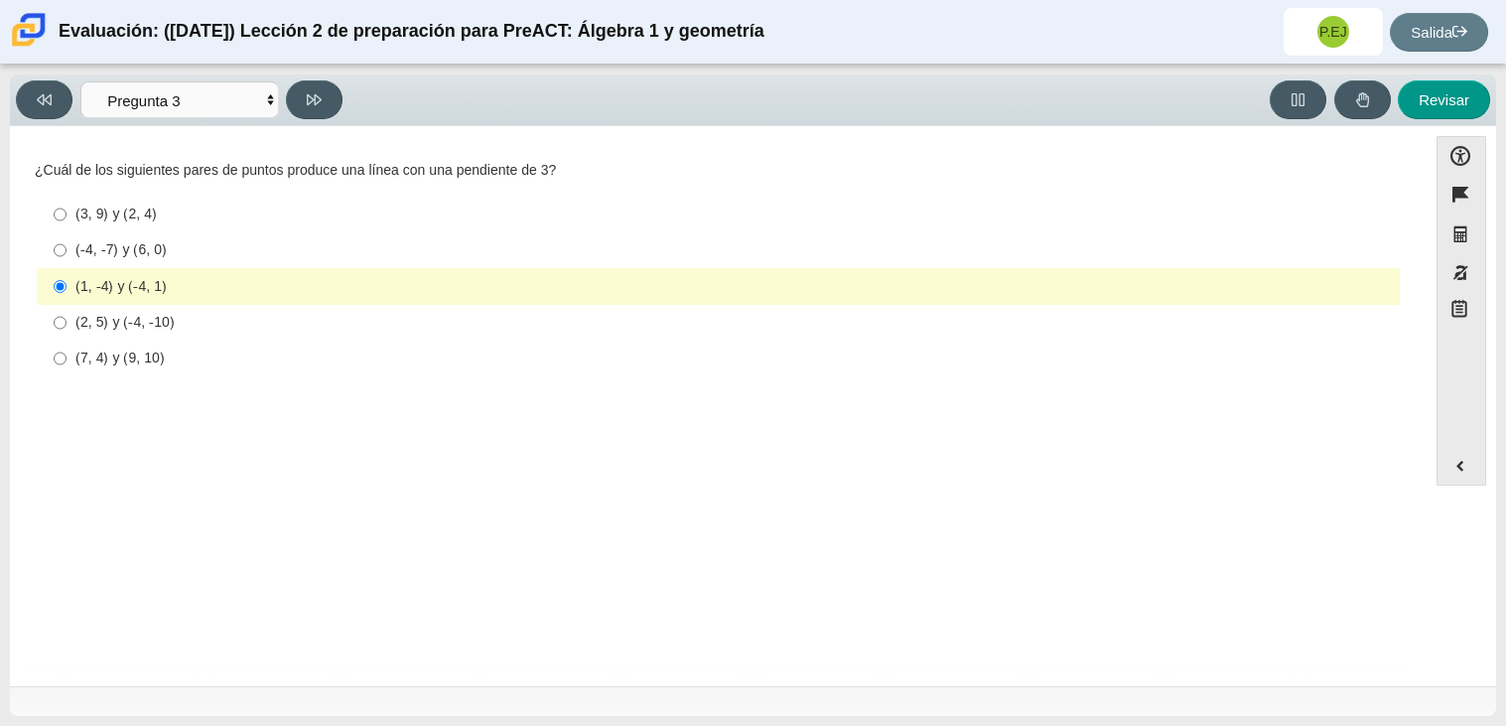
click at [130, 243] on font "(-4, -7) y (6, 0)" at bounding box center [120, 249] width 91 height 18
click at [66, 243] on input "(-4, -7) y (6, 0) (-4, -7) y (6, 0)" at bounding box center [60, 250] width 13 height 36
radio input "true"
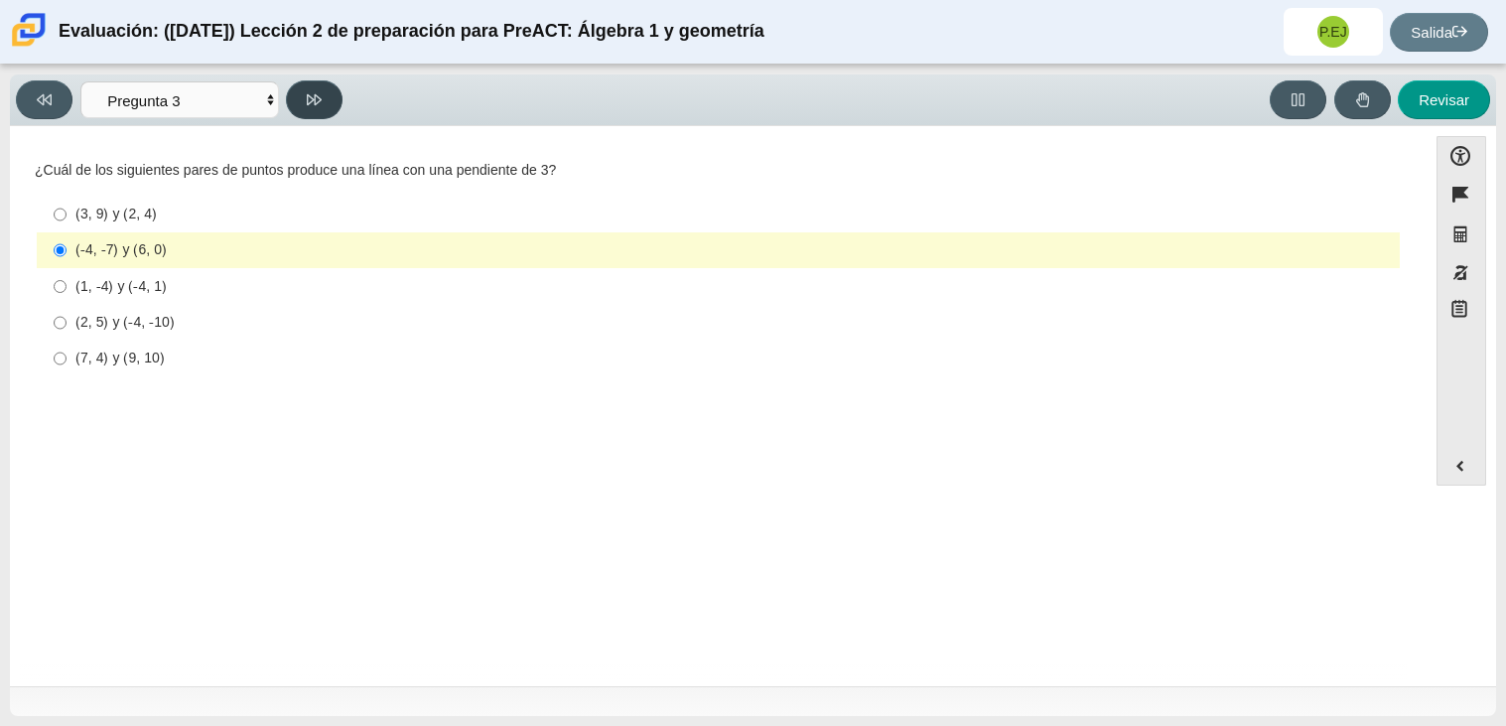
click at [315, 105] on icon at bounding box center [314, 99] width 15 height 15
select select "89427bb7-e313-4f00-988f-8b8255897029"
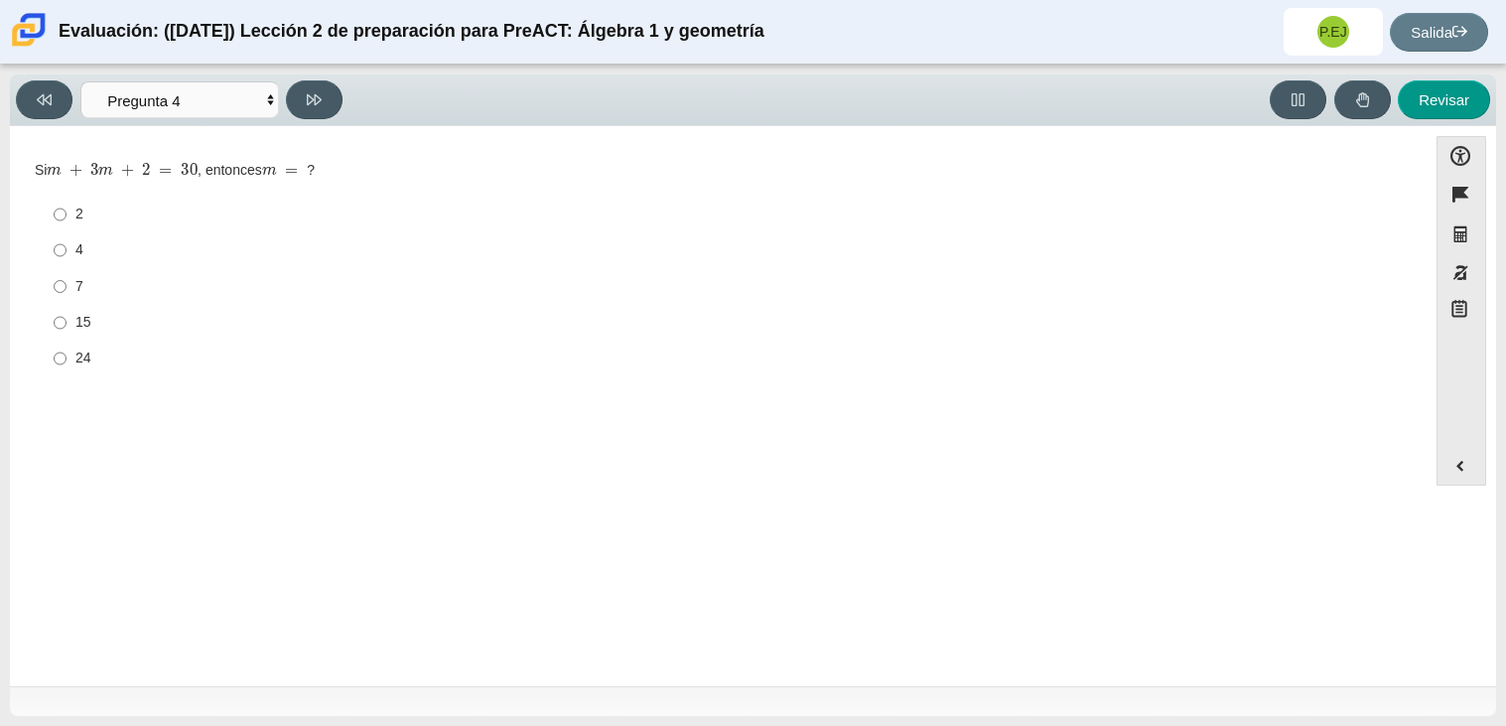
click at [1126, 171] on div "Si m + 3 m + 2 = 30 , entonces m = ?" at bounding box center [718, 171] width 1367 height 20
click at [69, 314] on label "15 15" at bounding box center [720, 323] width 1360 height 36
click at [66, 314] on input "15 15" at bounding box center [60, 323] width 13 height 36
radio input "true"
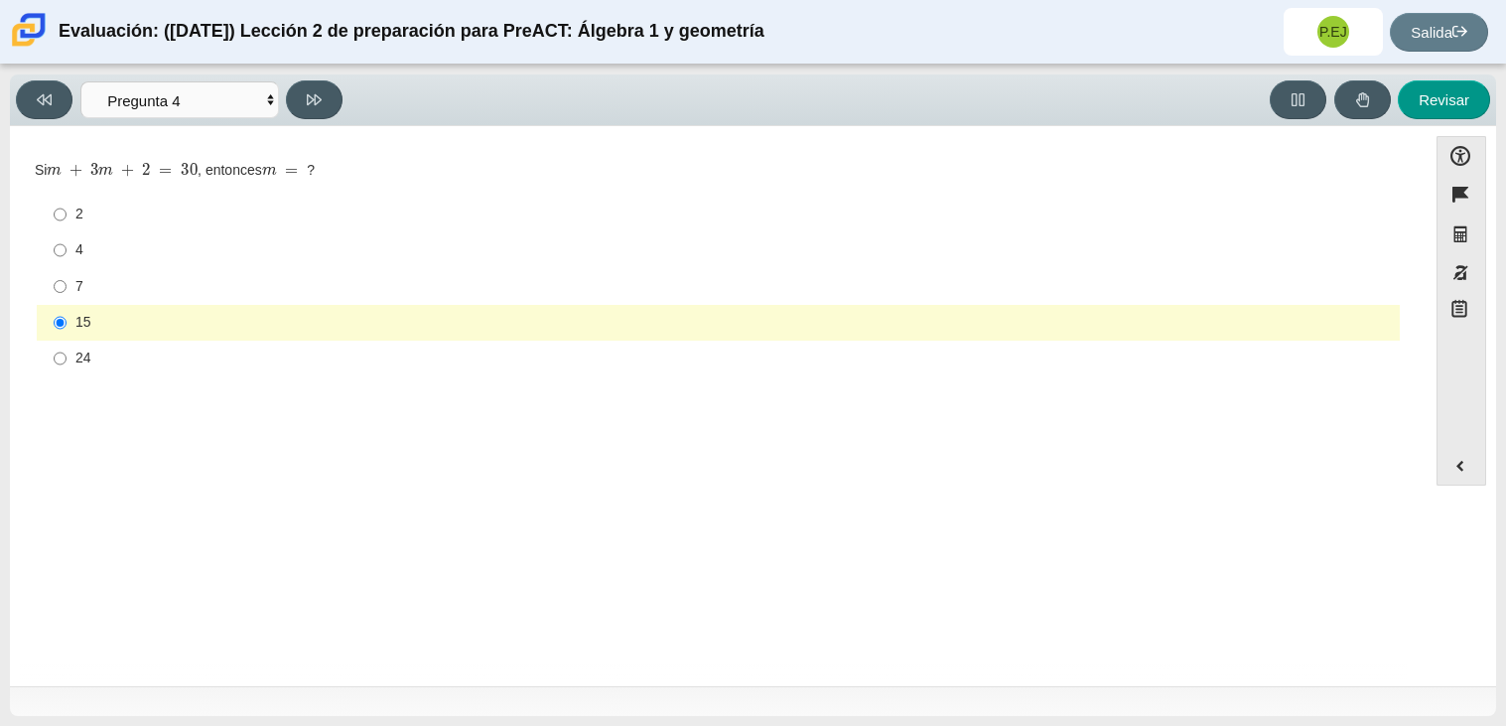
click at [325, 72] on div "Viewing Question 4 of 10 in Pacing Mode Preguntas Pregunta 1 Pregunta 2 Pregunt…" at bounding box center [753, 395] width 1506 height 661
click at [319, 94] on icon at bounding box center [314, 99] width 15 height 15
select select "489dcffd-4e6a-49cf-a9d6-ad1d4a911a4e"
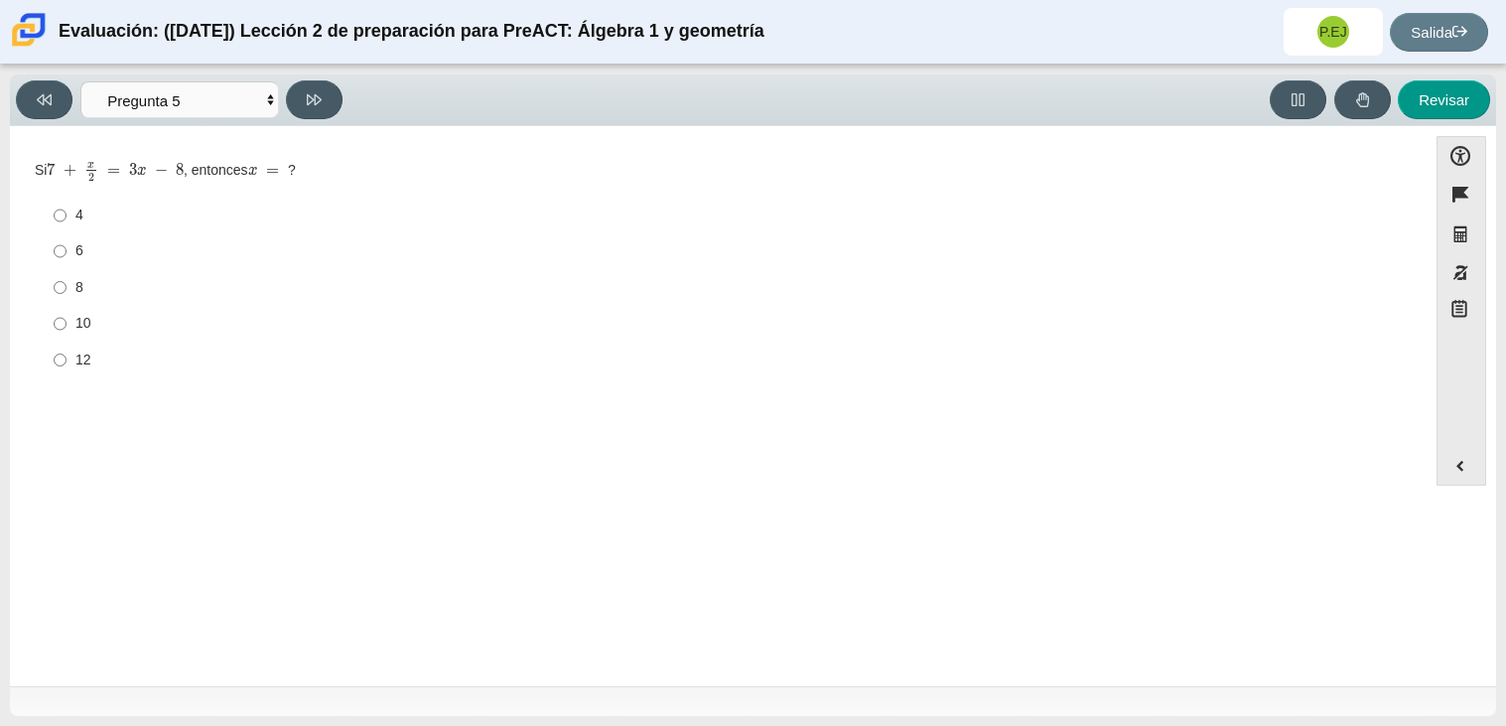
click at [69, 251] on label "6 6" at bounding box center [720, 251] width 1360 height 36
click at [66, 251] on input "6 6" at bounding box center [60, 251] width 13 height 36
radio input "true"
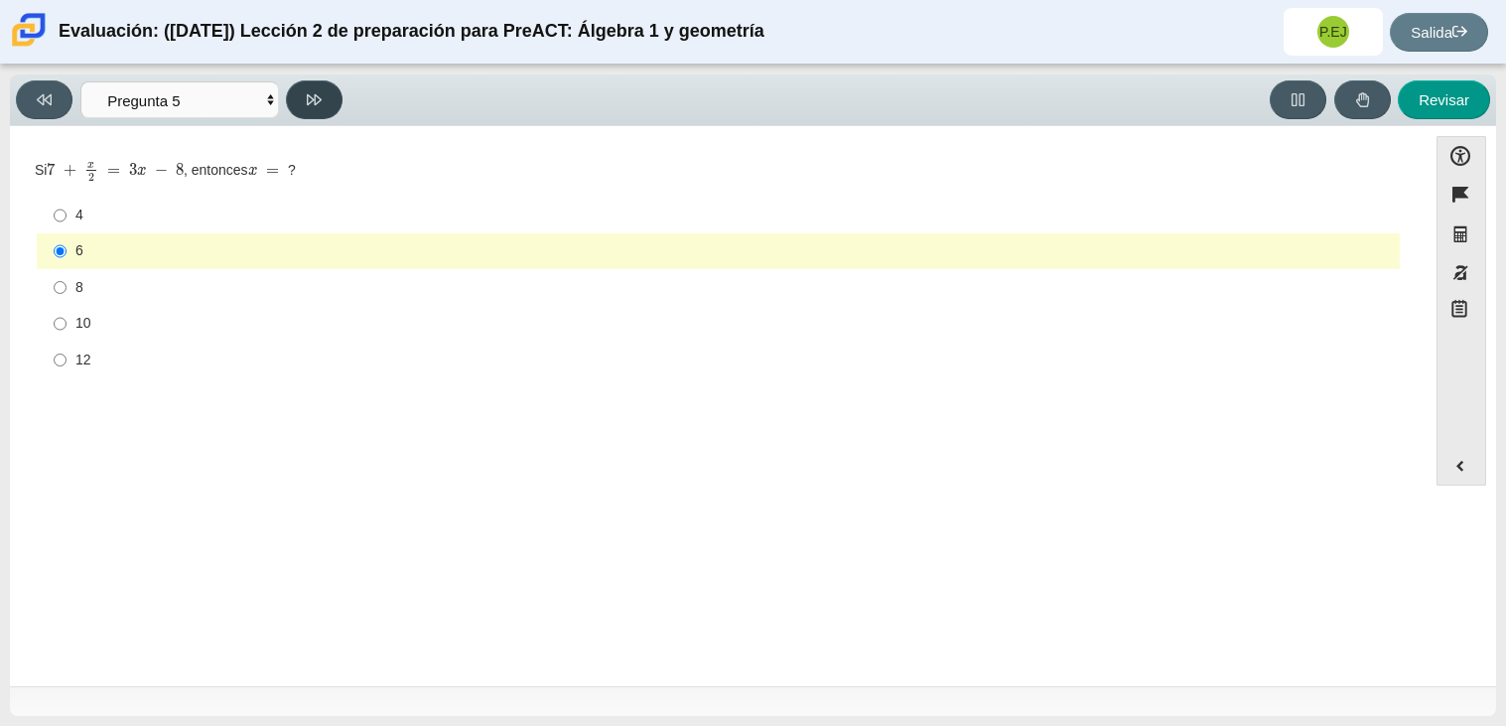
click at [314, 95] on icon at bounding box center [314, 99] width 15 height 11
select select "210571de-36a6-4d8e-a361-ceff8ef801dc"
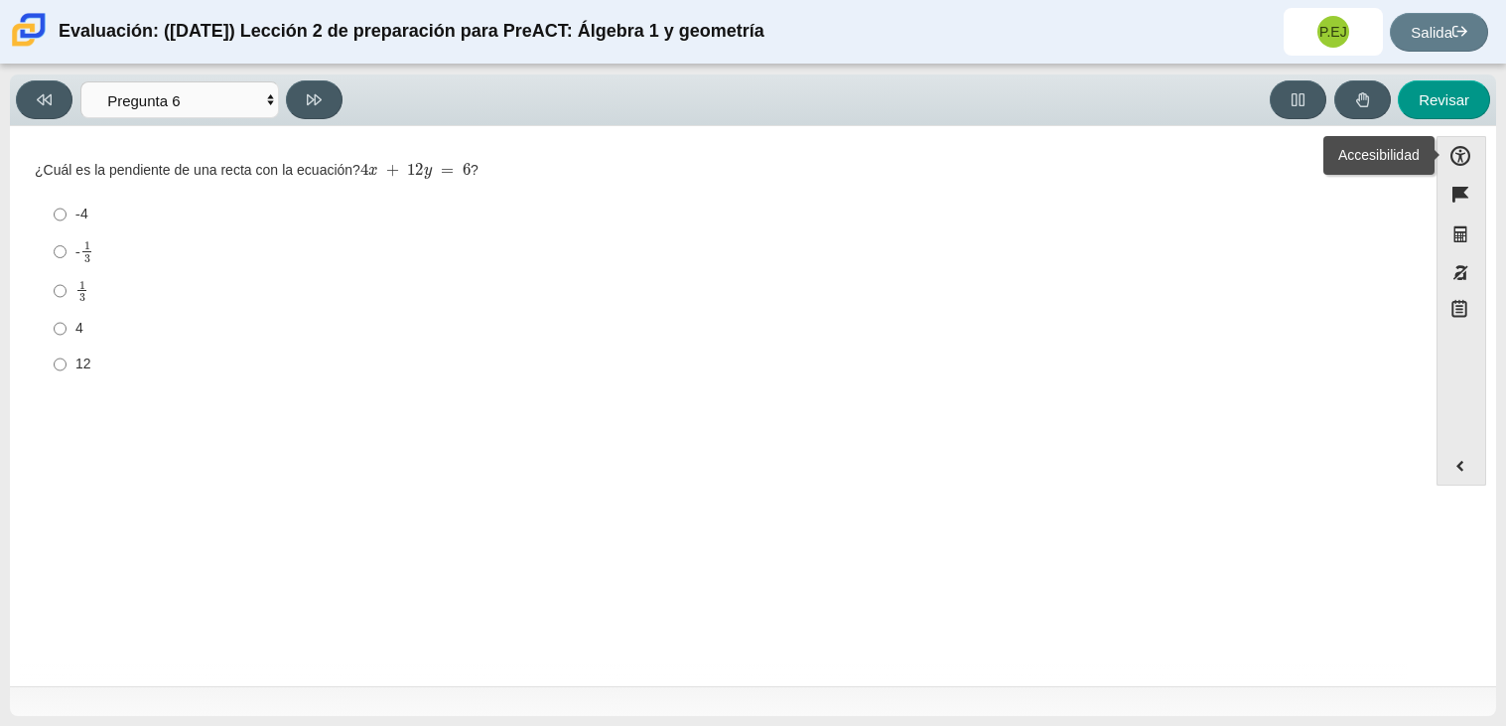
click at [45, 327] on label "4 4" at bounding box center [720, 329] width 1360 height 36
click at [54, 327] on input "4 4" at bounding box center [60, 329] width 13 height 36
radio input "true"
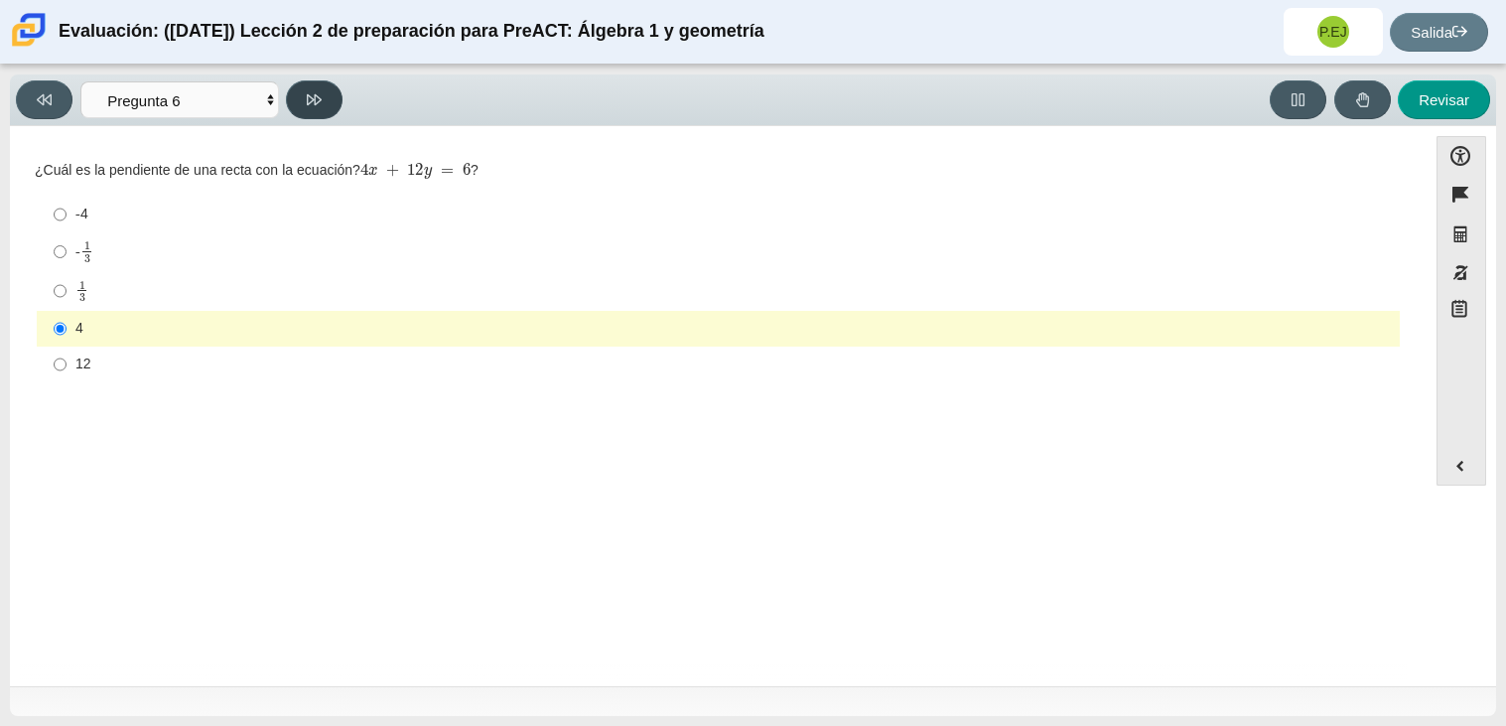
click at [302, 96] on button at bounding box center [314, 99] width 57 height 39
select select "ec95ace6-bebc-42b8-9428-40567494d4da"
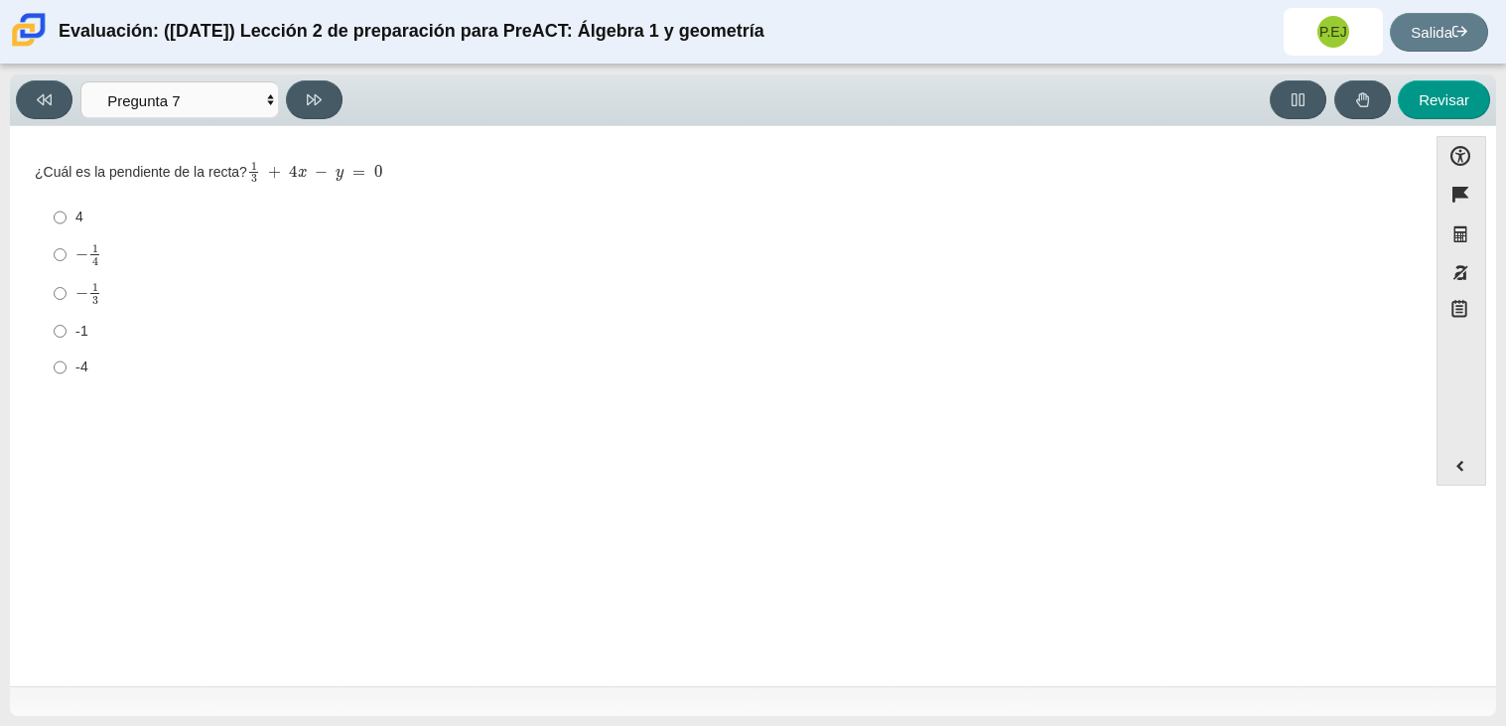
click at [67, 364] on label "-4 -4" at bounding box center [720, 367] width 1360 height 36
click at [66, 364] on input "-4 -4" at bounding box center [60, 367] width 13 height 36
radio input "true"
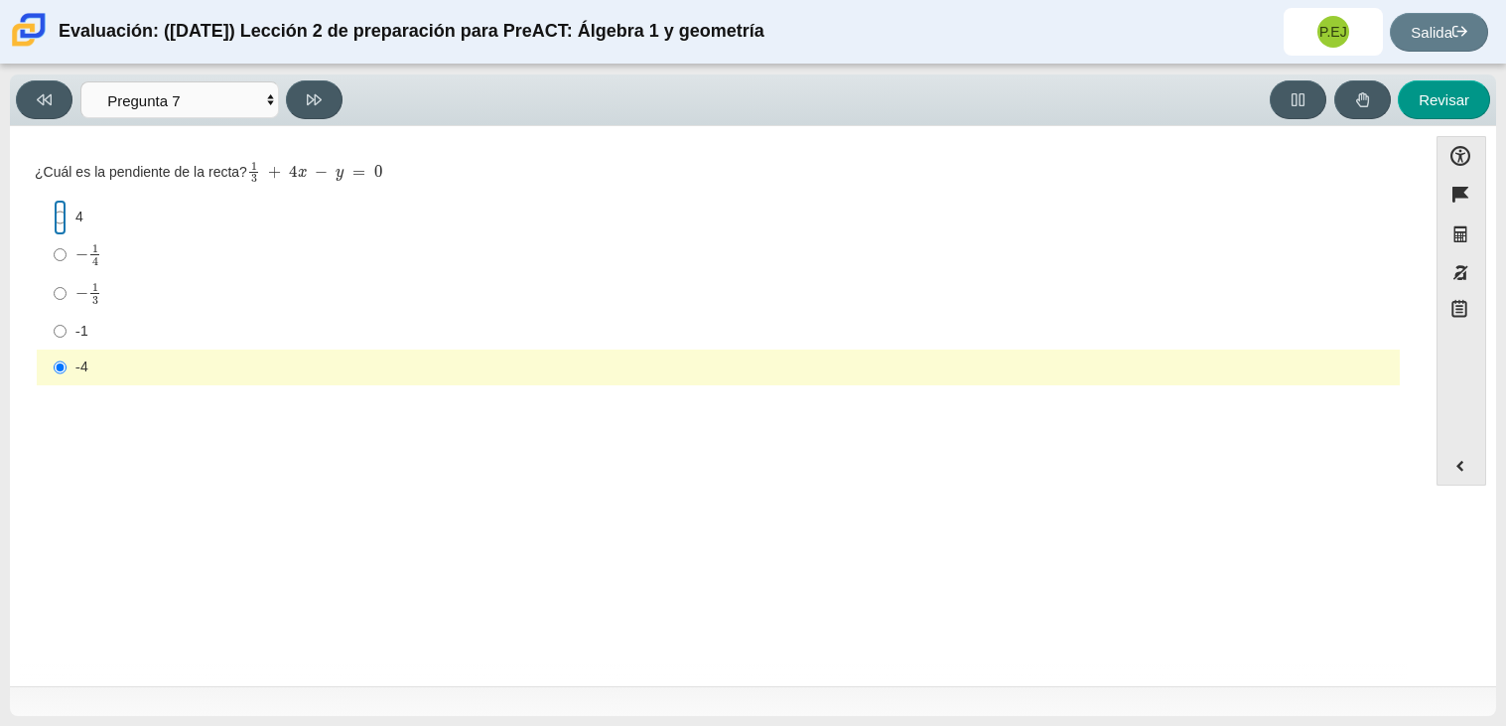
click at [60, 211] on input "4 4" at bounding box center [60, 217] width 13 height 36
radio input "true"
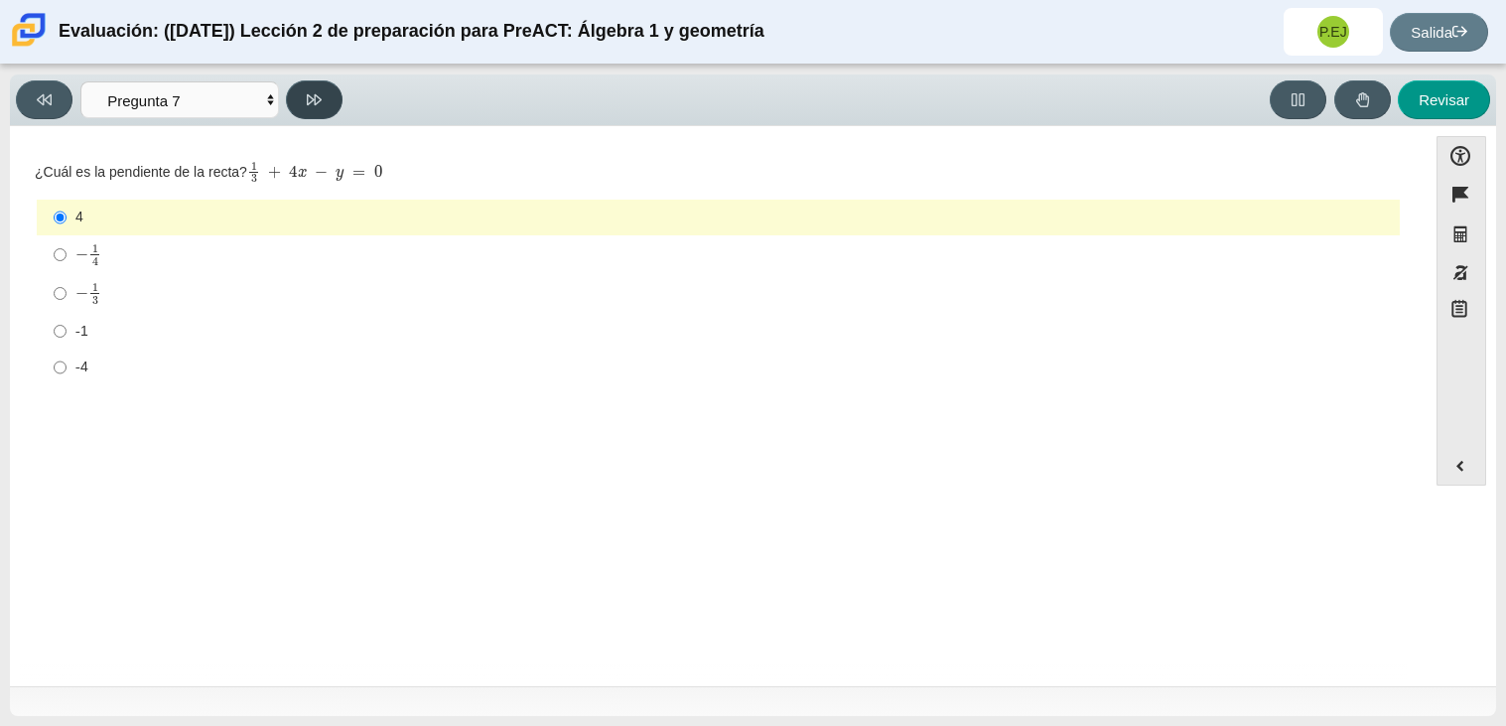
click at [305, 99] on button at bounding box center [314, 99] width 57 height 39
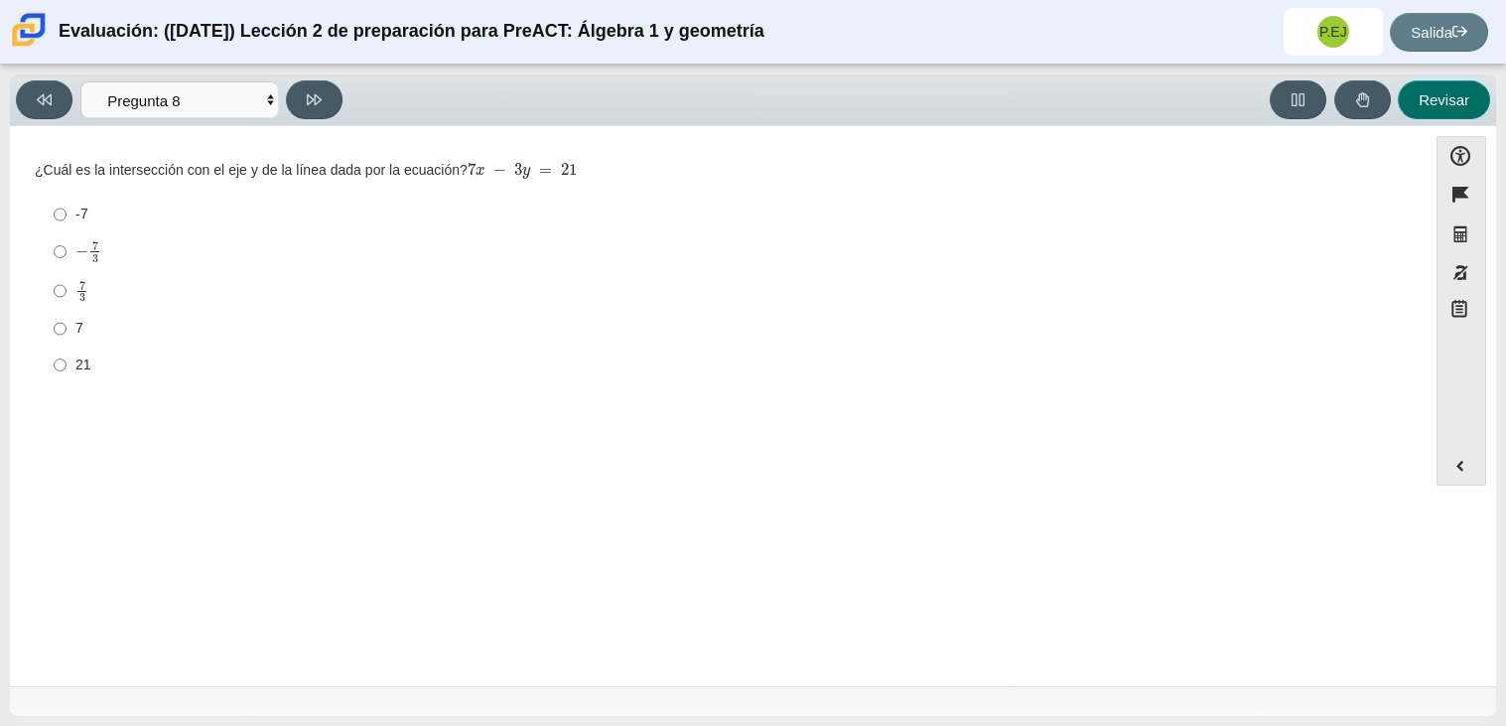
click at [1456, 101] on font "Revisar" at bounding box center [1443, 99] width 51 height 17
select select "review"
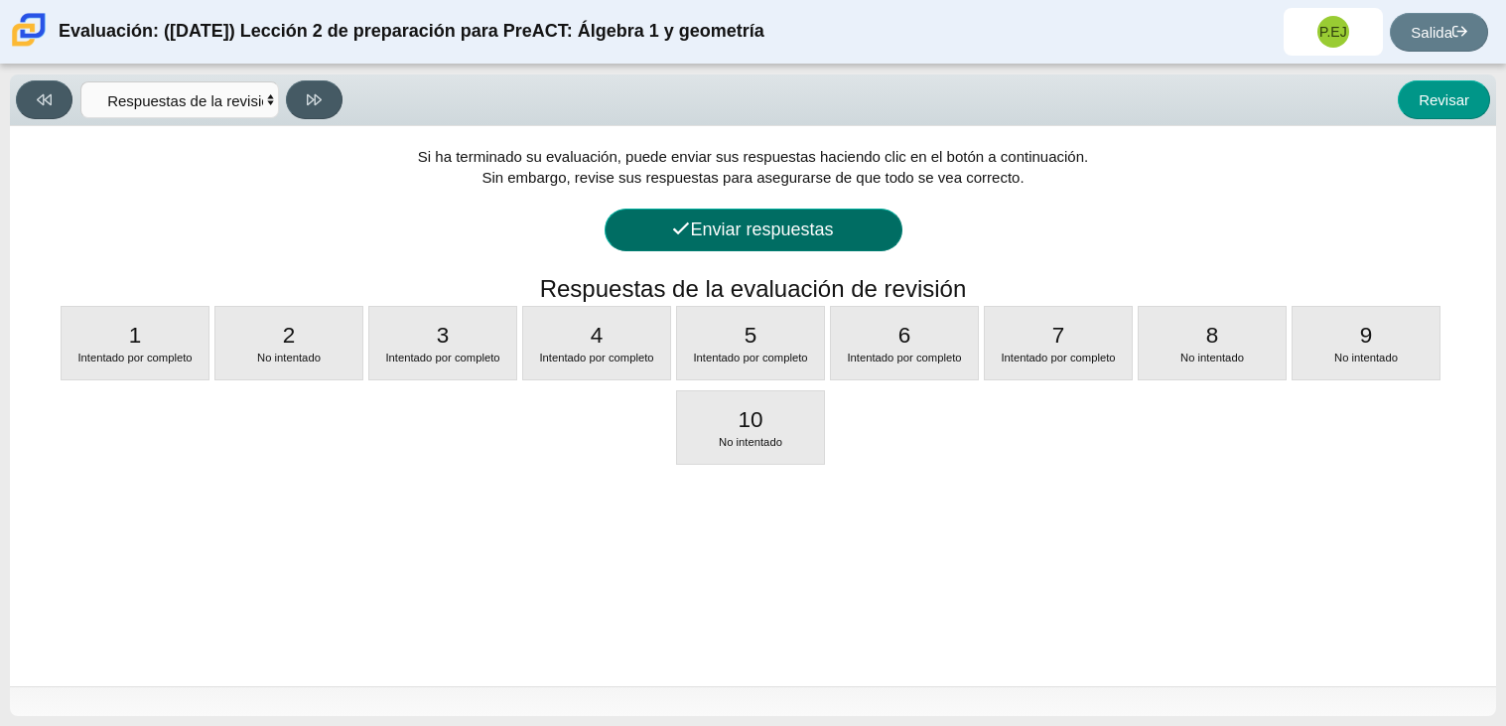
click at [792, 247] on button "Enviar respuestas" at bounding box center [753, 229] width 298 height 43
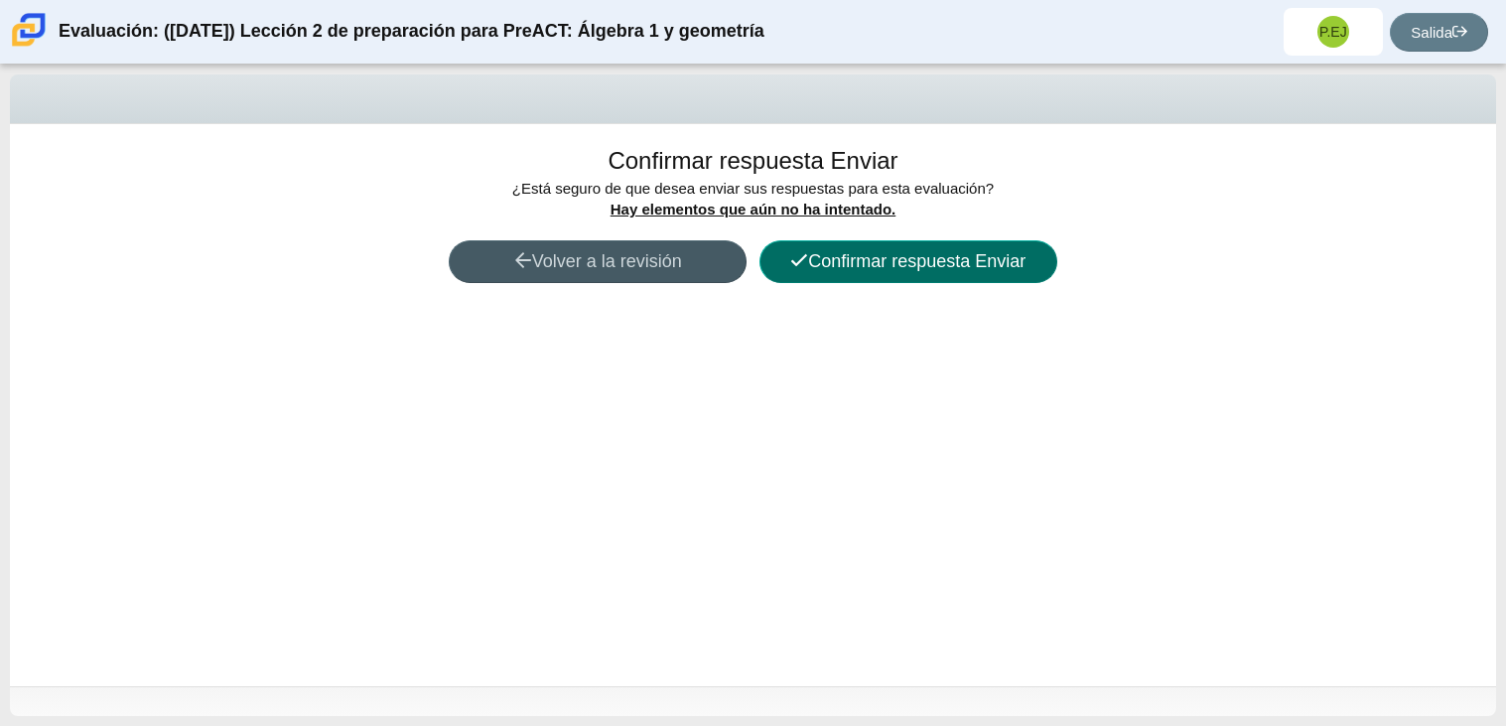
click at [816, 254] on font "Confirmar respuesta Enviar" at bounding box center [916, 261] width 217 height 20
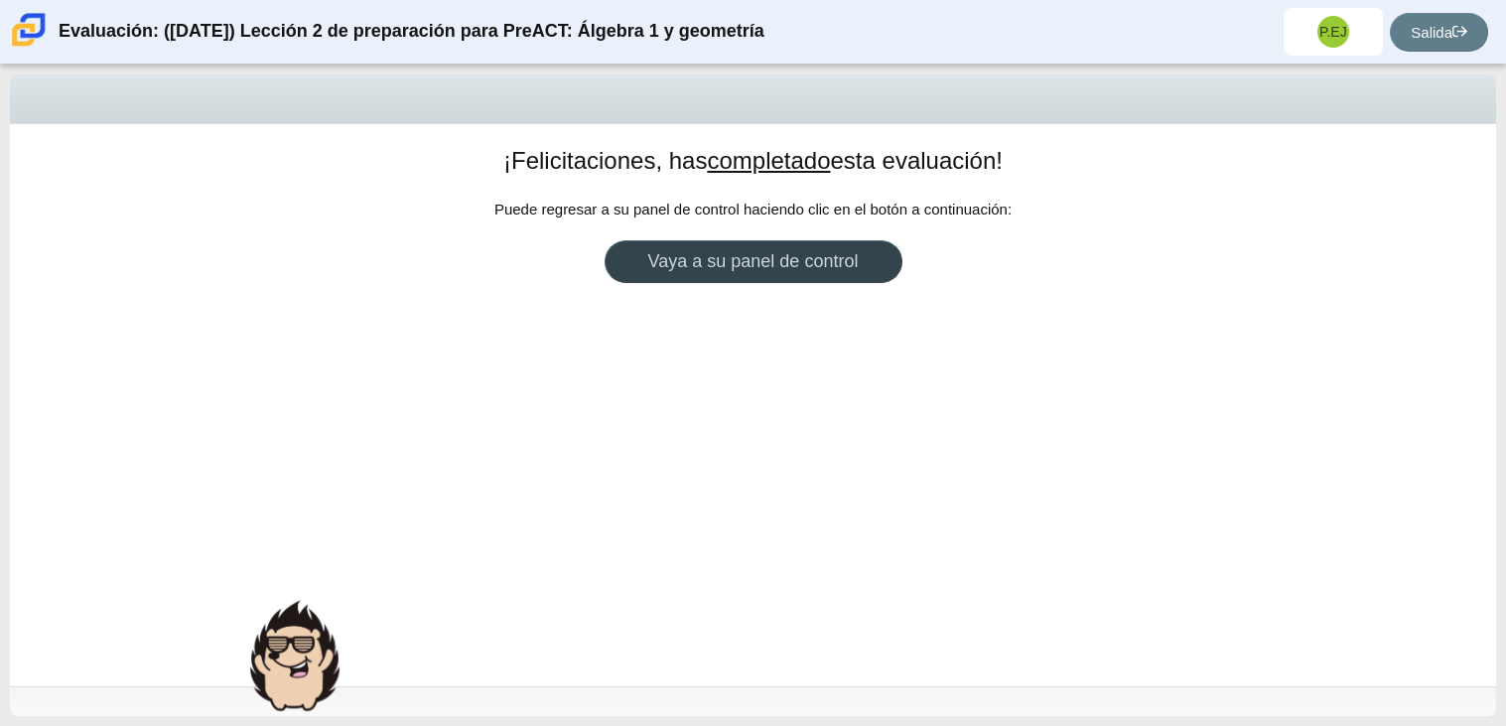
click at [772, 261] on font "Vaya a su panel de control" at bounding box center [753, 261] width 210 height 20
